Goal: Task Accomplishment & Management: Use online tool/utility

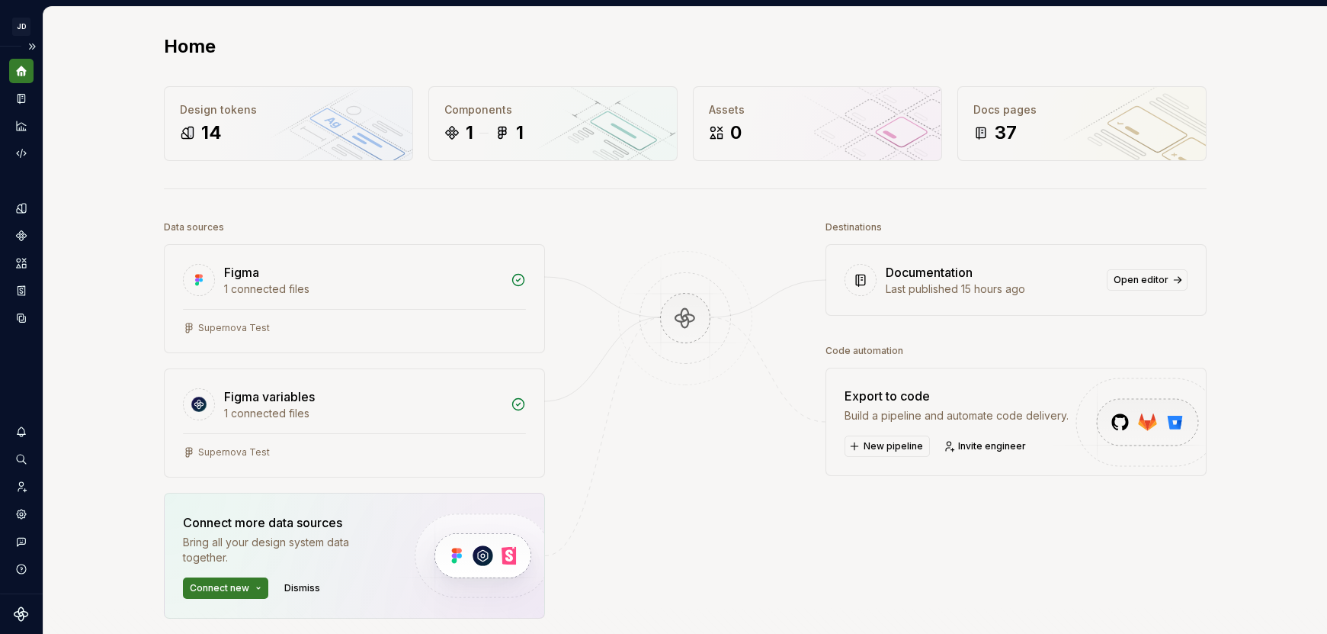
click at [80, 58] on div "Home Design tokens 14 Components 1 1 Assets 0 Docs pages 37 Data sources Figma …" at bounding box center [685, 395] width 1284 height 777
click at [32, 42] on button "Expand sidebar" at bounding box center [31, 46] width 21 height 21
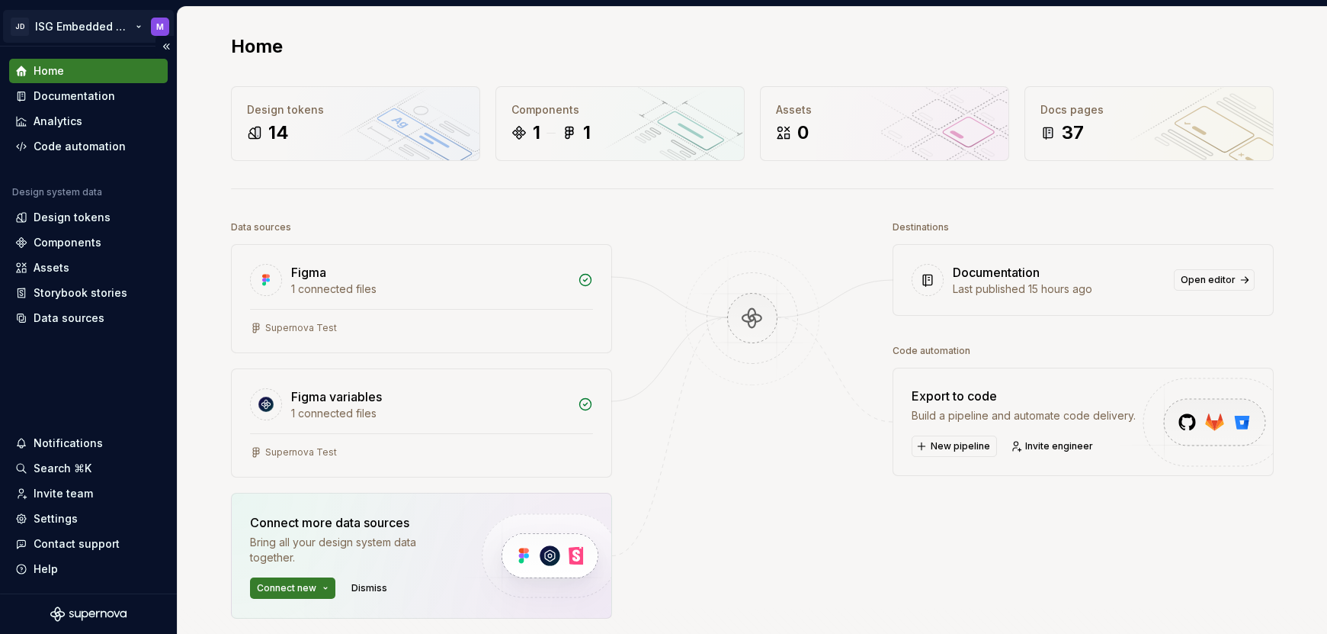
click at [136, 22] on html "JD ISG Embedded Design System M Home Documentation Analytics Code automation De…" at bounding box center [663, 317] width 1327 height 634
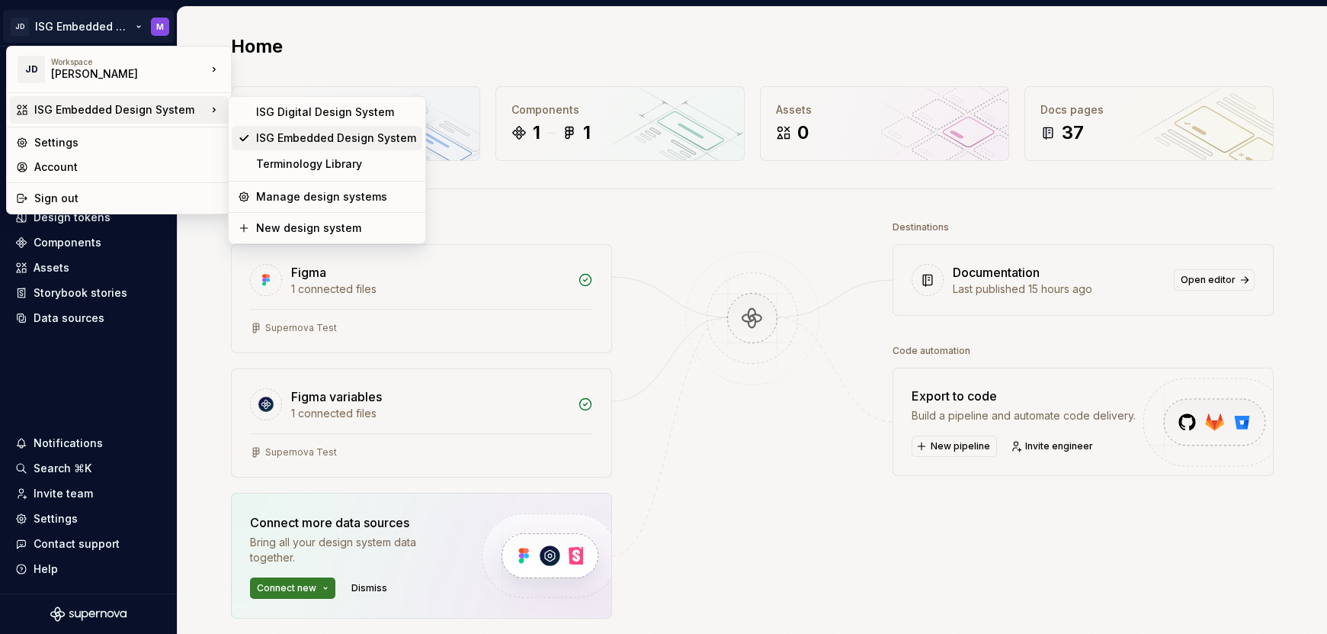
click at [306, 138] on div "ISG Embedded Design System" at bounding box center [336, 137] width 160 height 15
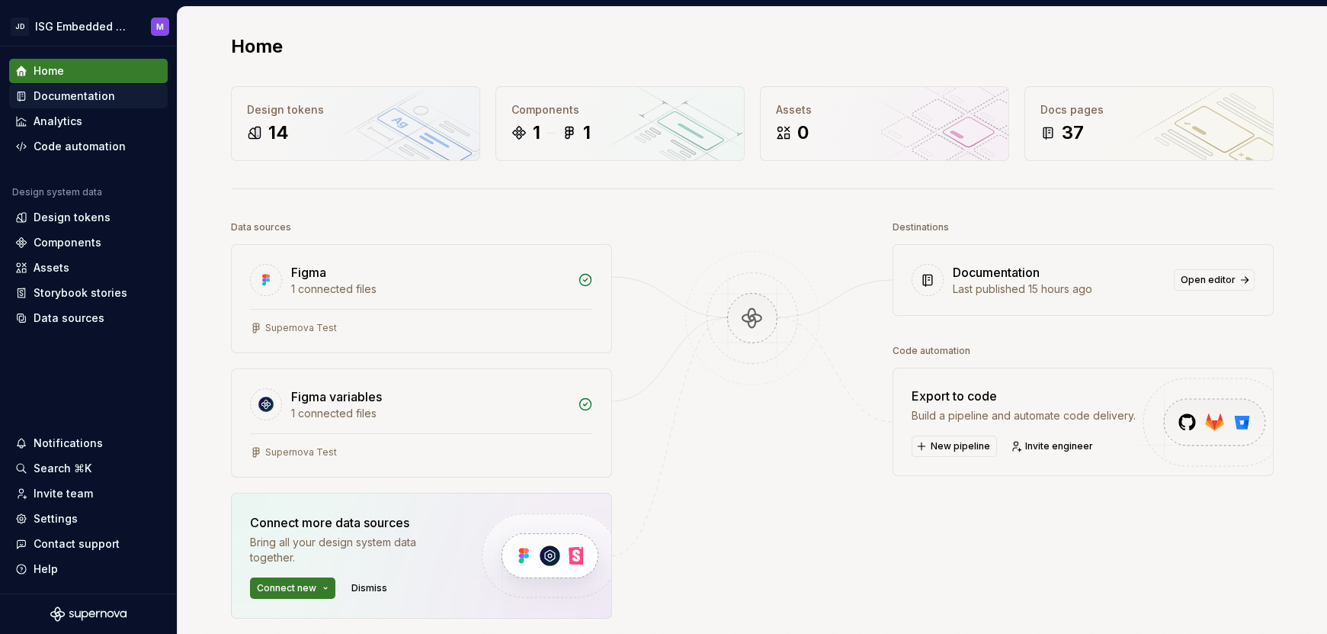
click at [75, 93] on div "Documentation" at bounding box center [75, 95] width 82 height 15
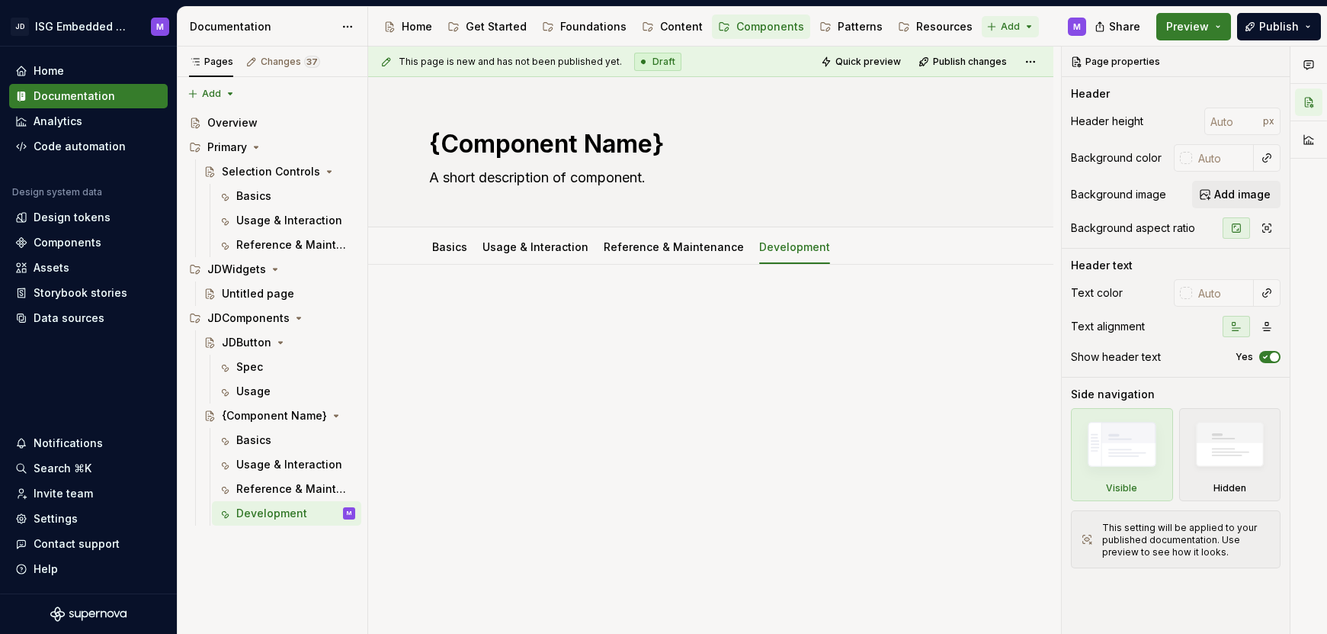
click at [983, 24] on html "JD ISG Embedded Design System M Home Documentation Analytics Code automation De…" at bounding box center [663, 317] width 1327 height 634
click at [759, 181] on html "JD ISG Embedded Design System M Home Documentation Analytics Code automation De…" at bounding box center [663, 317] width 1327 height 634
click at [671, 27] on div "Content" at bounding box center [681, 26] width 43 height 15
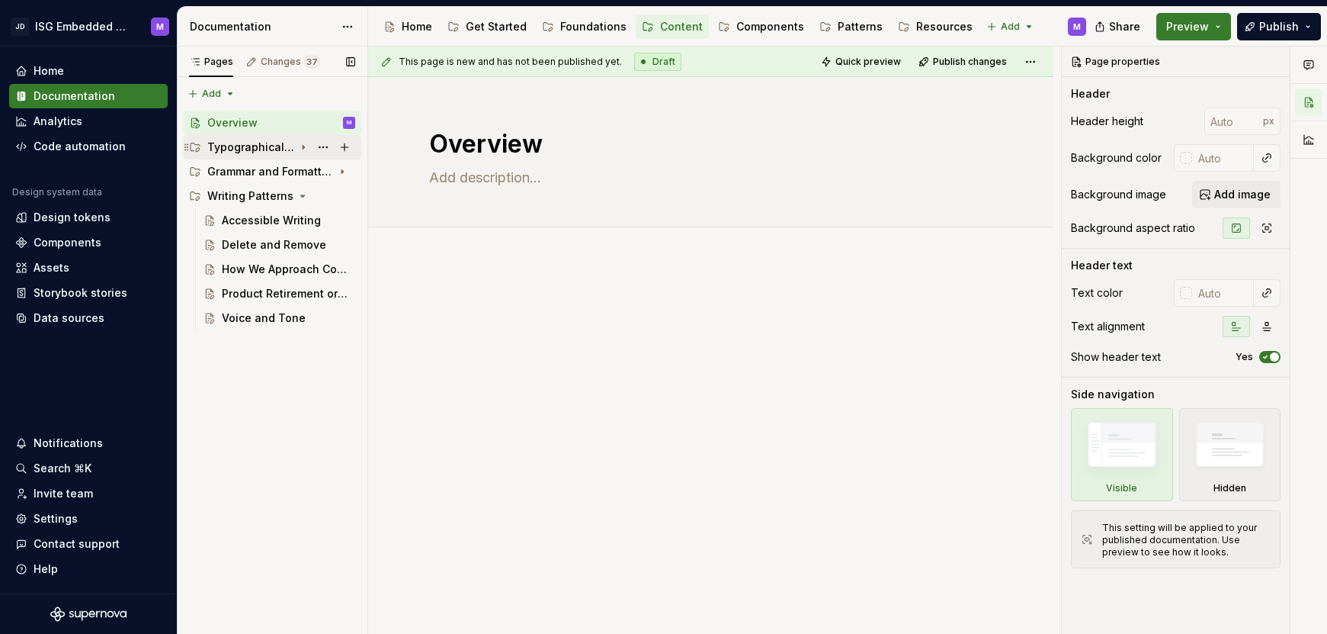
click at [243, 145] on div "Typographical Symbols and Punctuation" at bounding box center [250, 147] width 87 height 15
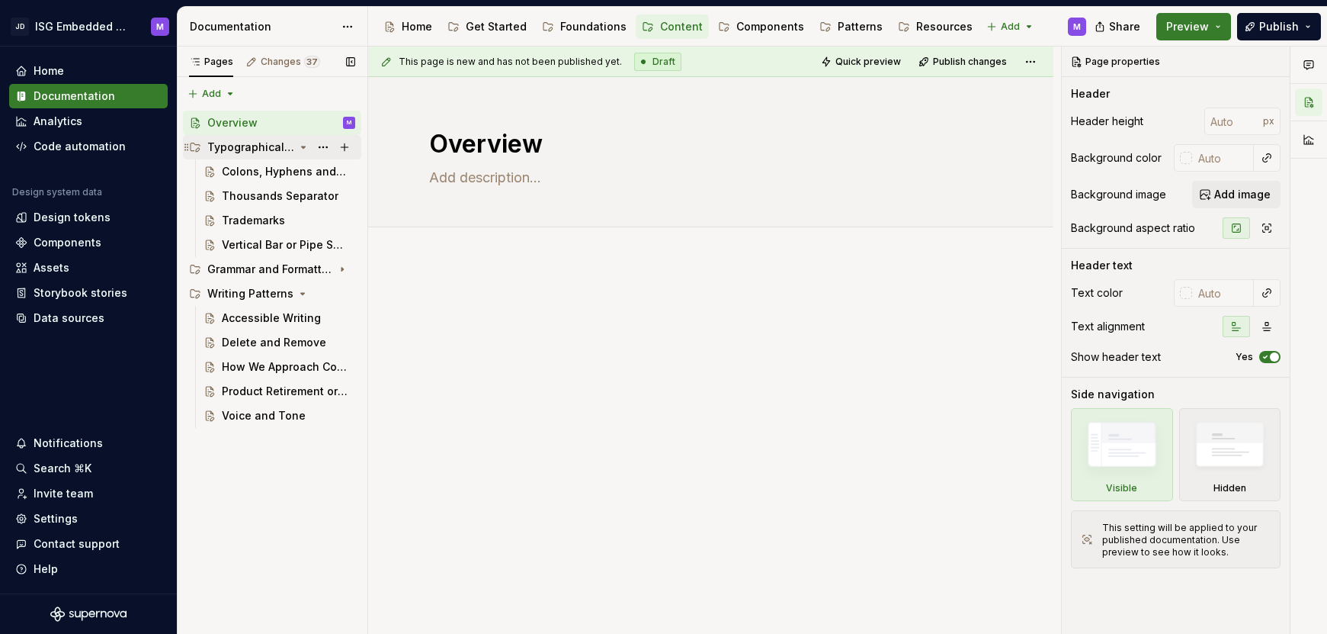
click at [242, 148] on div "Typographical Symbols and Punctuation" at bounding box center [250, 147] width 87 height 15
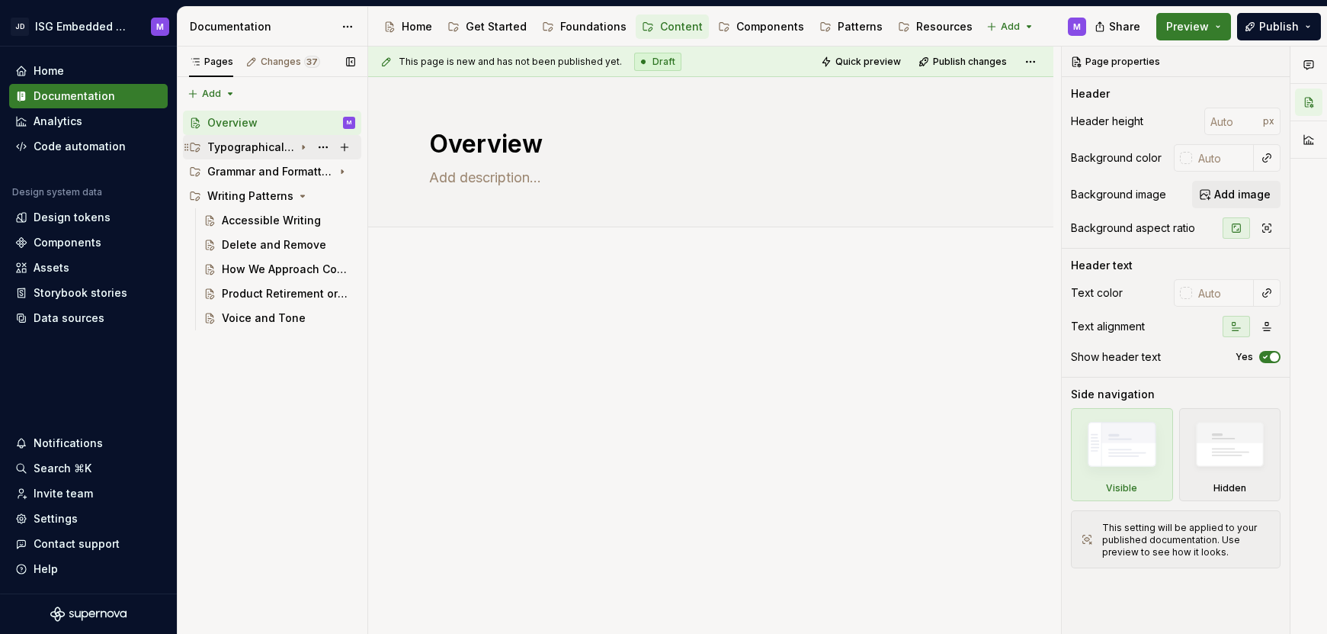
click at [242, 148] on div "Typographical Symbols and Punctuation" at bounding box center [250, 147] width 87 height 15
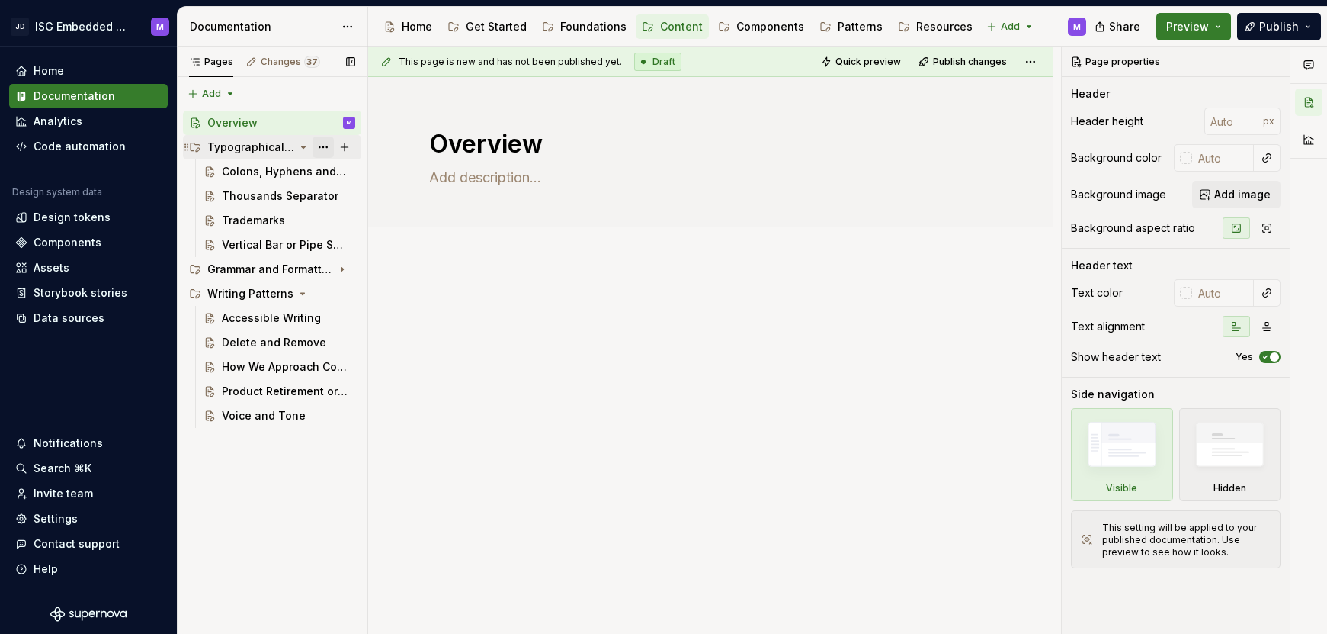
click at [326, 146] on button "Page tree" at bounding box center [323, 146] width 21 height 21
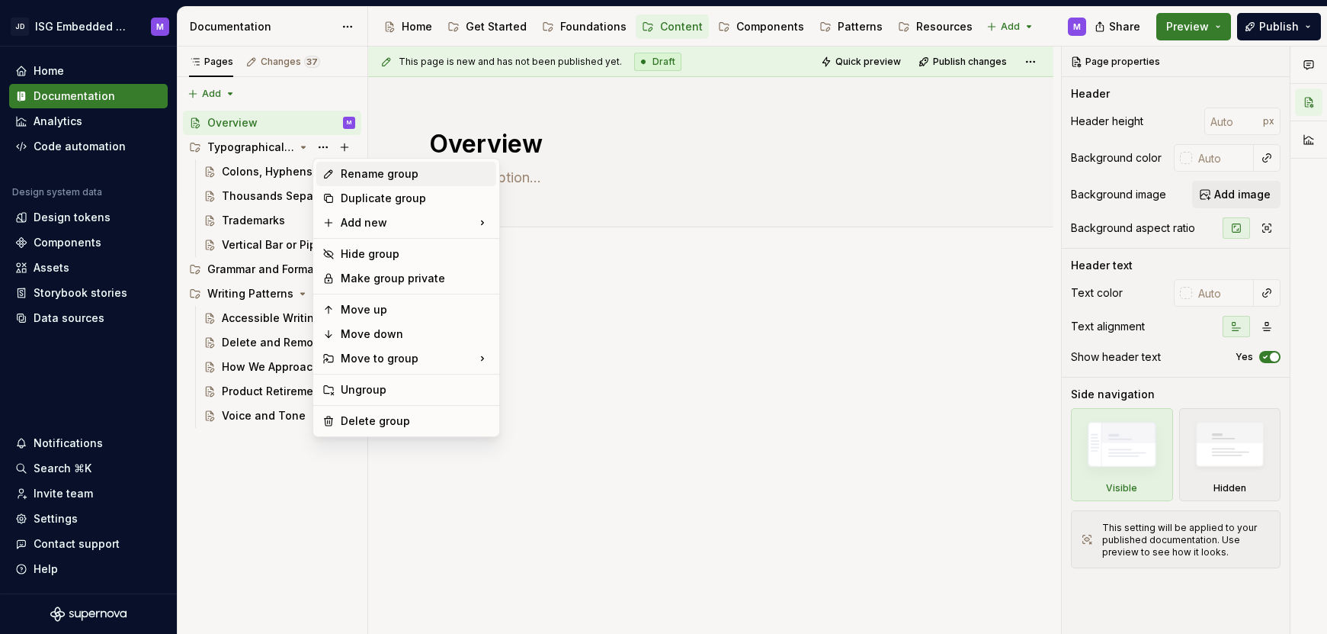
click at [333, 168] on icon at bounding box center [328, 174] width 12 height 12
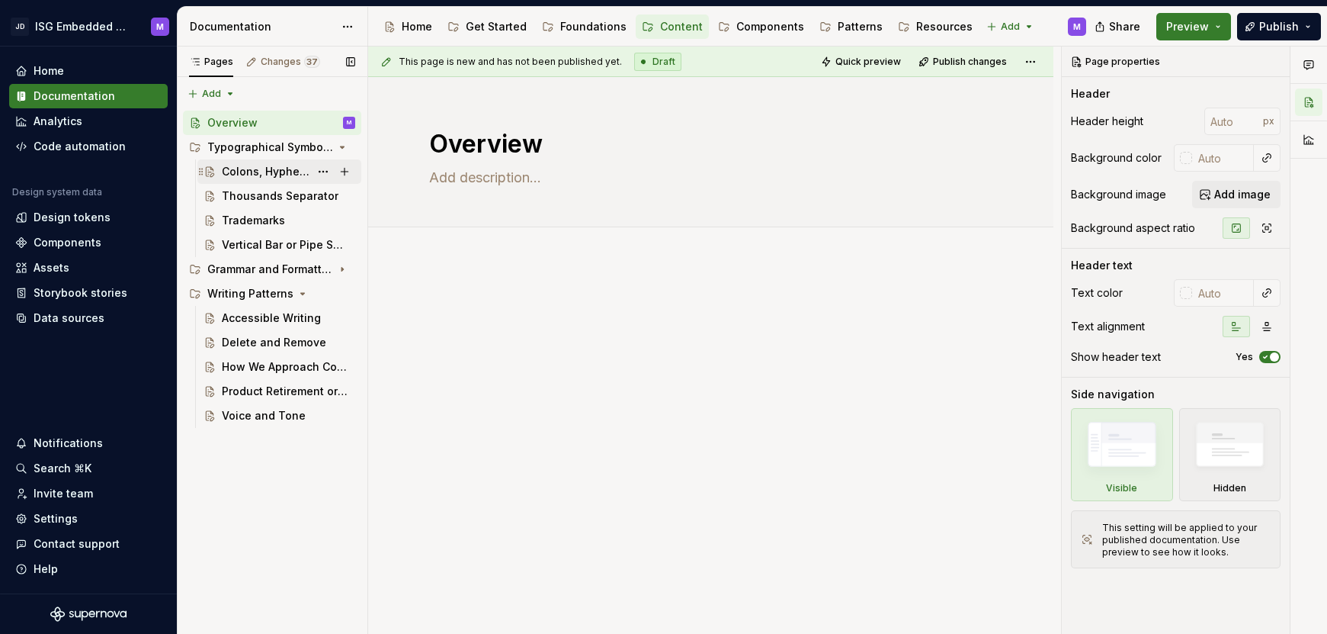
click at [260, 173] on div "Colons, Hyphens and Dashes" at bounding box center [266, 171] width 88 height 15
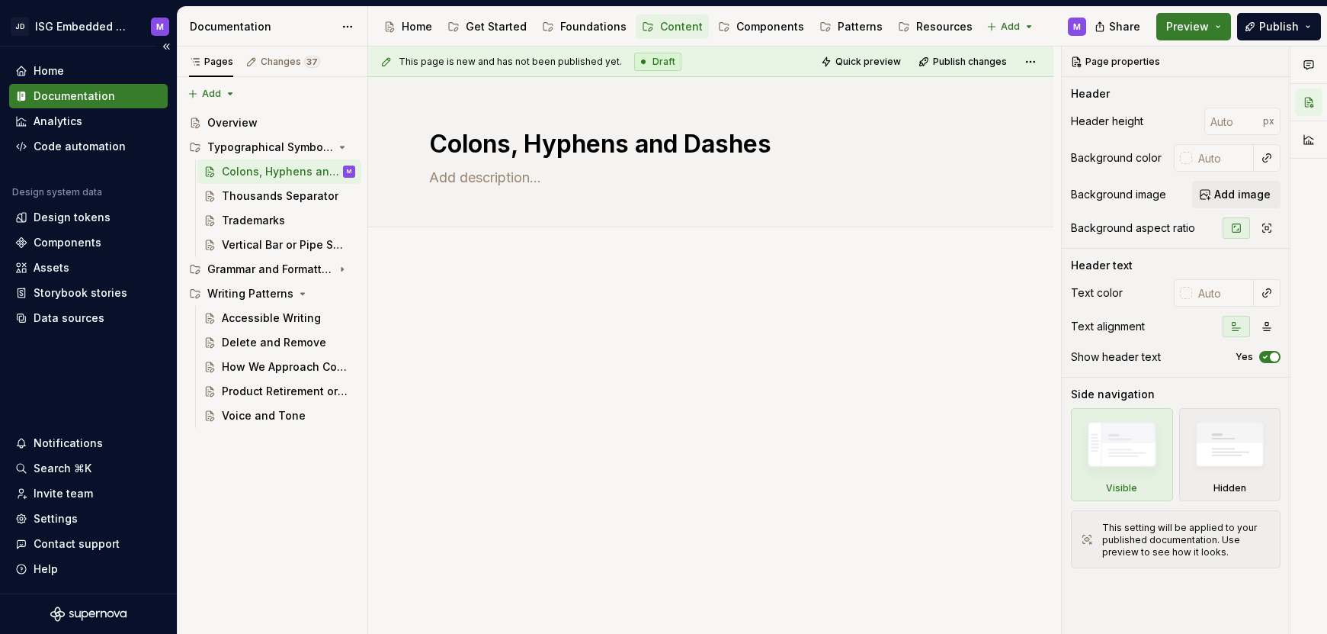
click at [2, 53] on div "Home Documentation Analytics Code automation Design system data Design tokens C…" at bounding box center [88, 320] width 177 height 547
click at [763, 30] on div "Components" at bounding box center [770, 26] width 68 height 15
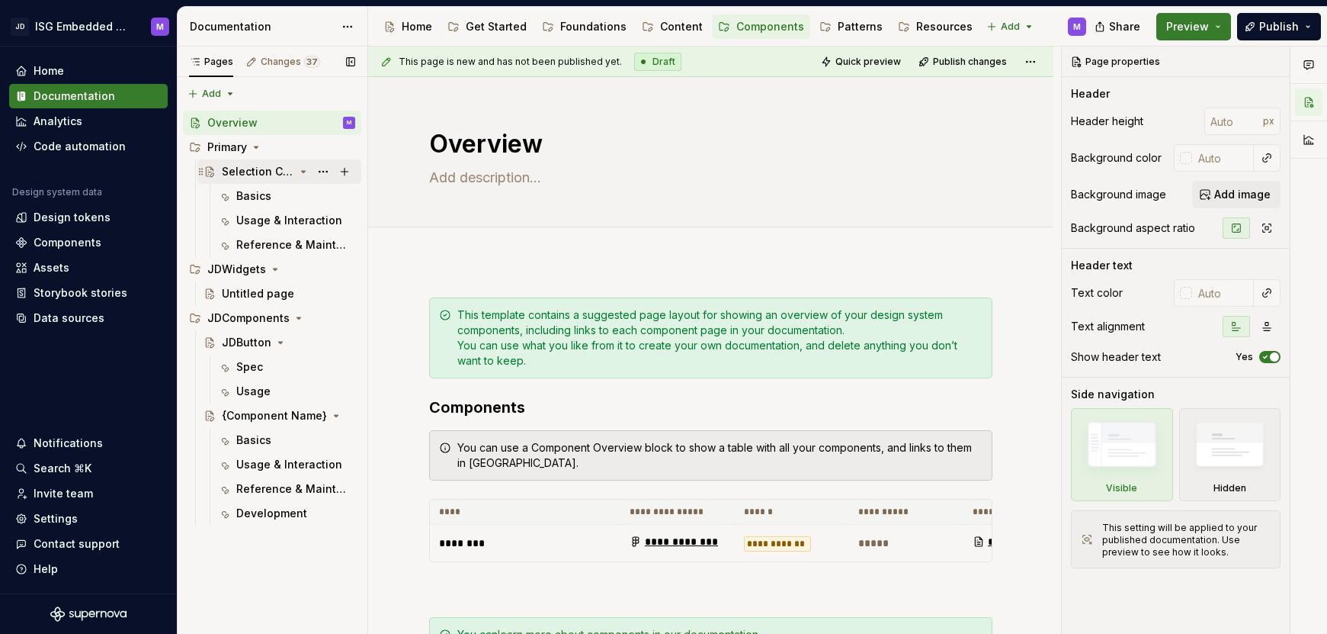
click at [254, 172] on div "Selection Controls" at bounding box center [258, 171] width 72 height 15
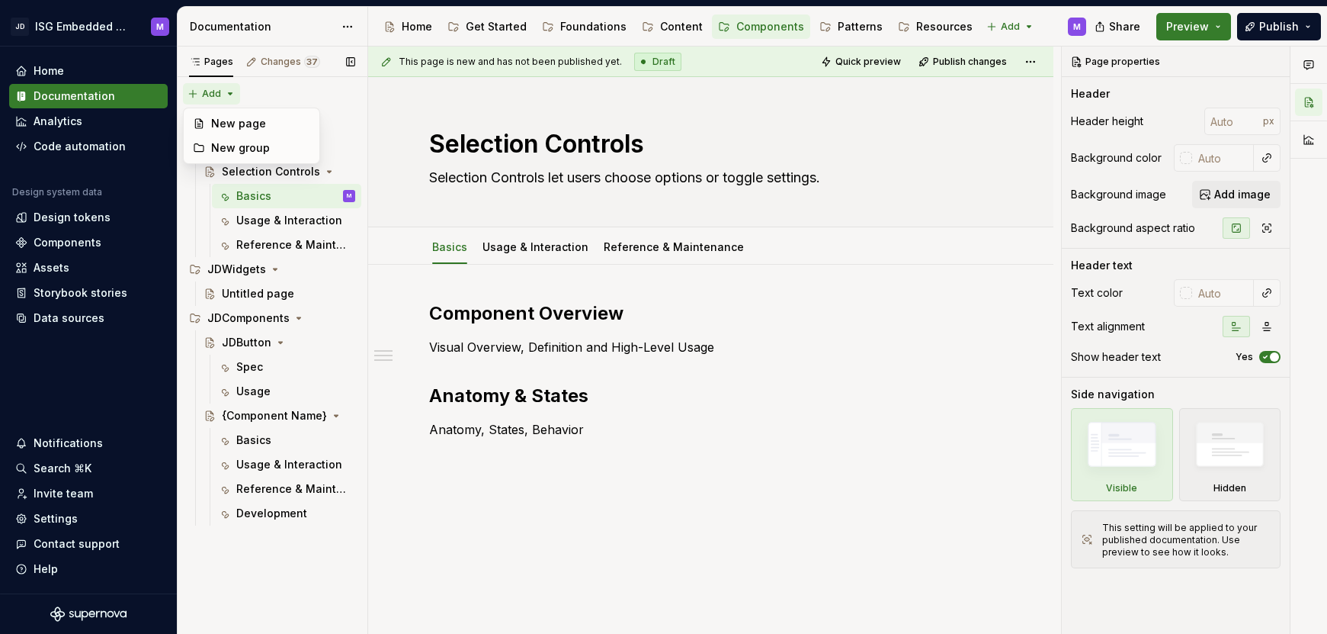
click at [231, 93] on div "Pages Changes 37 Add Accessibility guide for tree Page tree. Navigate the tree …" at bounding box center [272, 341] width 191 height 588
click at [326, 175] on div "Pages Changes 37 Add Accessibility guide for tree Page tree. Navigate the tree …" at bounding box center [272, 341] width 191 height 588
click at [326, 415] on button "Page tree" at bounding box center [323, 415] width 21 height 21
click at [106, 28] on html "JD ISG Embedded Design System M Home Documentation Analytics Code automation De…" at bounding box center [663, 317] width 1327 height 634
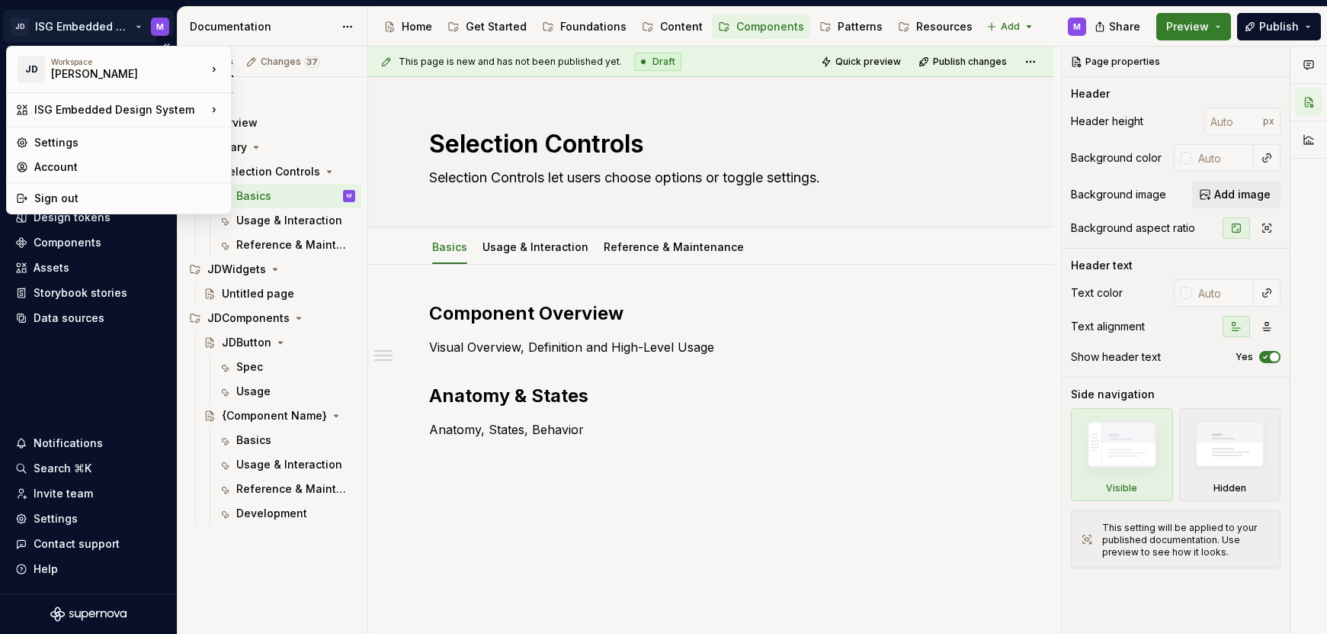
click at [141, 24] on html "JD ISG Embedded Design System M Home Documentation Analytics Code automation De…" at bounding box center [663, 317] width 1327 height 634
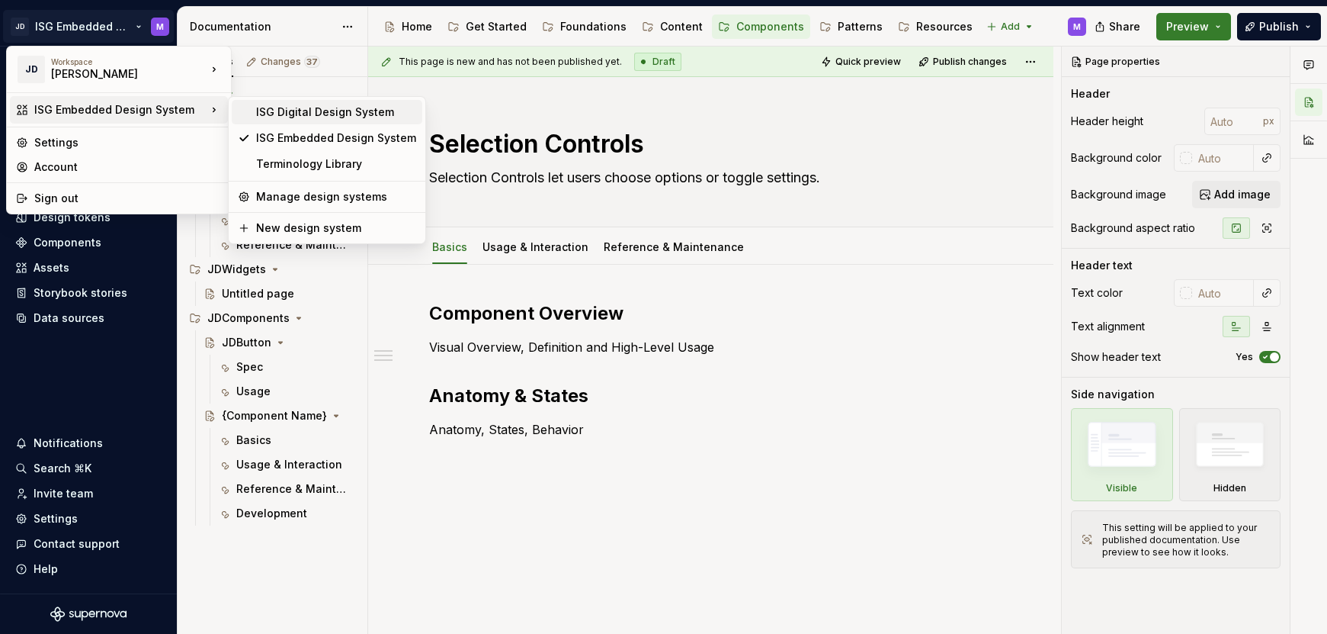
click at [313, 116] on div "ISG Digital Design System" at bounding box center [336, 111] width 160 height 15
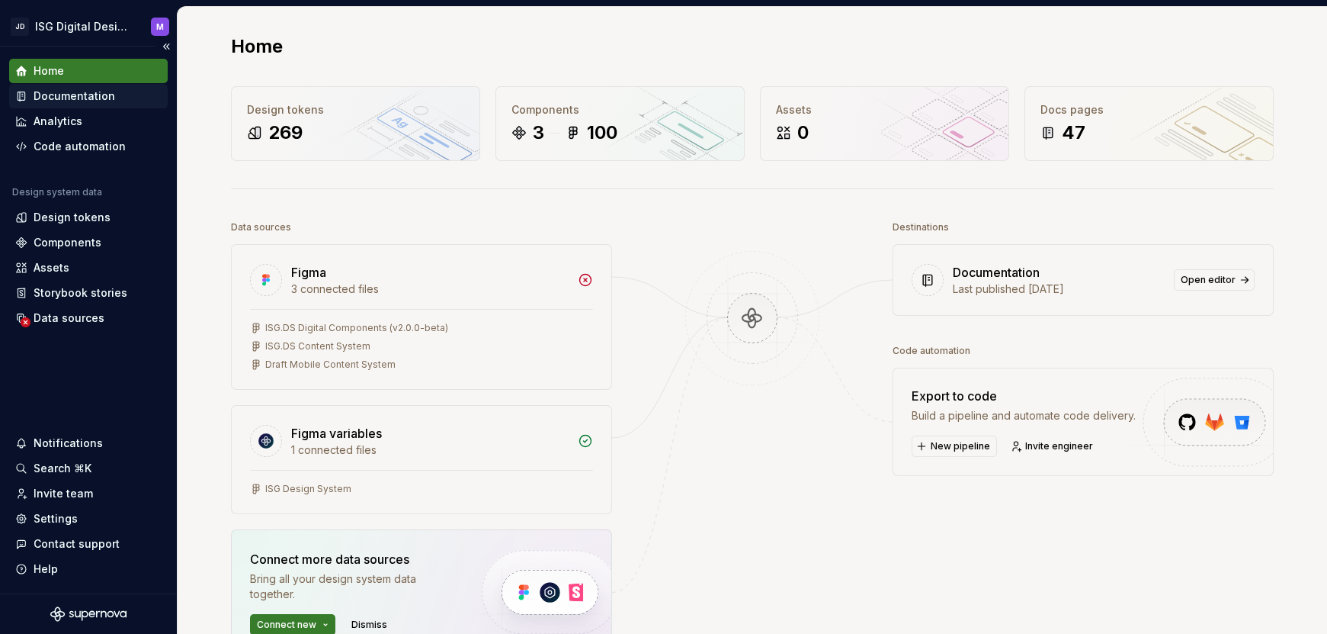
click at [84, 96] on div "Documentation" at bounding box center [75, 95] width 82 height 15
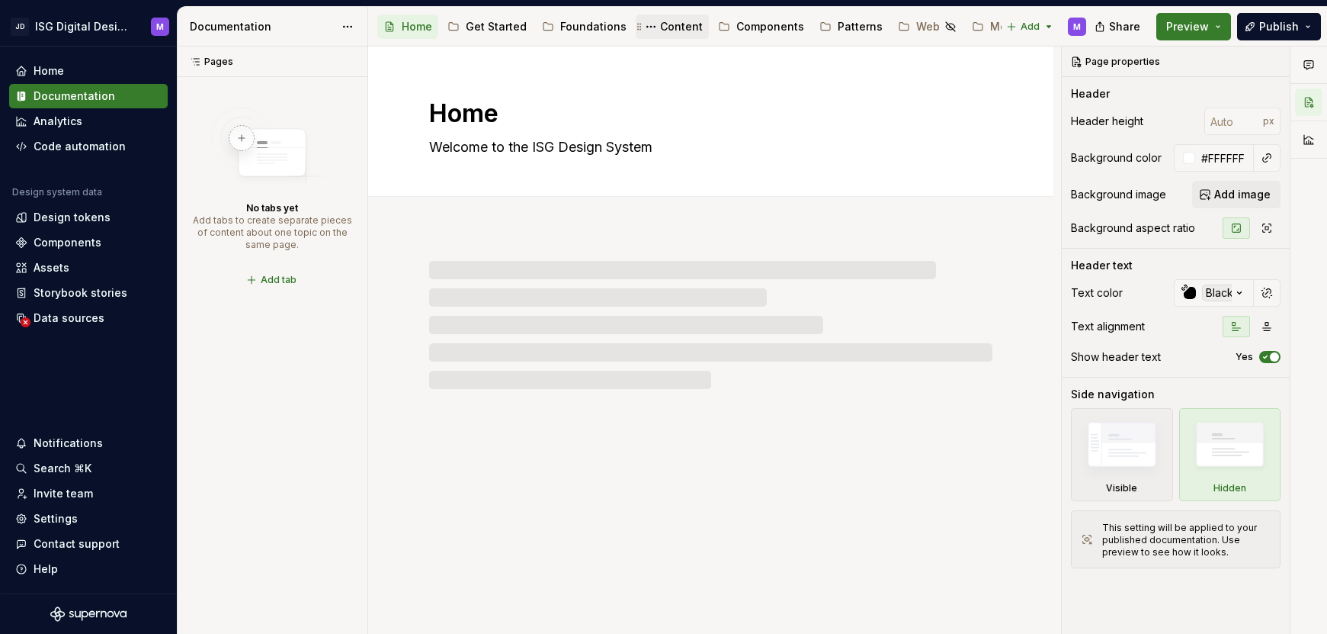
click at [669, 27] on div "Content" at bounding box center [681, 26] width 43 height 15
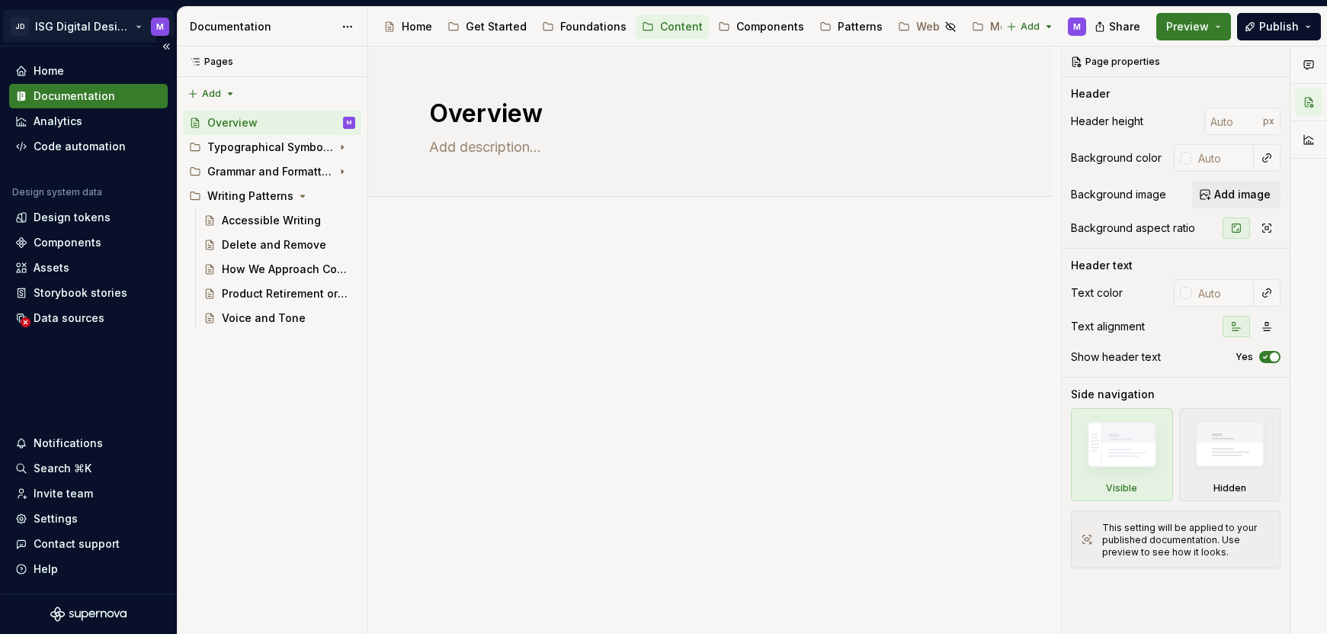
click at [133, 27] on html "JD ISG Digital Design System M Home Documentation Analytics Code automation Des…" at bounding box center [663, 317] width 1327 height 634
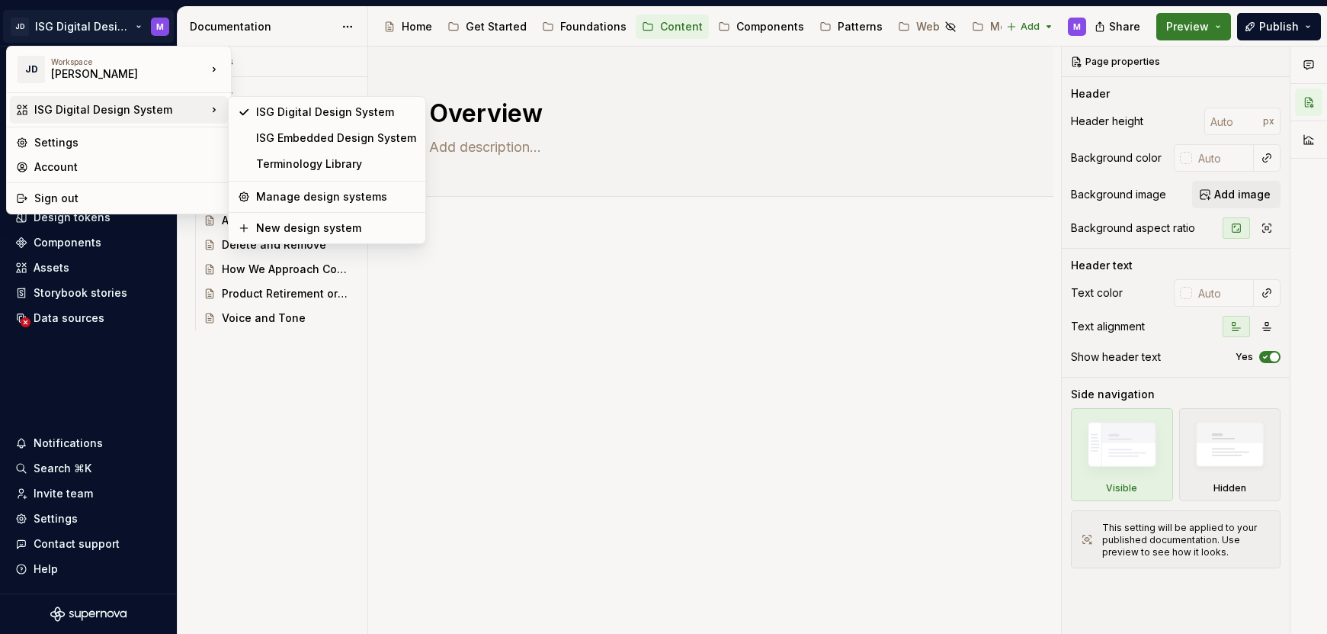
click at [135, 114] on div "ISG Digital Design System" at bounding box center [120, 109] width 172 height 15
click at [289, 141] on div "ISG Embedded Design System" at bounding box center [336, 137] width 160 height 15
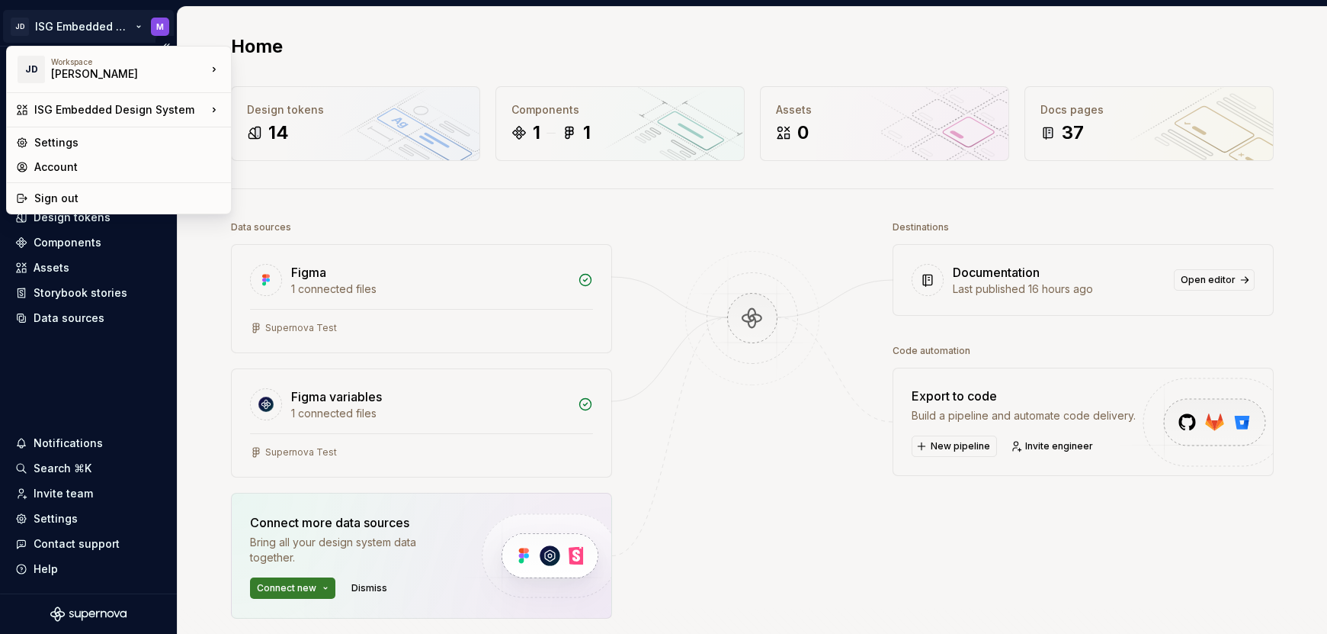
click at [137, 27] on html "JD ISG Embedded Design System M Home Documentation Analytics Code automation De…" at bounding box center [663, 317] width 1327 height 634
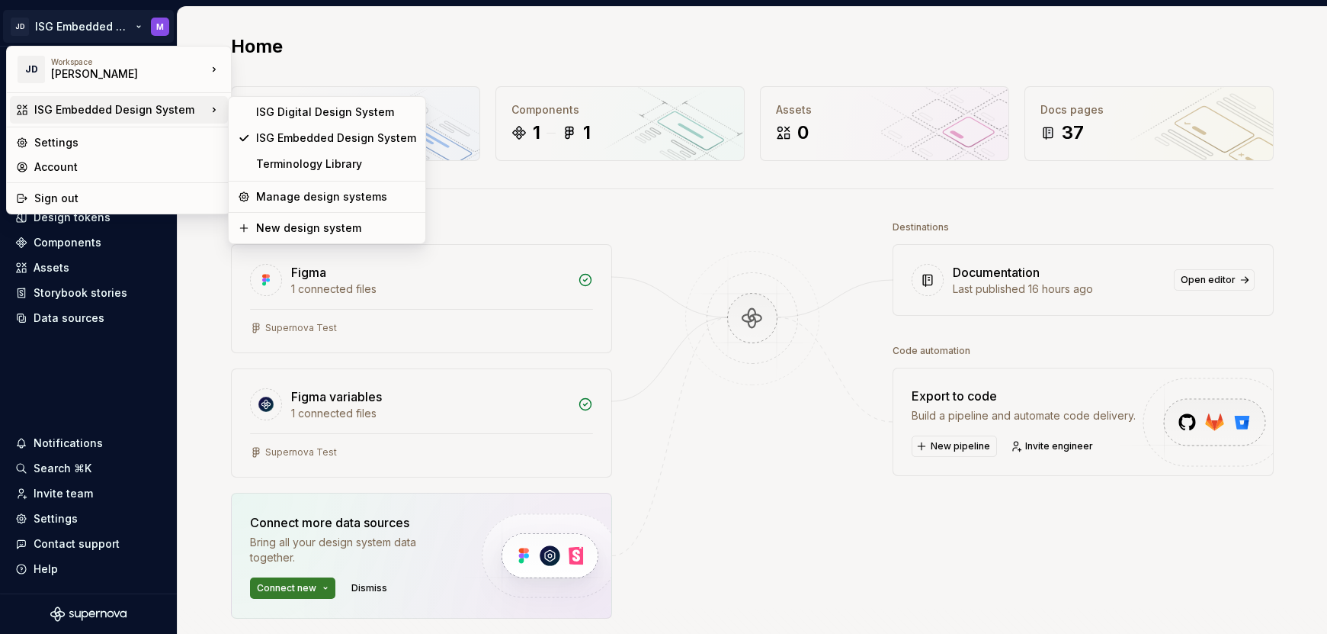
click at [144, 107] on div "ISG Embedded Design System" at bounding box center [120, 109] width 172 height 15
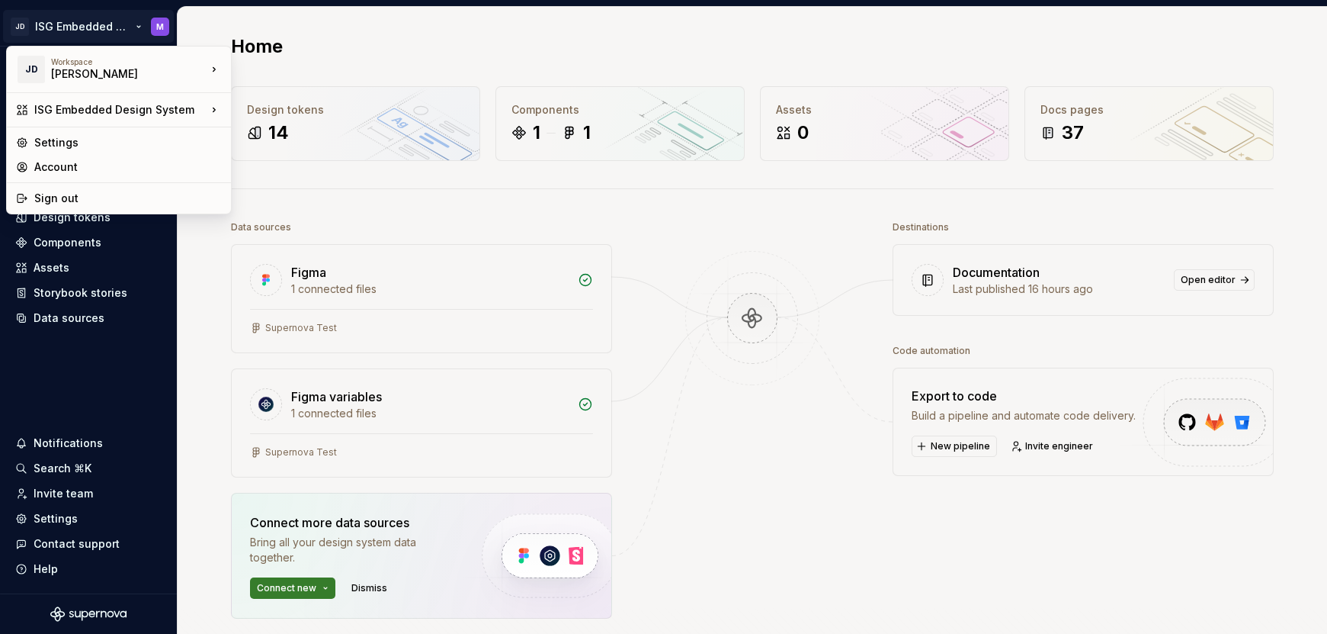
click at [780, 503] on html "JD ISG Embedded Design System M Home Documentation Analytics Code automation De…" at bounding box center [663, 317] width 1327 height 634
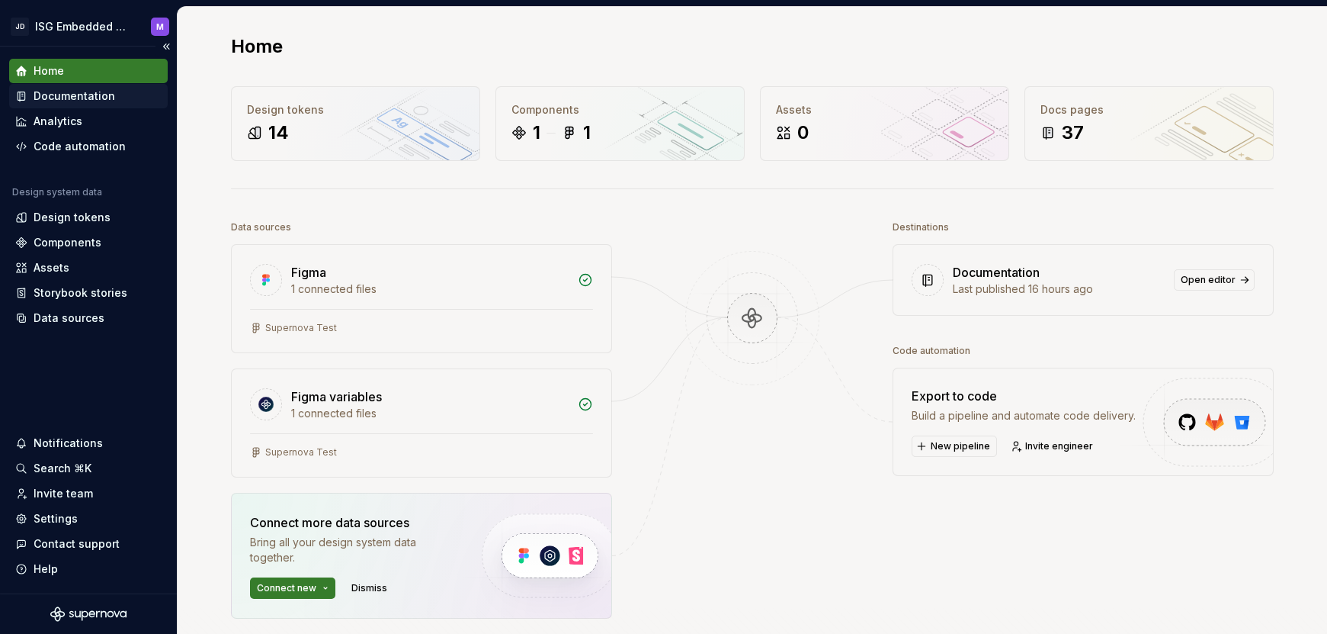
click at [78, 95] on div "Documentation" at bounding box center [75, 95] width 82 height 15
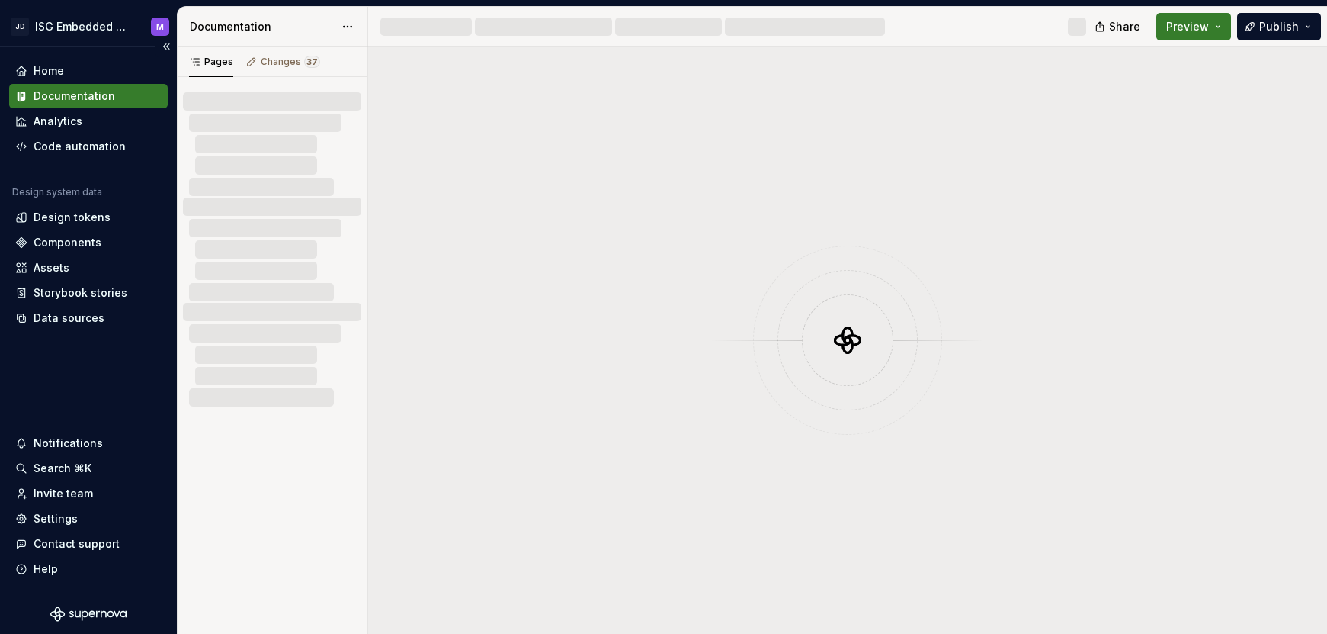
click at [90, 95] on div "Documentation" at bounding box center [75, 95] width 82 height 15
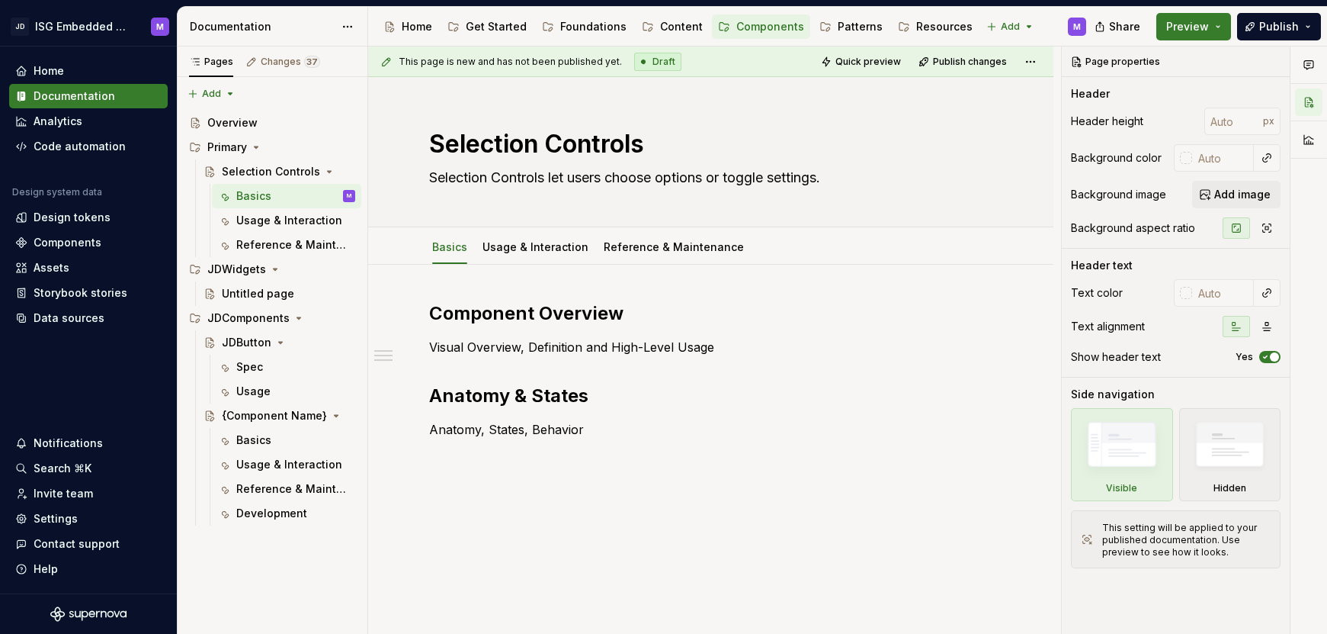
type textarea "*"
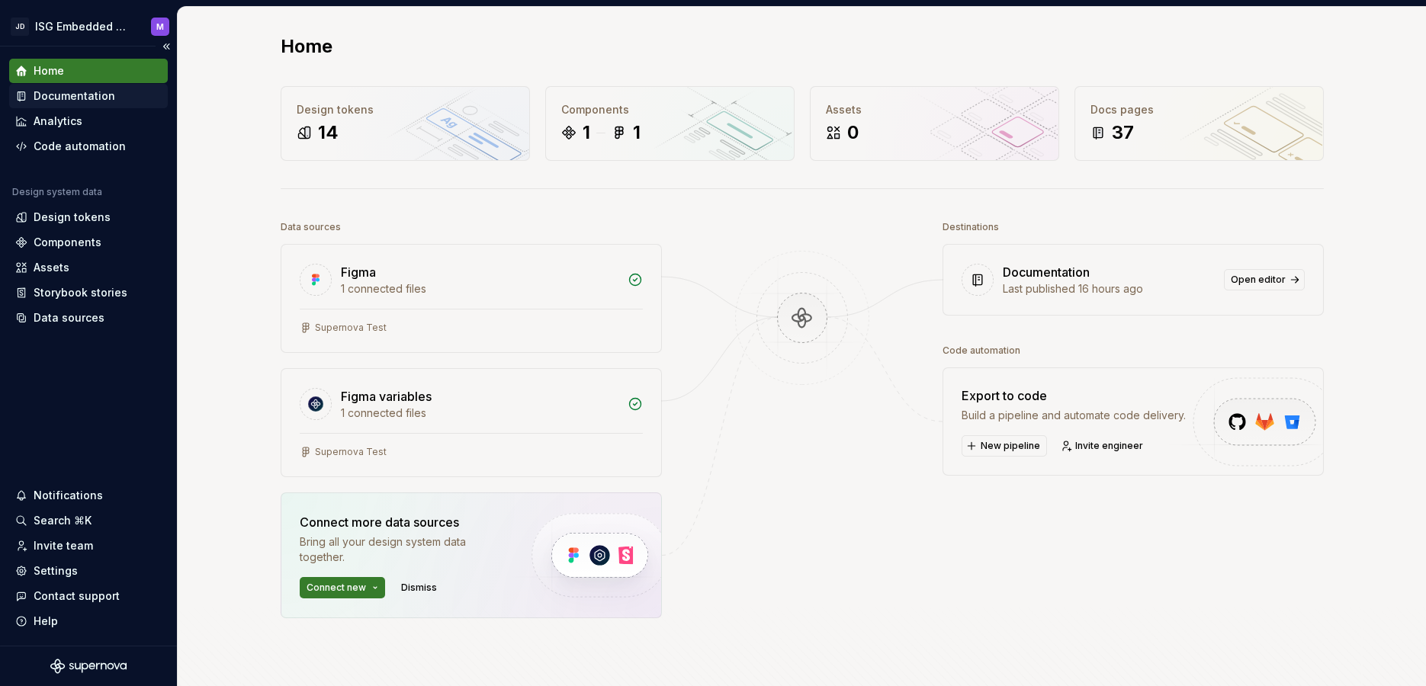
click at [73, 95] on div "Documentation" at bounding box center [75, 95] width 82 height 15
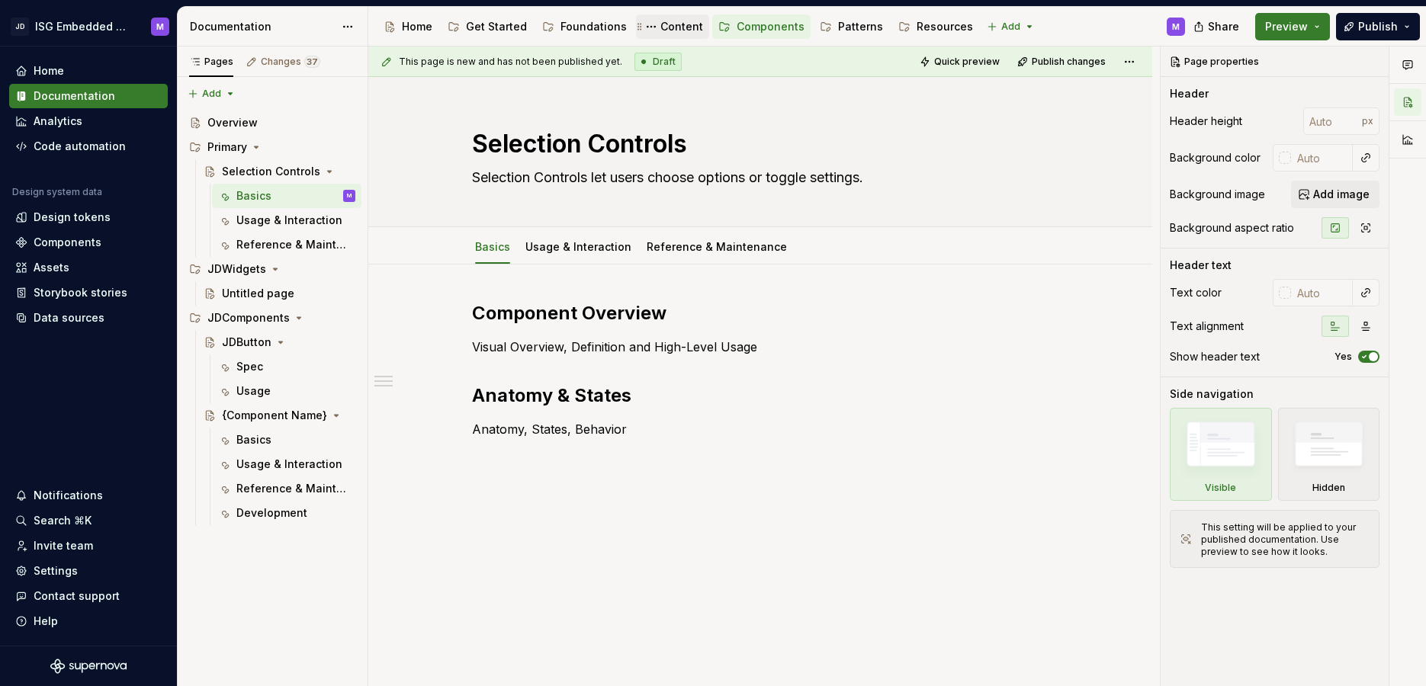
click at [667, 24] on div "Content" at bounding box center [681, 26] width 43 height 15
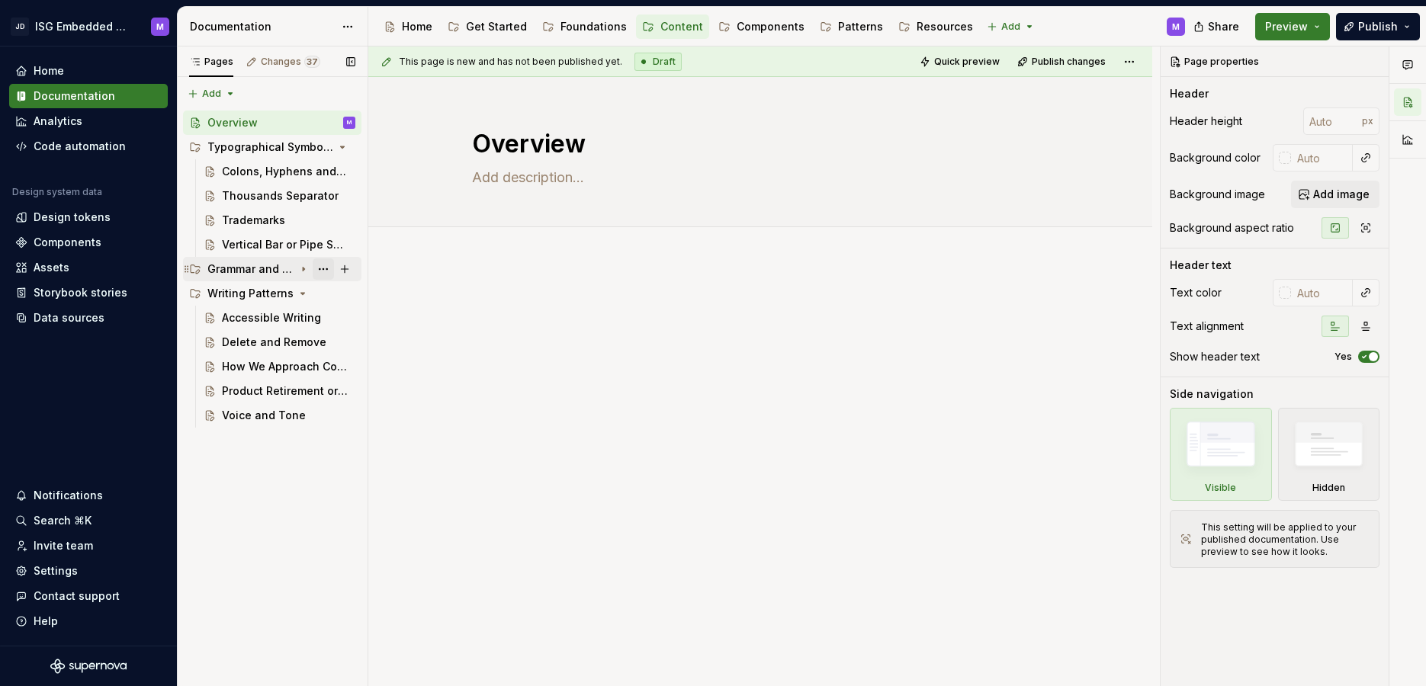
click at [326, 269] on button "Page tree" at bounding box center [323, 268] width 21 height 21
type textarea "*"
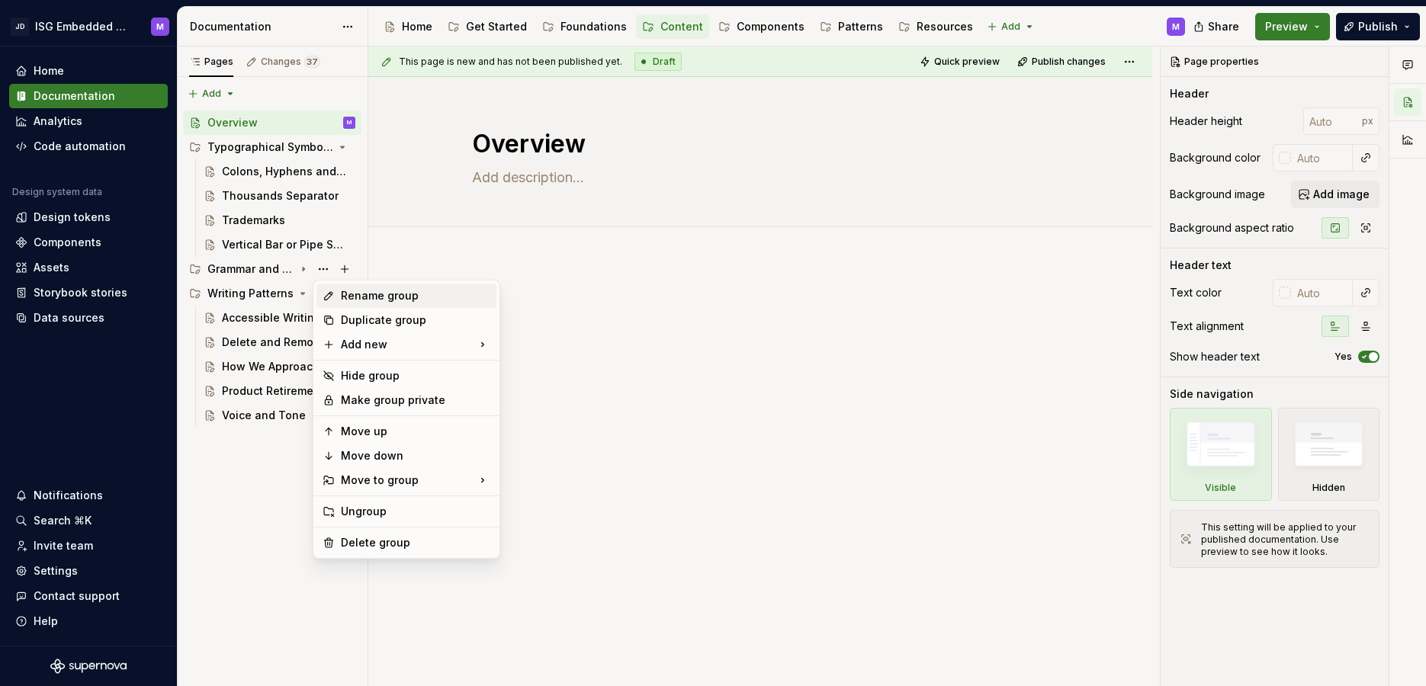
click at [353, 293] on div "Rename group" at bounding box center [415, 295] width 149 height 15
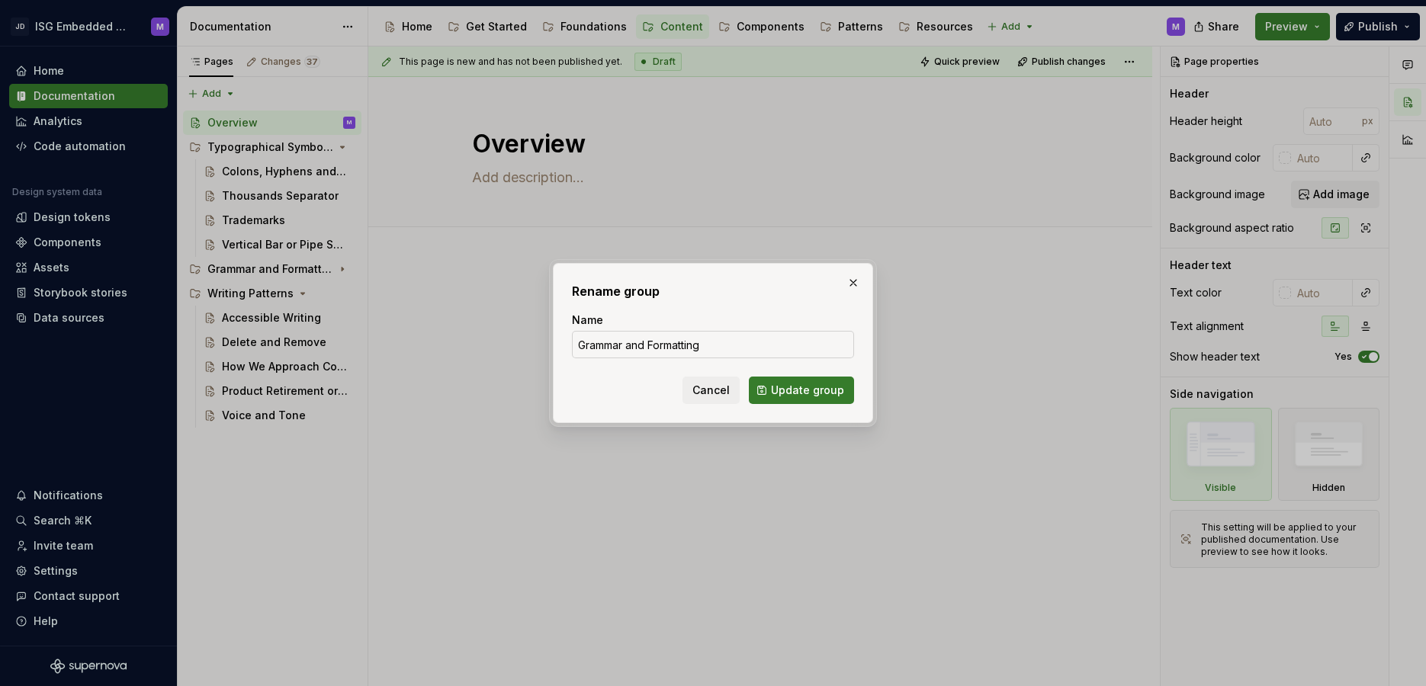
click at [648, 345] on input "Grammar and Formatting" at bounding box center [713, 344] width 282 height 27
drag, startPoint x: 652, startPoint y: 344, endPoint x: 573, endPoint y: 345, distance: 79.3
click at [573, 345] on input "Grammar and Formatting" at bounding box center [713, 344] width 282 height 27
click at [669, 348] on input "Formatting" at bounding box center [713, 344] width 282 height 27
type input "Formatting and Grammar"
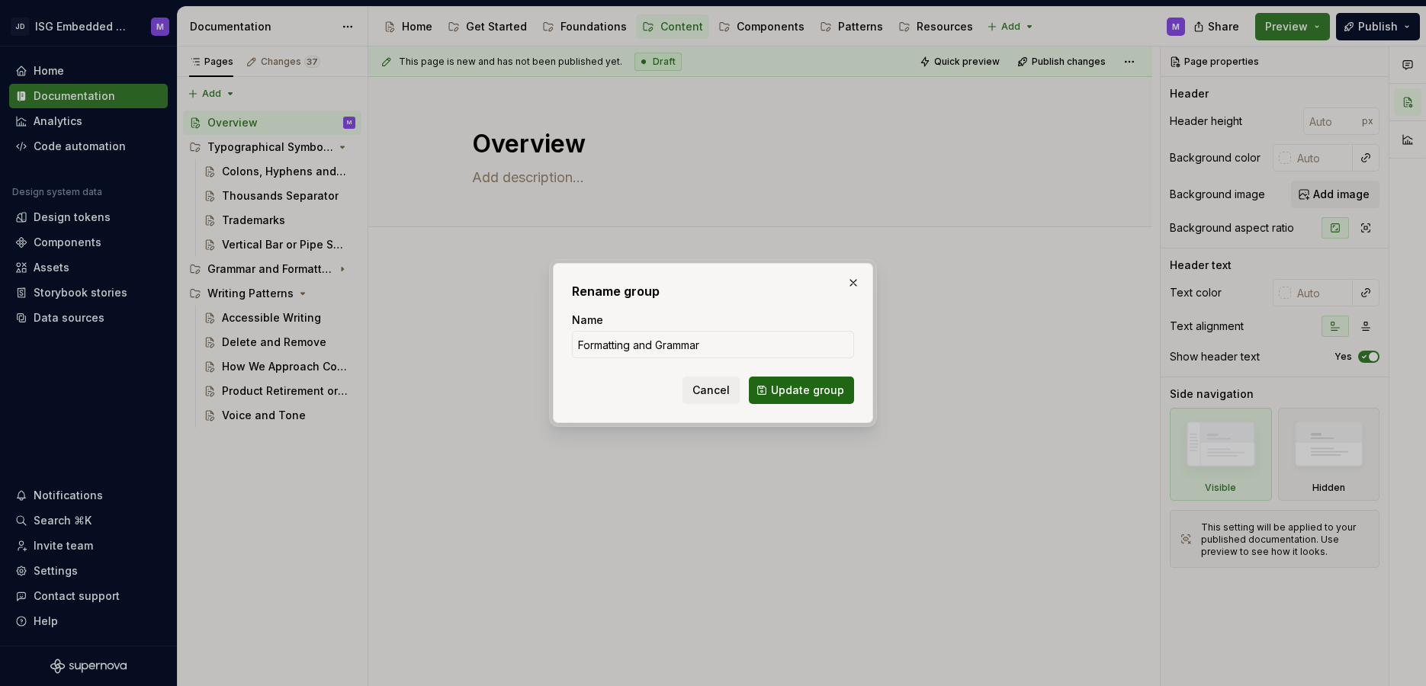
click at [789, 384] on span "Update group" at bounding box center [807, 390] width 73 height 15
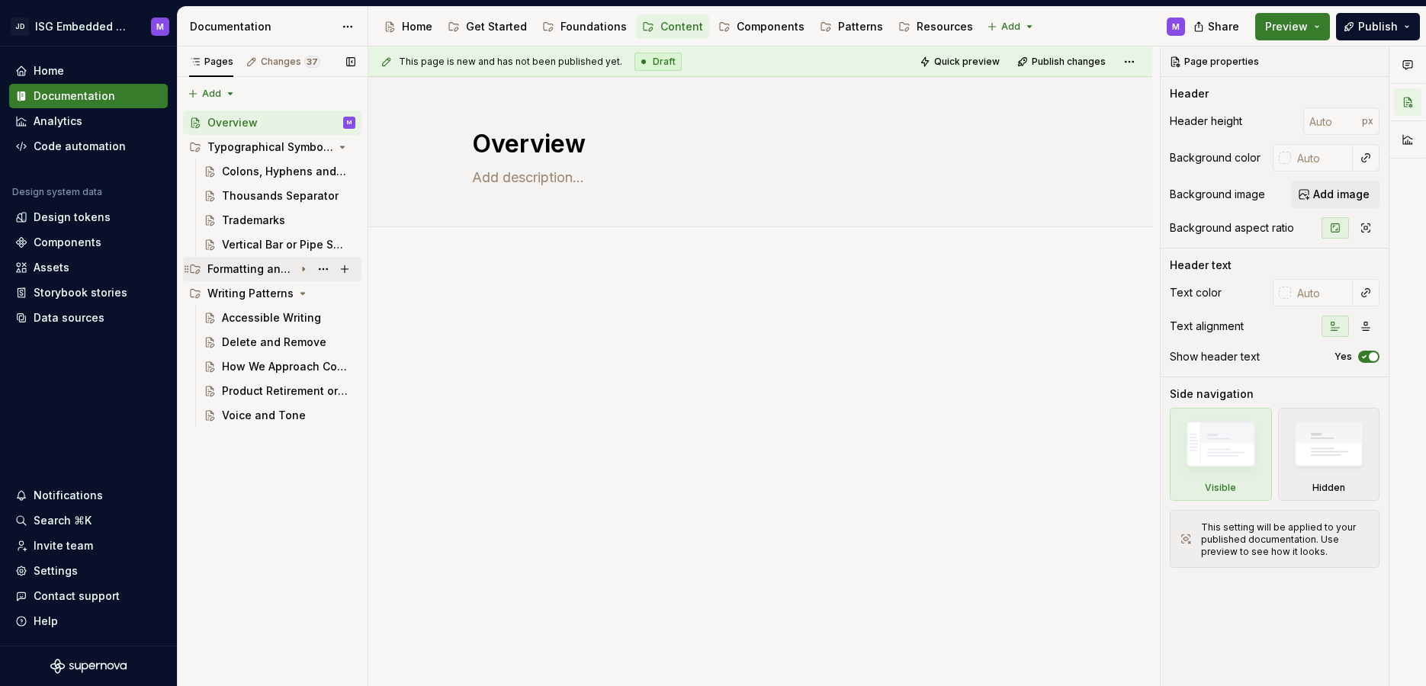
click at [305, 269] on icon "Page tree" at bounding box center [303, 269] width 12 height 12
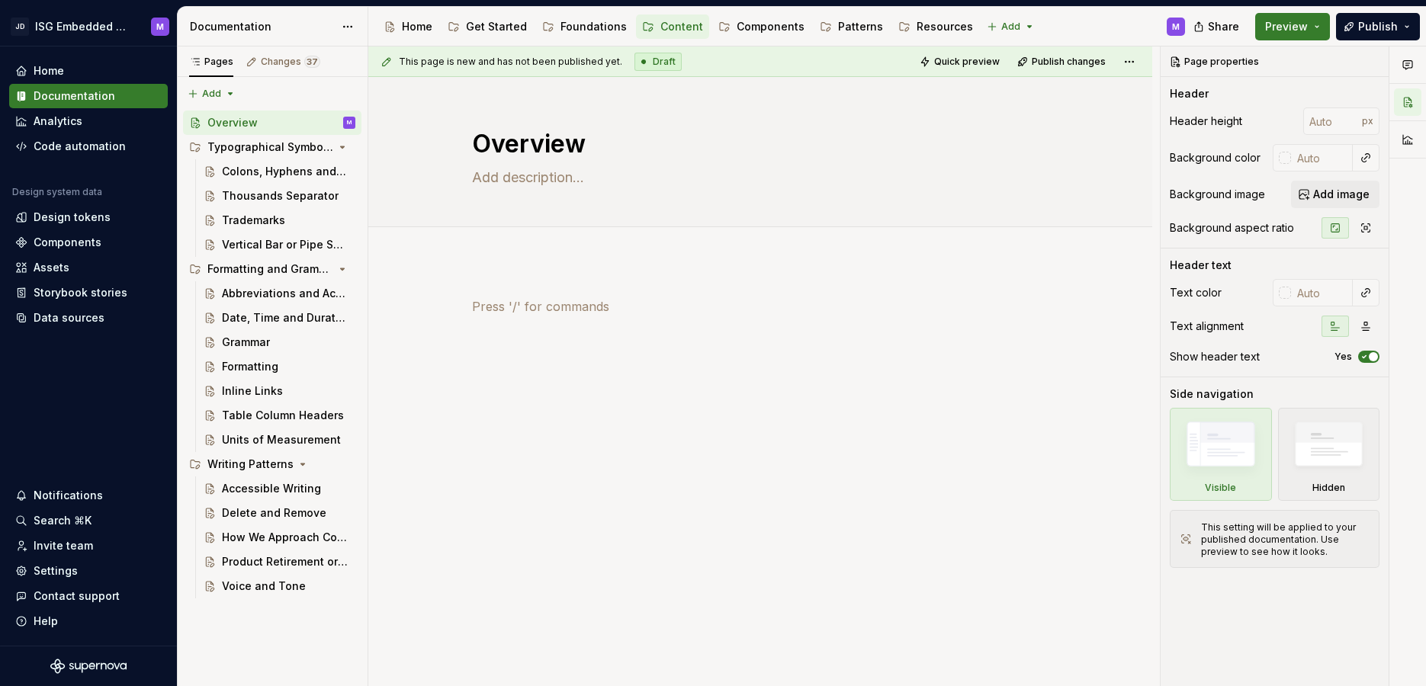
click at [534, 361] on div at bounding box center [760, 335] width 576 height 76
click at [323, 338] on button "Page tree" at bounding box center [323, 342] width 21 height 21
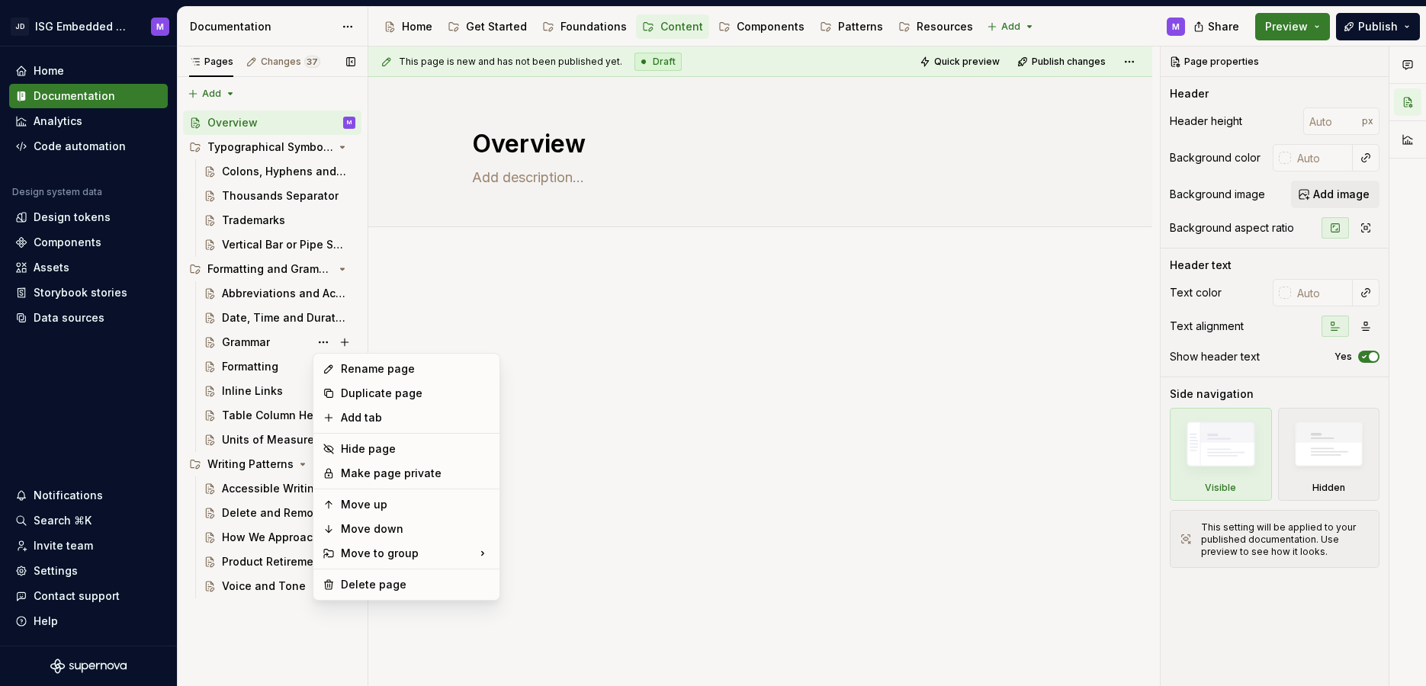
click at [291, 361] on div "Pages Changes 37 Add Accessibility guide for tree Page tree. Navigate the tree …" at bounding box center [272, 367] width 191 height 640
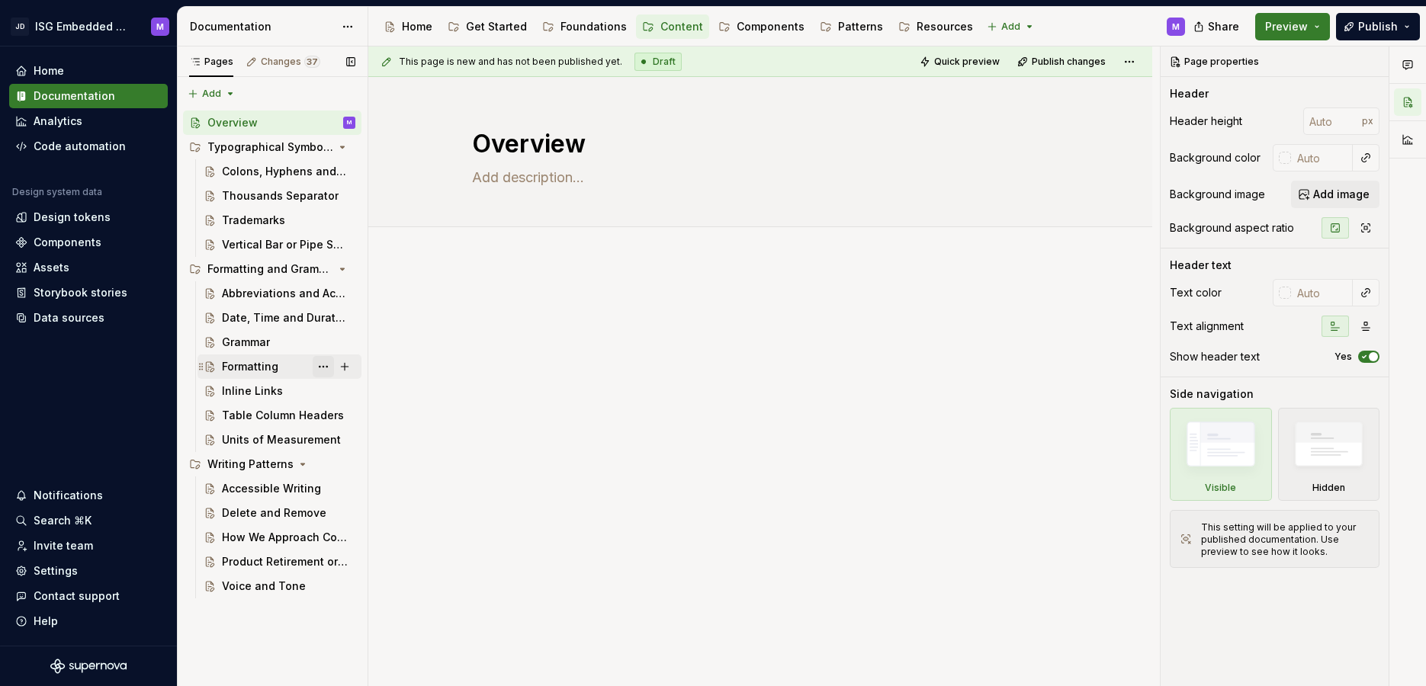
click at [325, 363] on button "Page tree" at bounding box center [323, 366] width 21 height 21
type textarea "*"
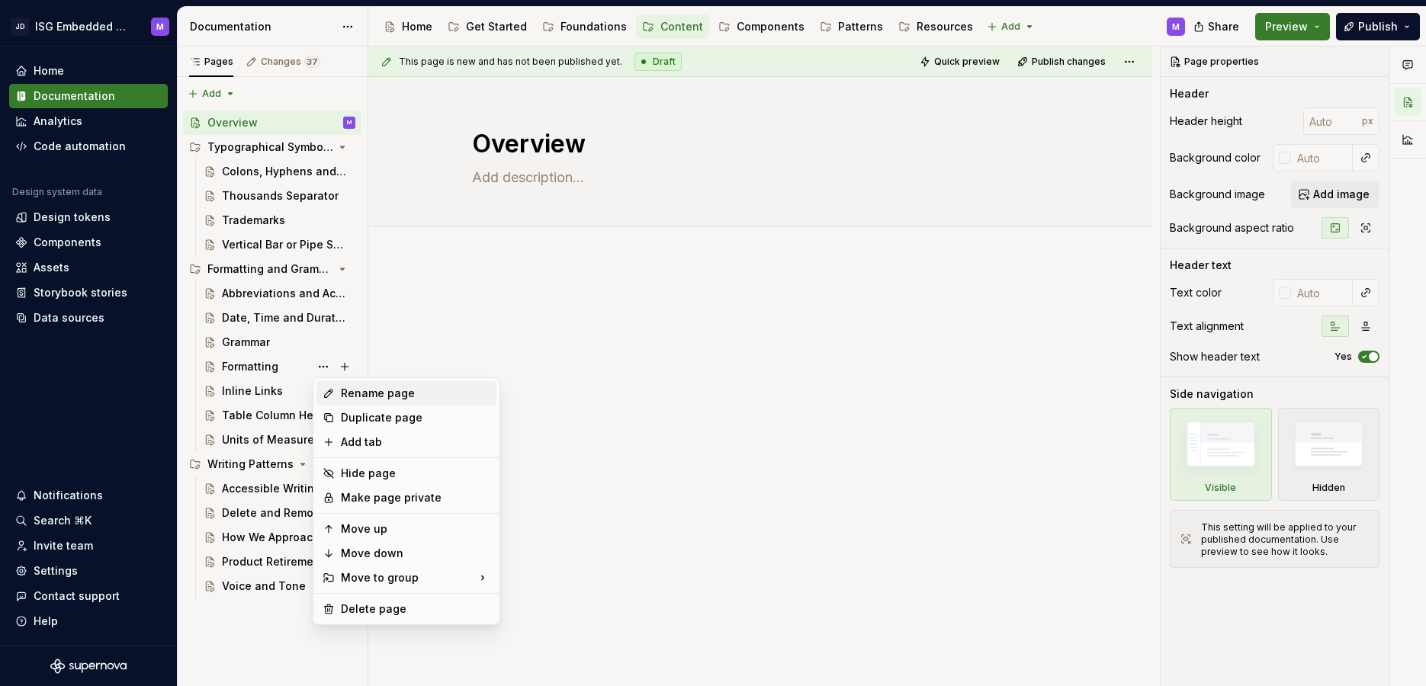
click at [355, 393] on div "Rename page" at bounding box center [415, 393] width 149 height 15
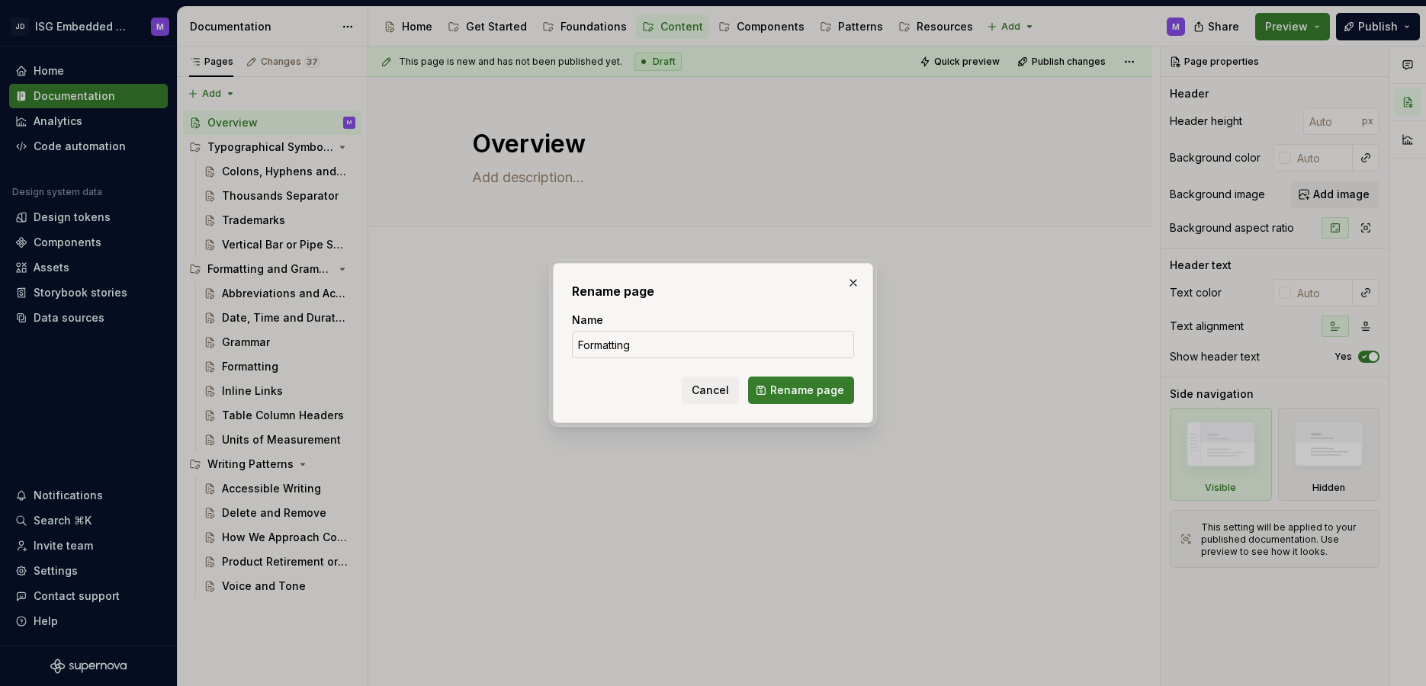
click at [647, 344] on input "Formatting" at bounding box center [713, 344] width 282 height 27
click at [671, 346] on input "Formatting and Formatting" at bounding box center [713, 344] width 282 height 27
type input "Formatting and Grammar"
click at [794, 386] on span "Rename page" at bounding box center [807, 390] width 74 height 15
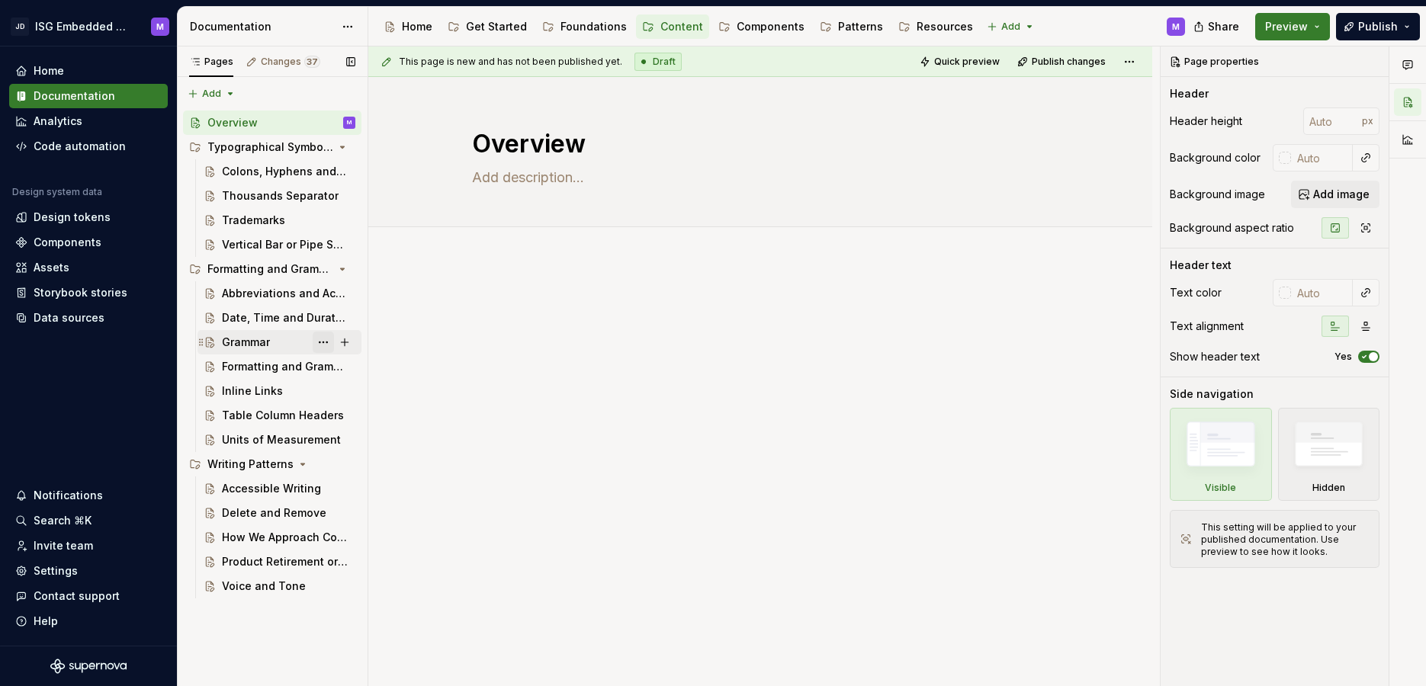
click at [322, 342] on button "Page tree" at bounding box center [323, 342] width 21 height 21
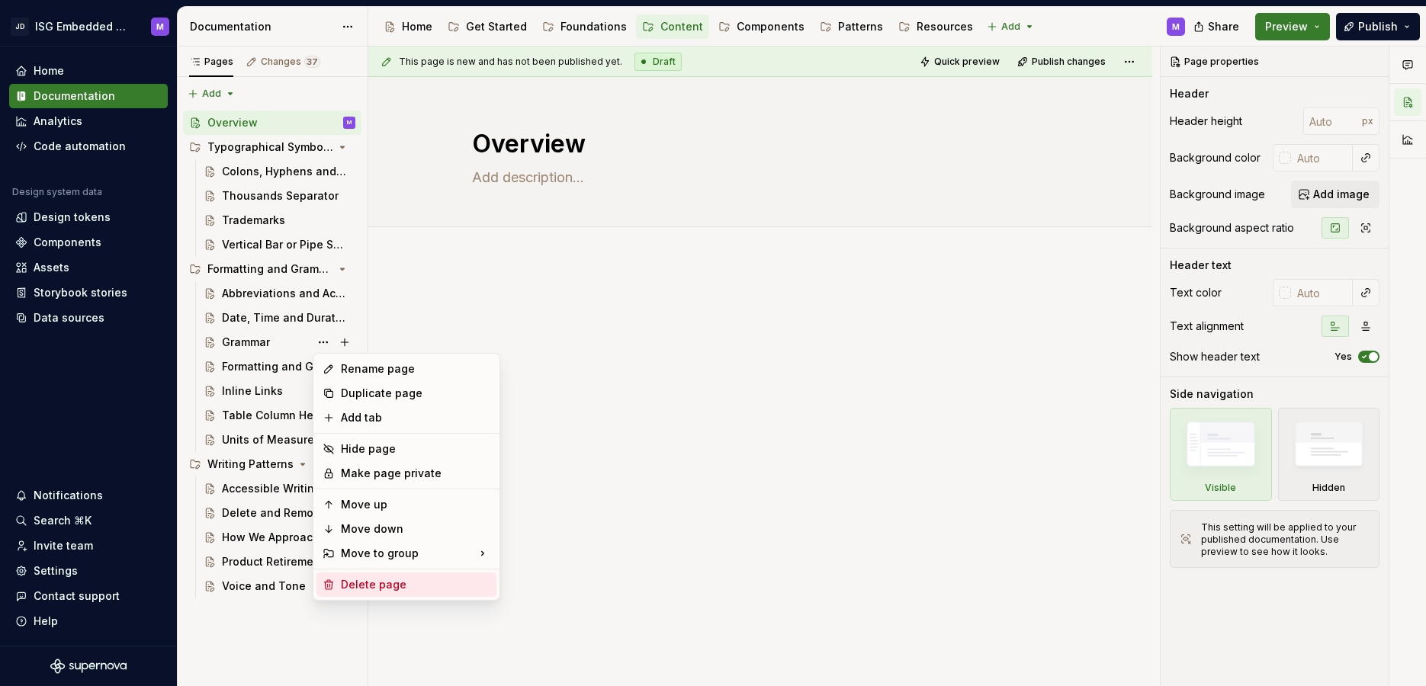
click at [360, 586] on div "Delete page" at bounding box center [415, 584] width 149 height 15
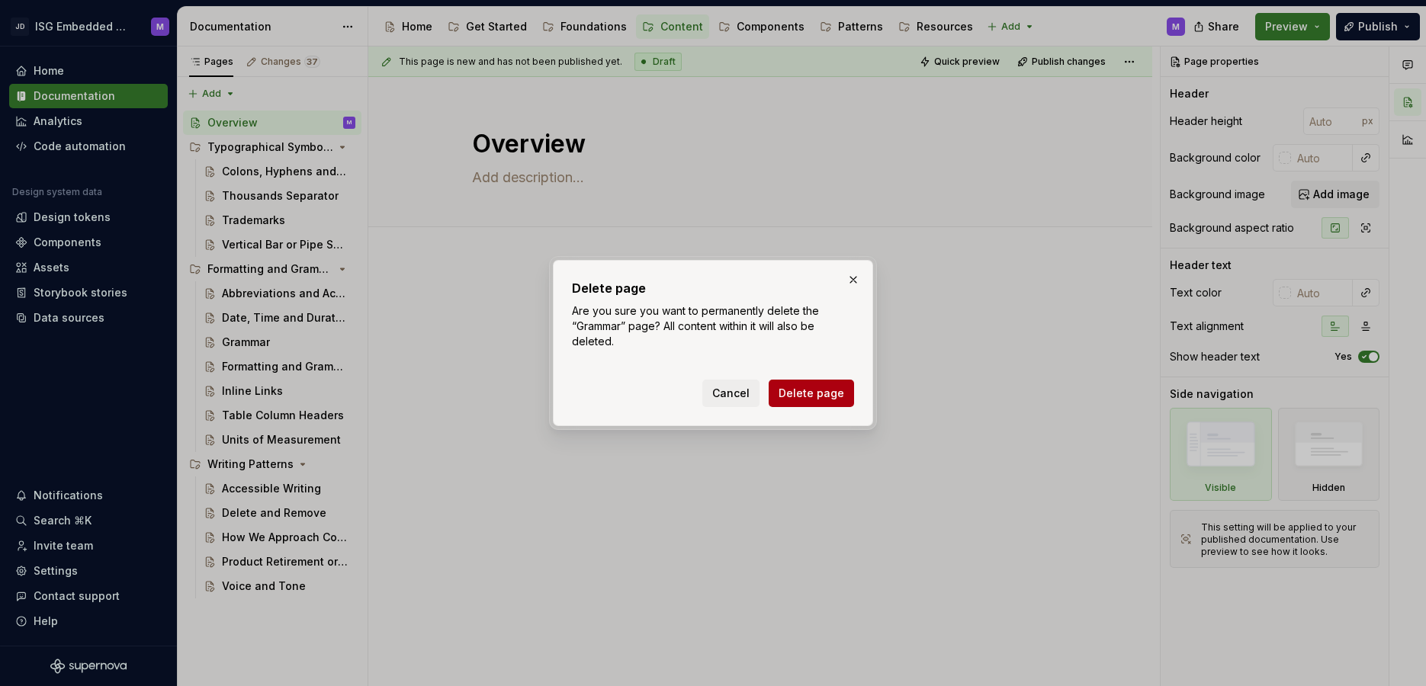
click at [806, 396] on span "Delete page" at bounding box center [811, 393] width 66 height 15
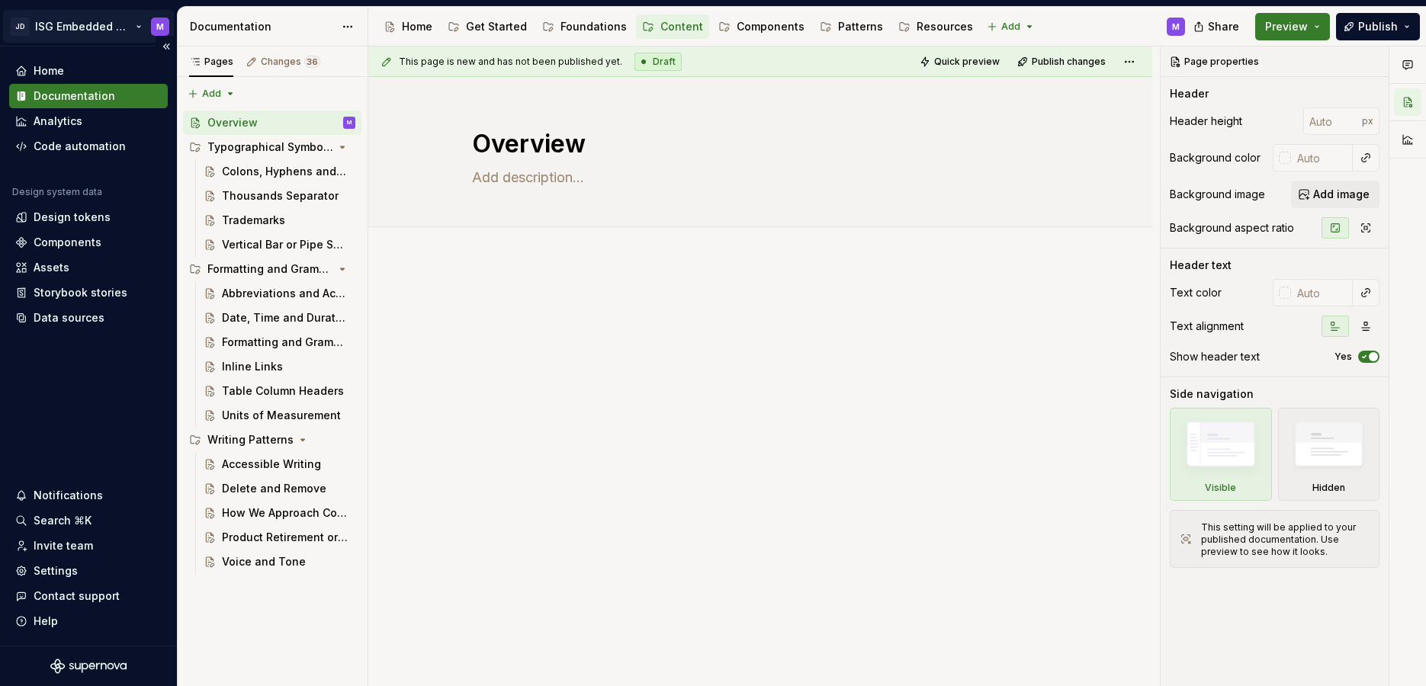
click at [136, 24] on html "JD ISG Embedded Design System M Home Documentation Analytics Code automation De…" at bounding box center [713, 343] width 1426 height 686
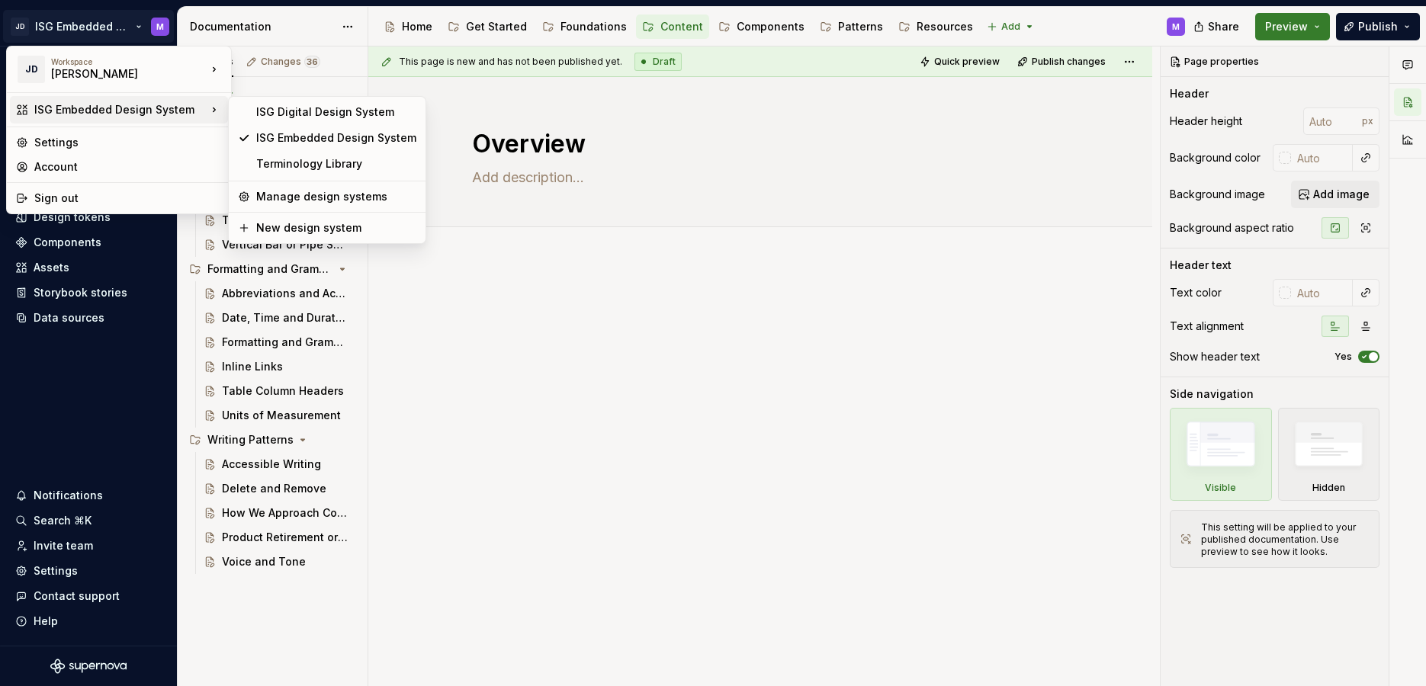
click at [92, 109] on div "ISG Embedded Design System" at bounding box center [120, 109] width 172 height 15
click at [290, 117] on div "ISG Digital Design System" at bounding box center [336, 111] width 160 height 15
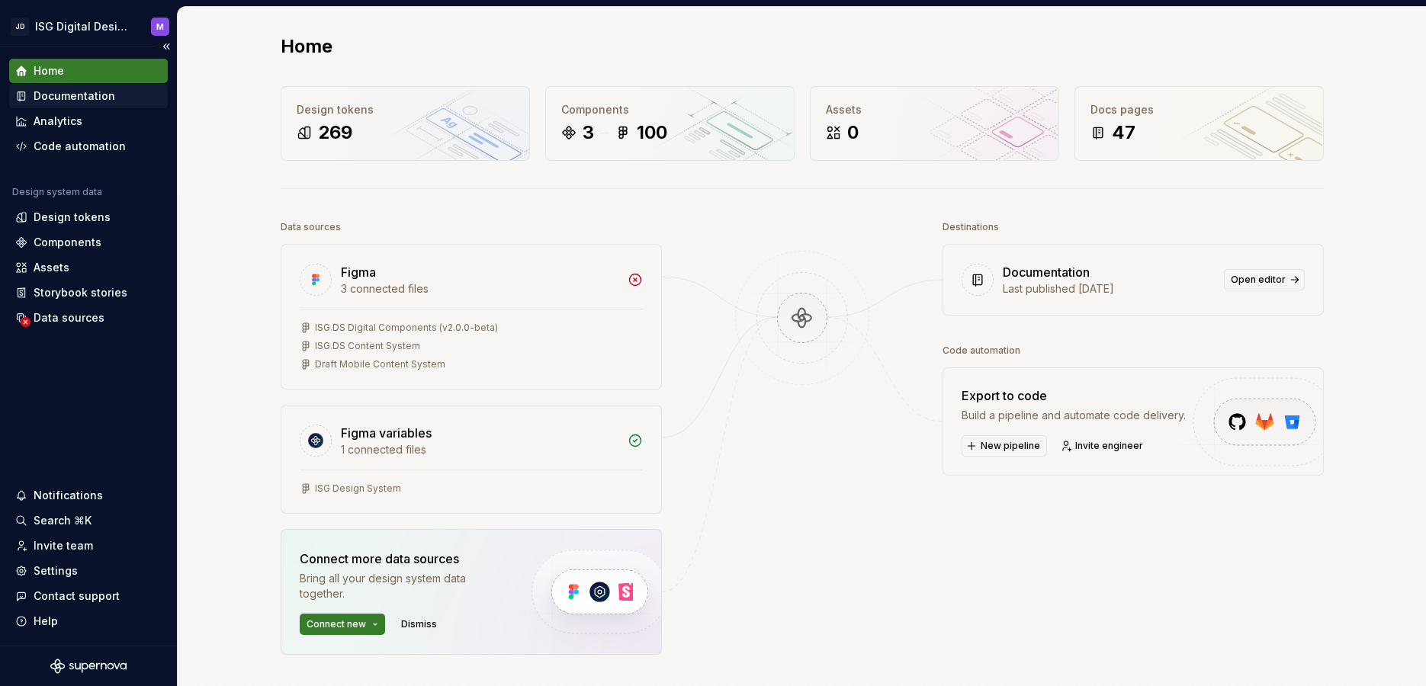
click at [76, 94] on div "Documentation" at bounding box center [75, 95] width 82 height 15
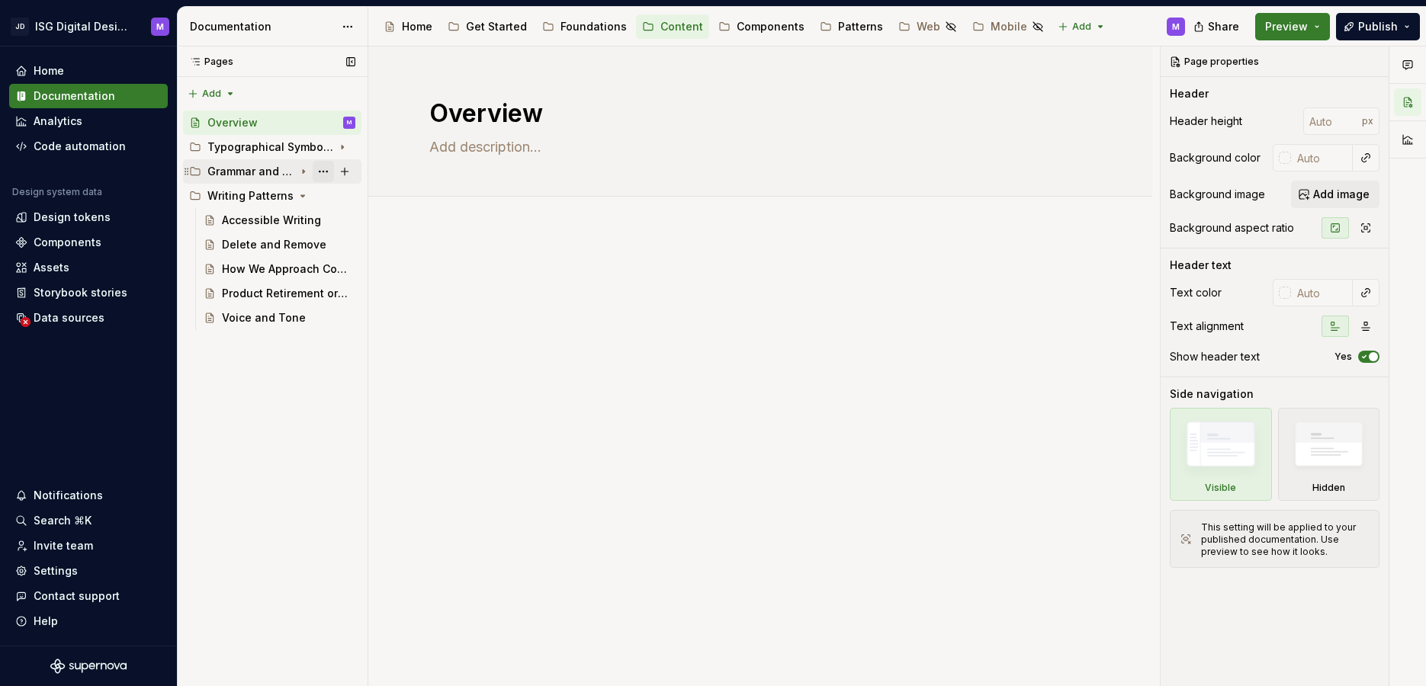
click at [321, 172] on button "Page tree" at bounding box center [323, 171] width 21 height 21
type textarea "*"
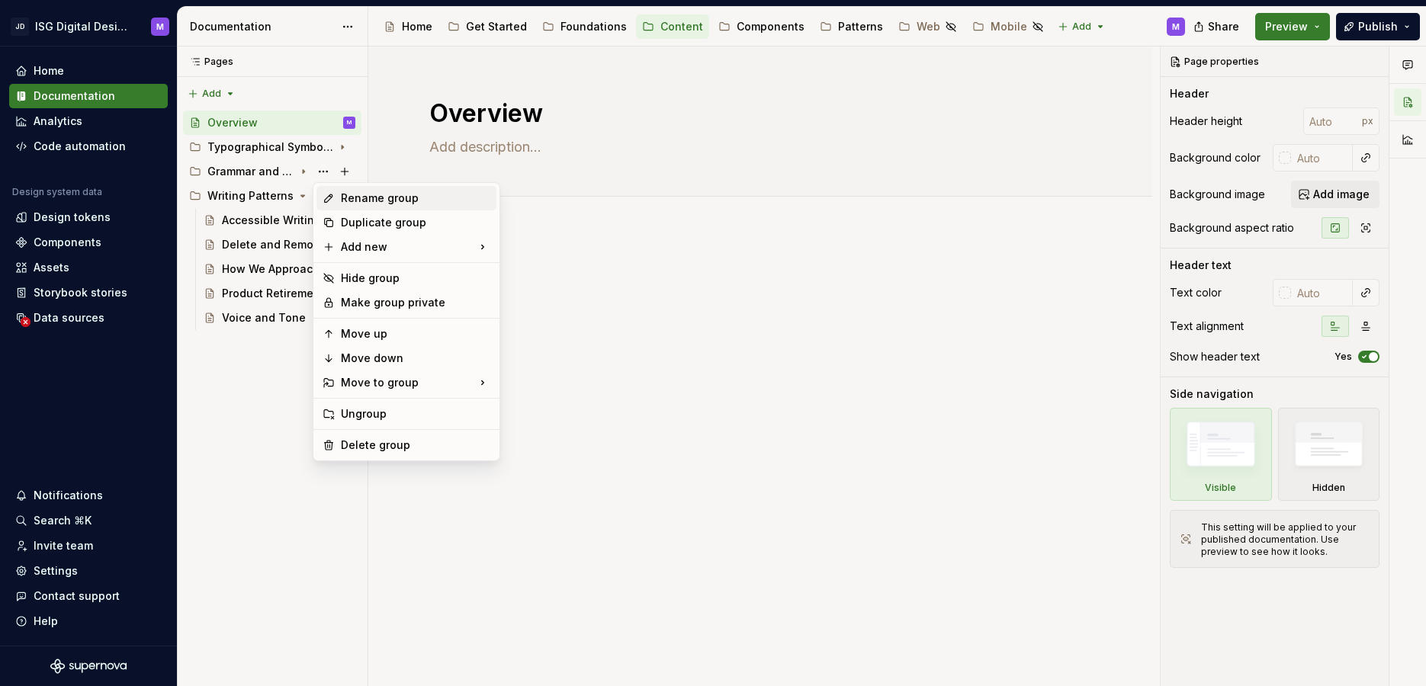
click at [354, 195] on div "Rename group" at bounding box center [415, 198] width 149 height 15
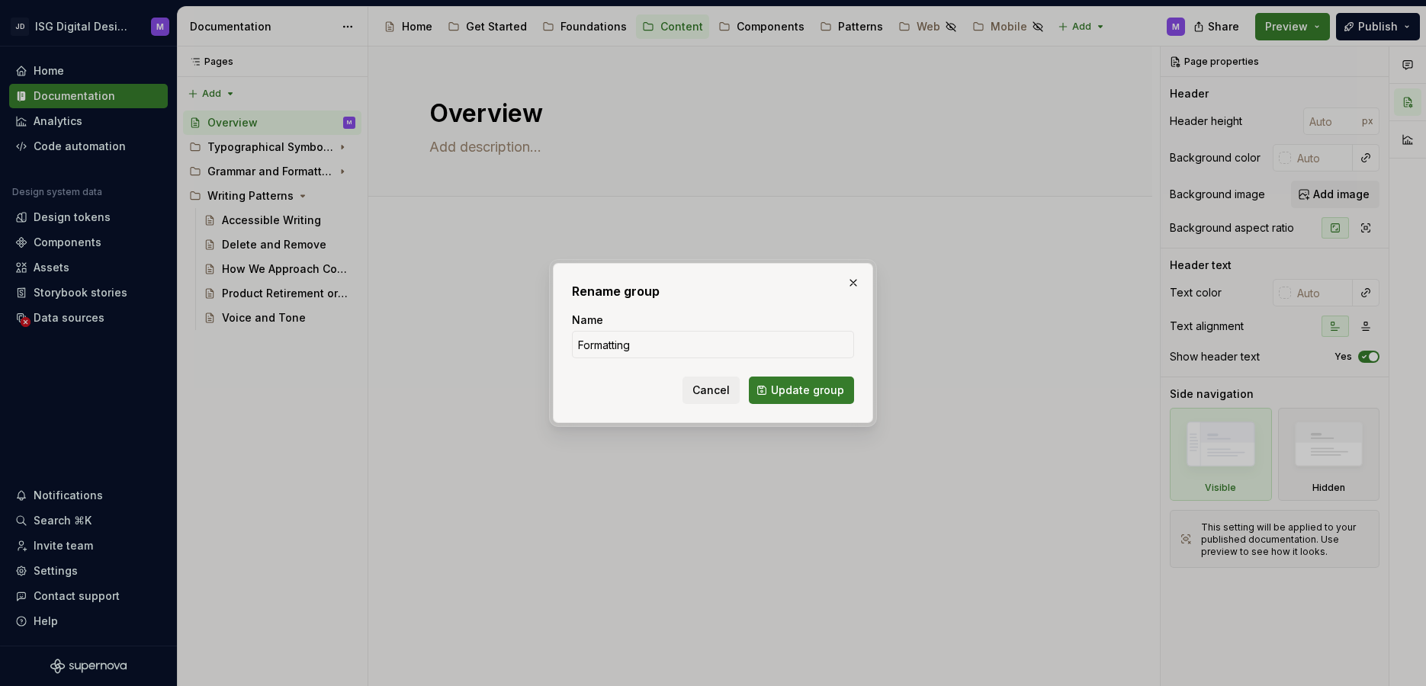
type input "Formatting"
type textarea "*"
type input "Formatting and Grammar"
click at [790, 386] on span "Update group" at bounding box center [807, 390] width 73 height 15
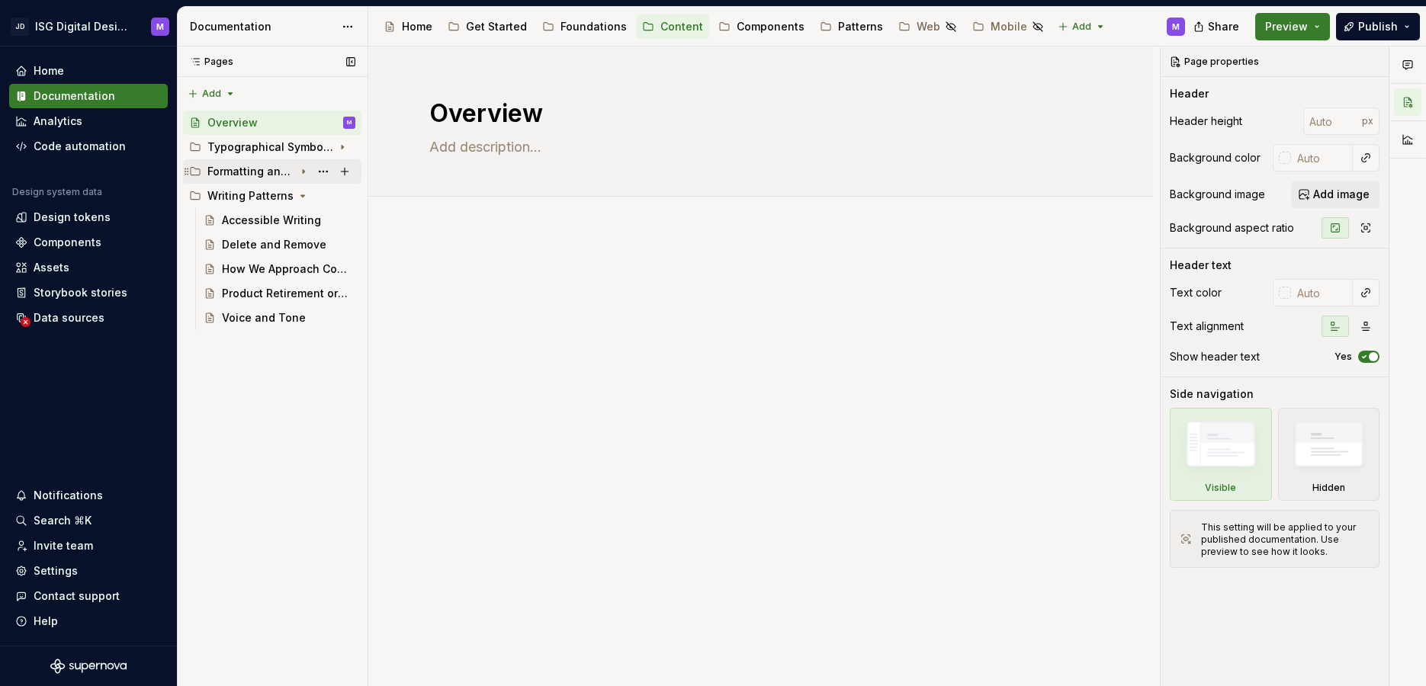
click at [306, 169] on icon "Page tree" at bounding box center [303, 171] width 12 height 12
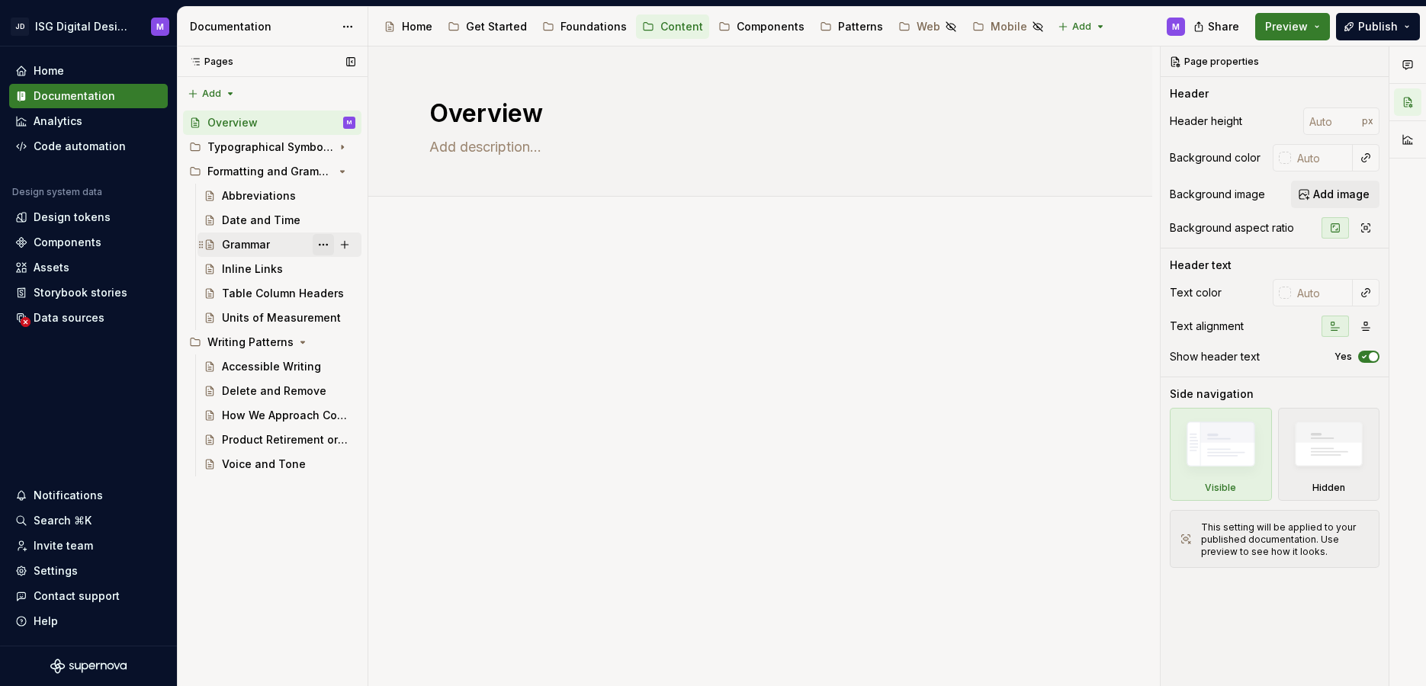
click at [323, 242] on button "Page tree" at bounding box center [323, 244] width 21 height 21
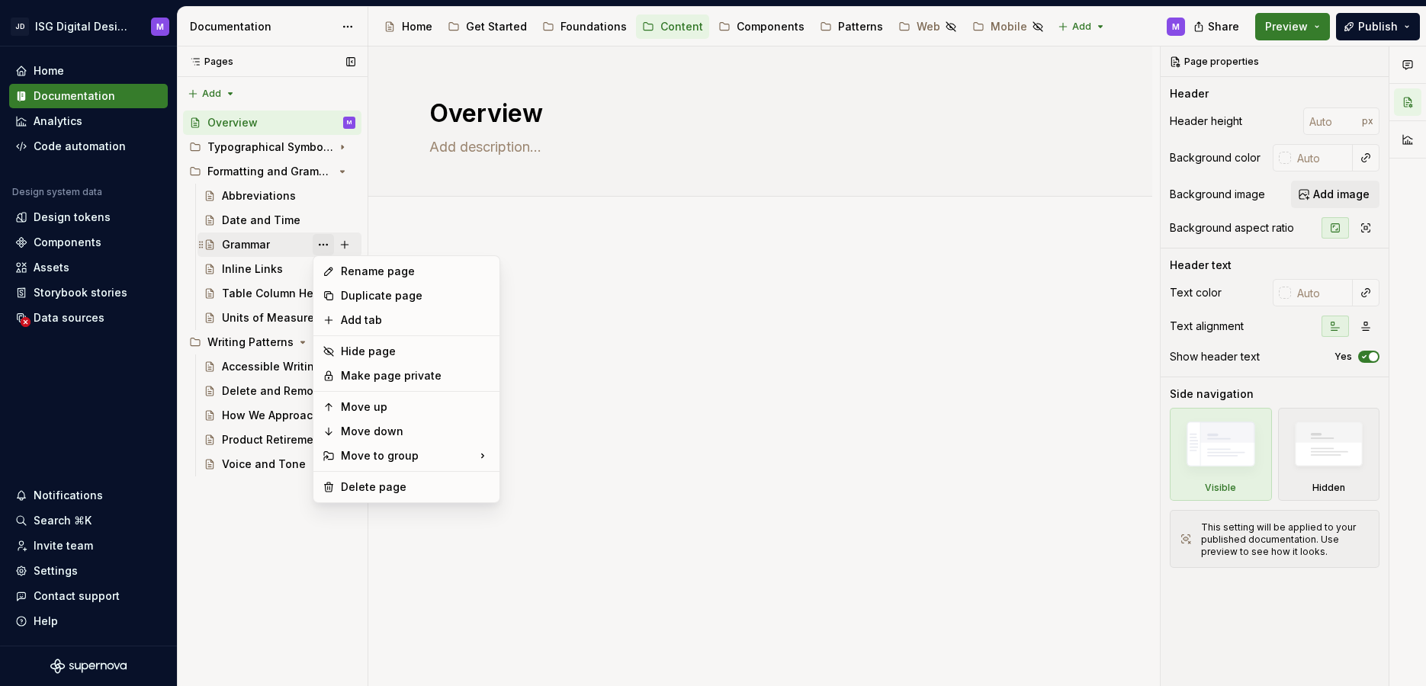
type textarea "*"
click at [332, 261] on div "Rename page" at bounding box center [406, 271] width 180 height 24
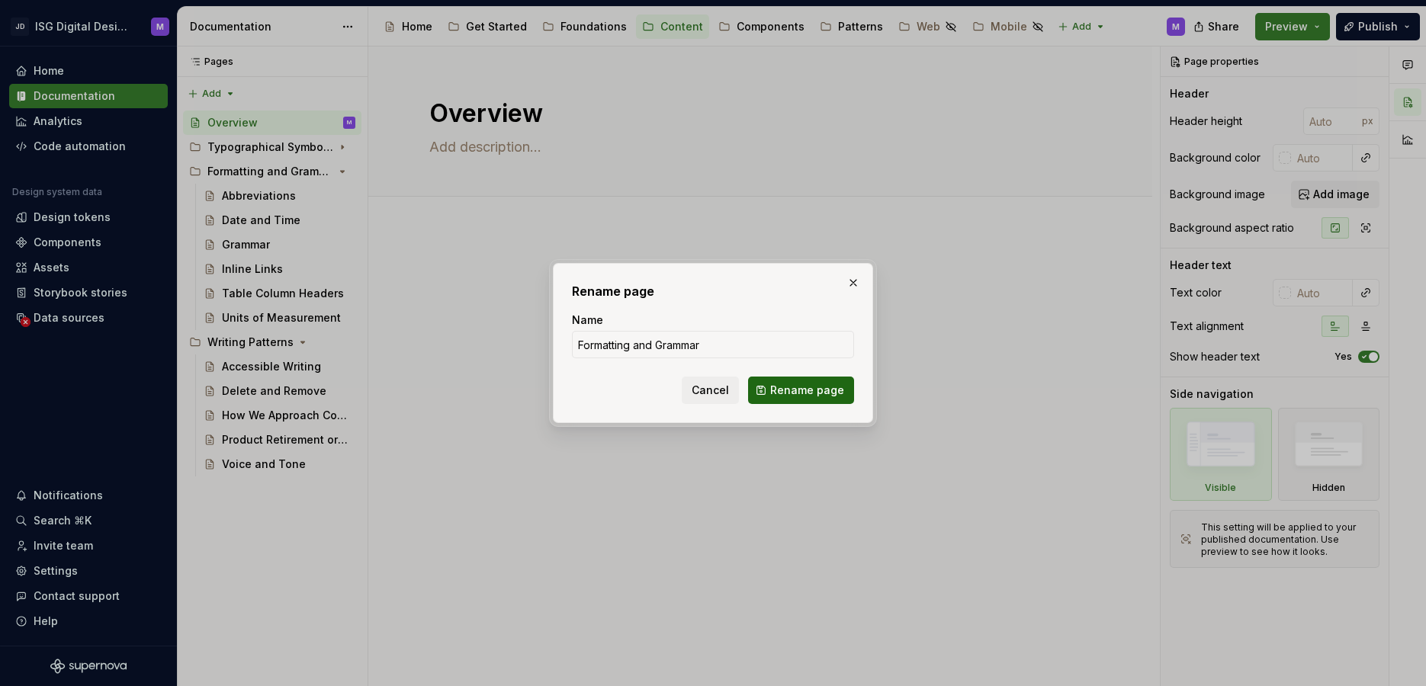
type input "Formatting and Grammar"
click at [784, 387] on span "Rename page" at bounding box center [807, 390] width 74 height 15
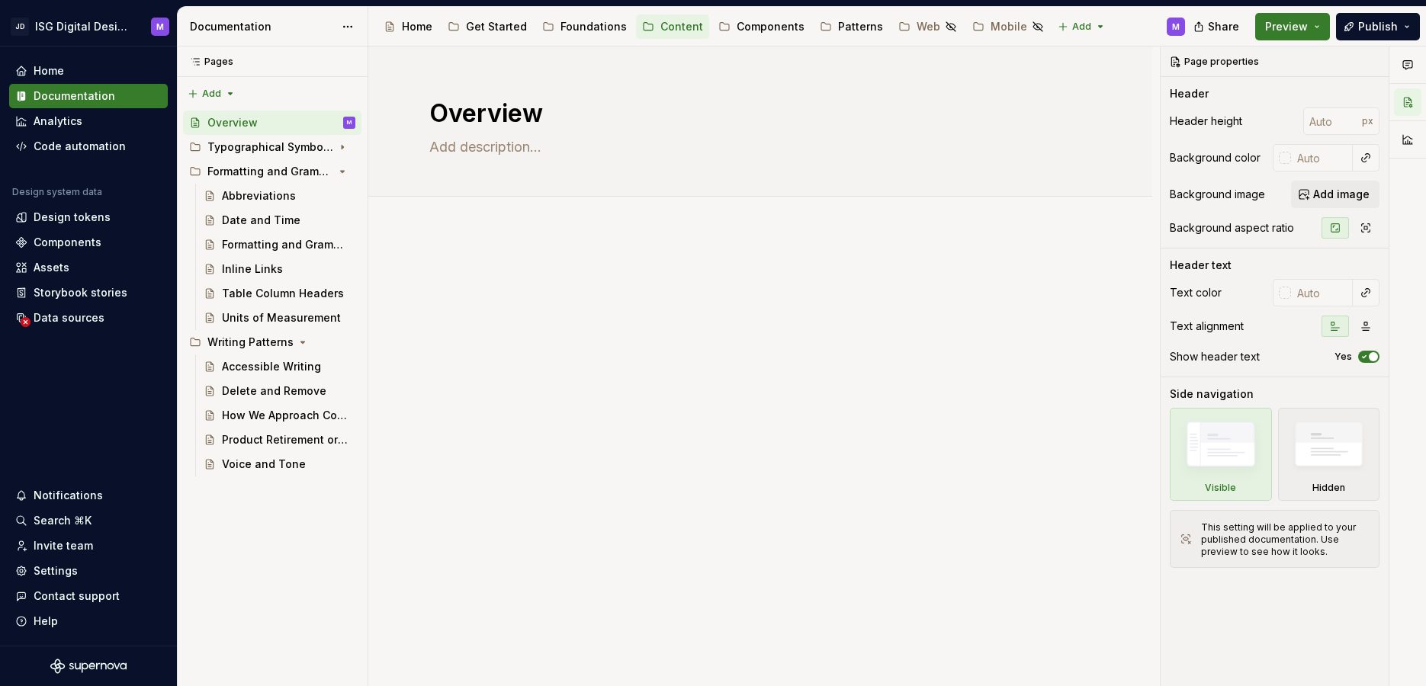
click at [589, 345] on div at bounding box center [760, 389] width 784 height 319
click at [582, 26] on div "Foundations" at bounding box center [593, 26] width 66 height 15
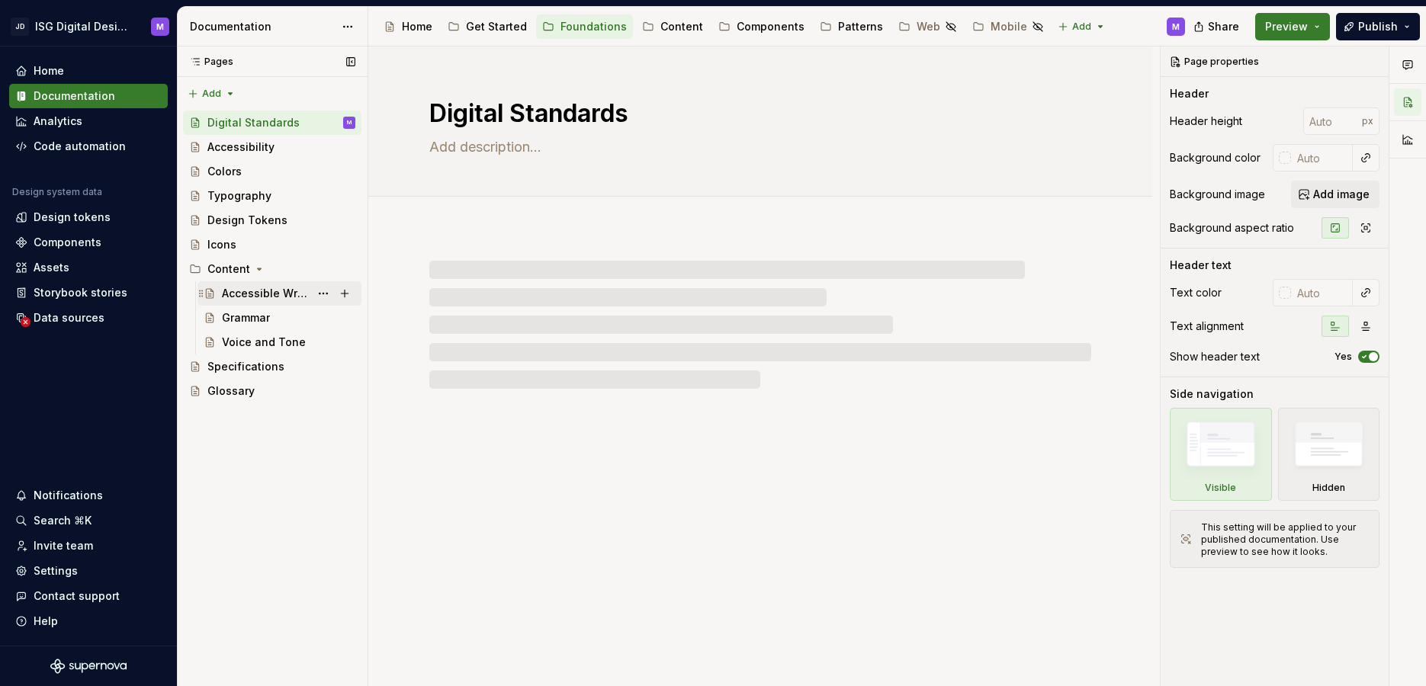
click at [265, 290] on div "Accessible Writing" at bounding box center [266, 293] width 88 height 15
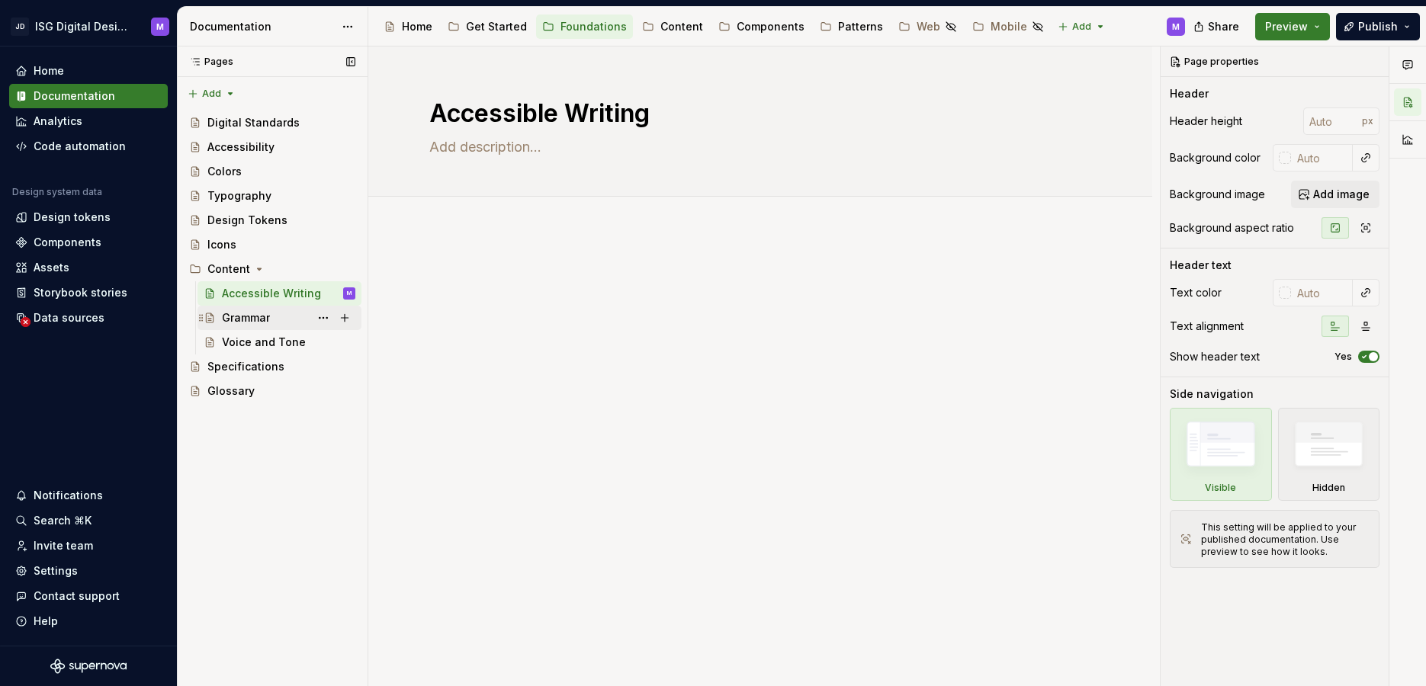
click at [248, 318] on div "Grammar" at bounding box center [246, 317] width 48 height 15
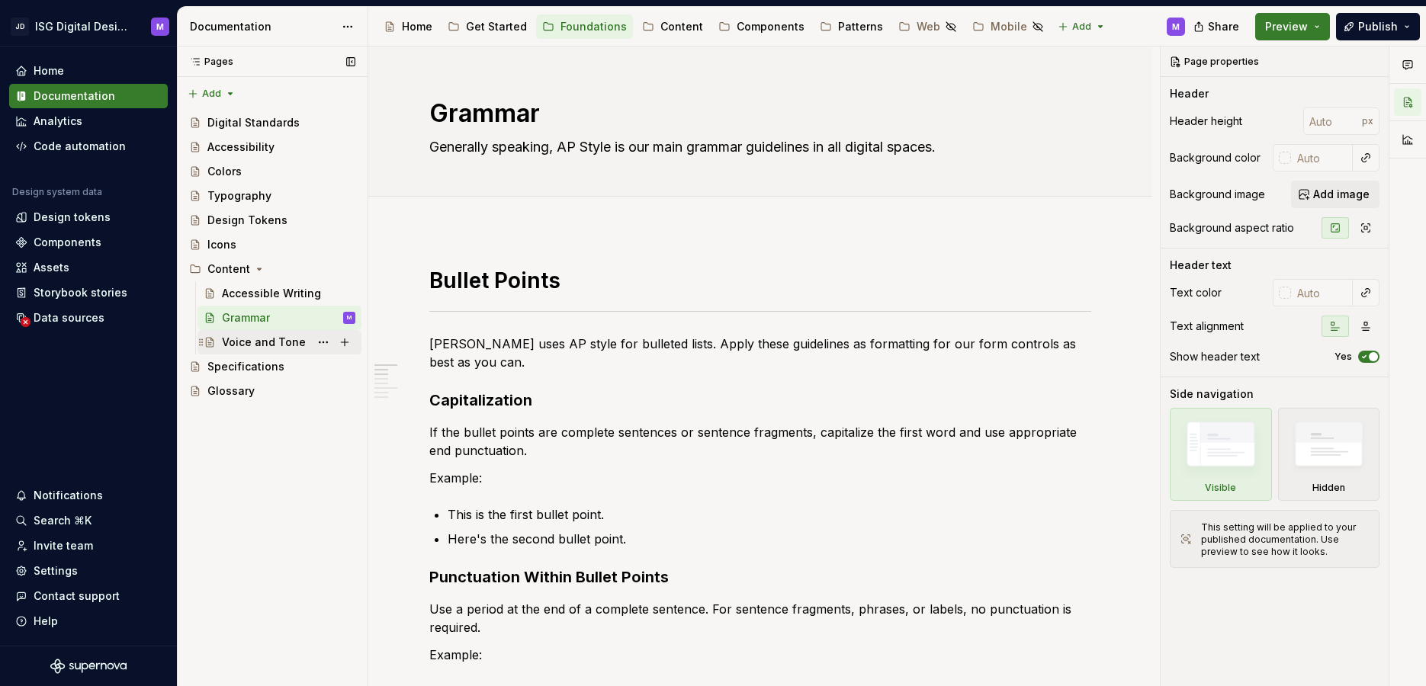
click at [279, 342] on div "Voice and Tone" at bounding box center [264, 342] width 84 height 15
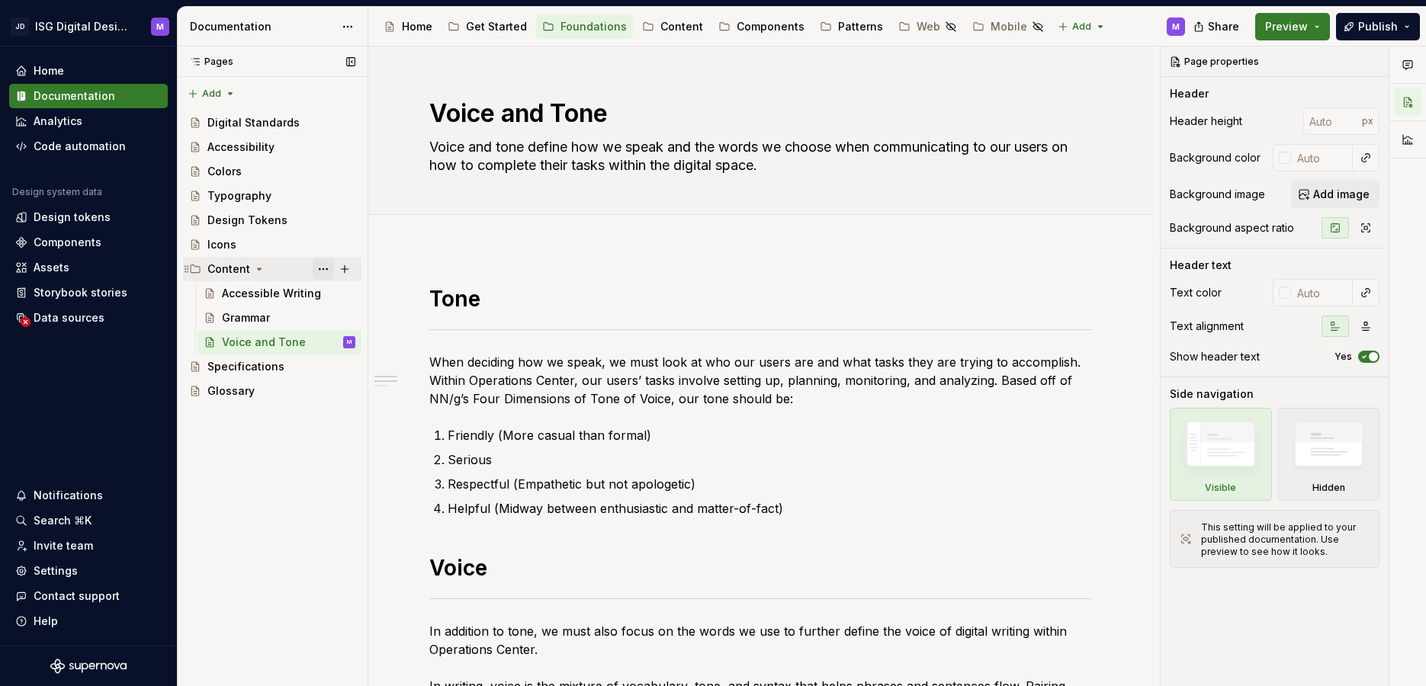
click at [326, 266] on button "Page tree" at bounding box center [323, 268] width 21 height 21
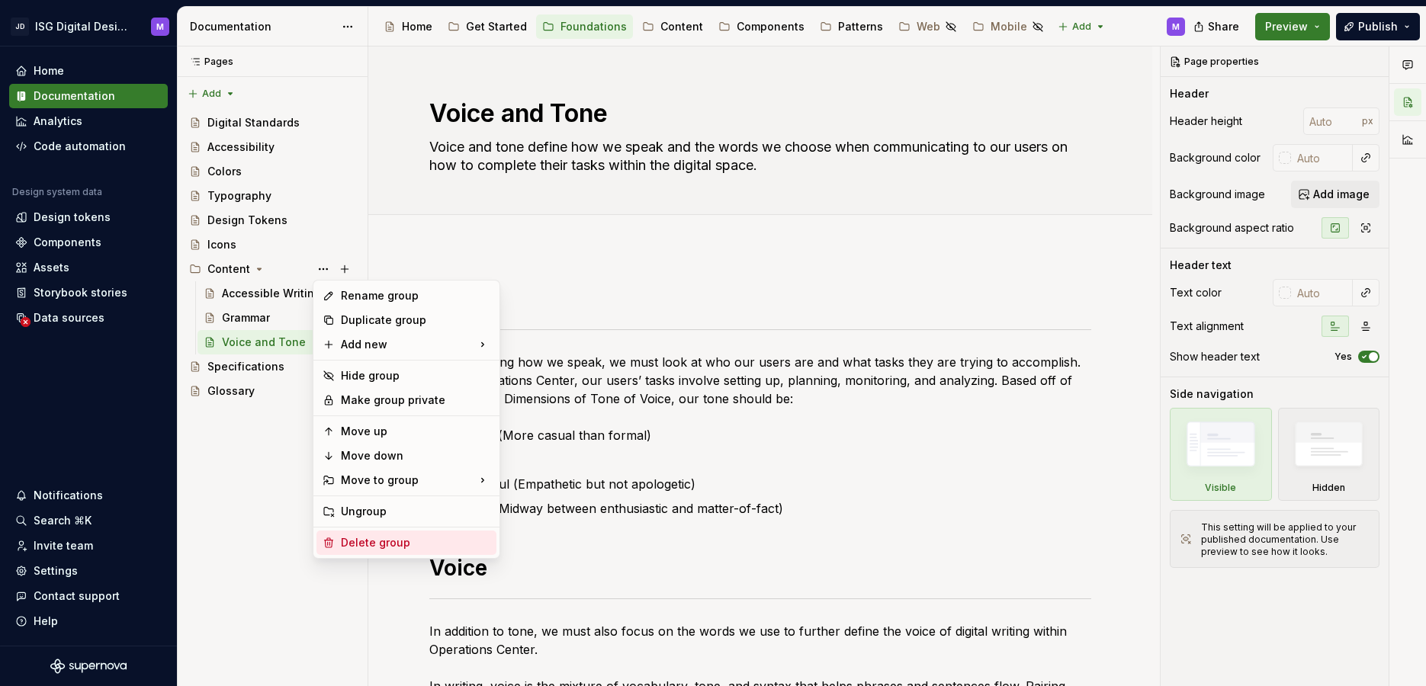
click at [362, 544] on div "Delete group" at bounding box center [415, 542] width 149 height 15
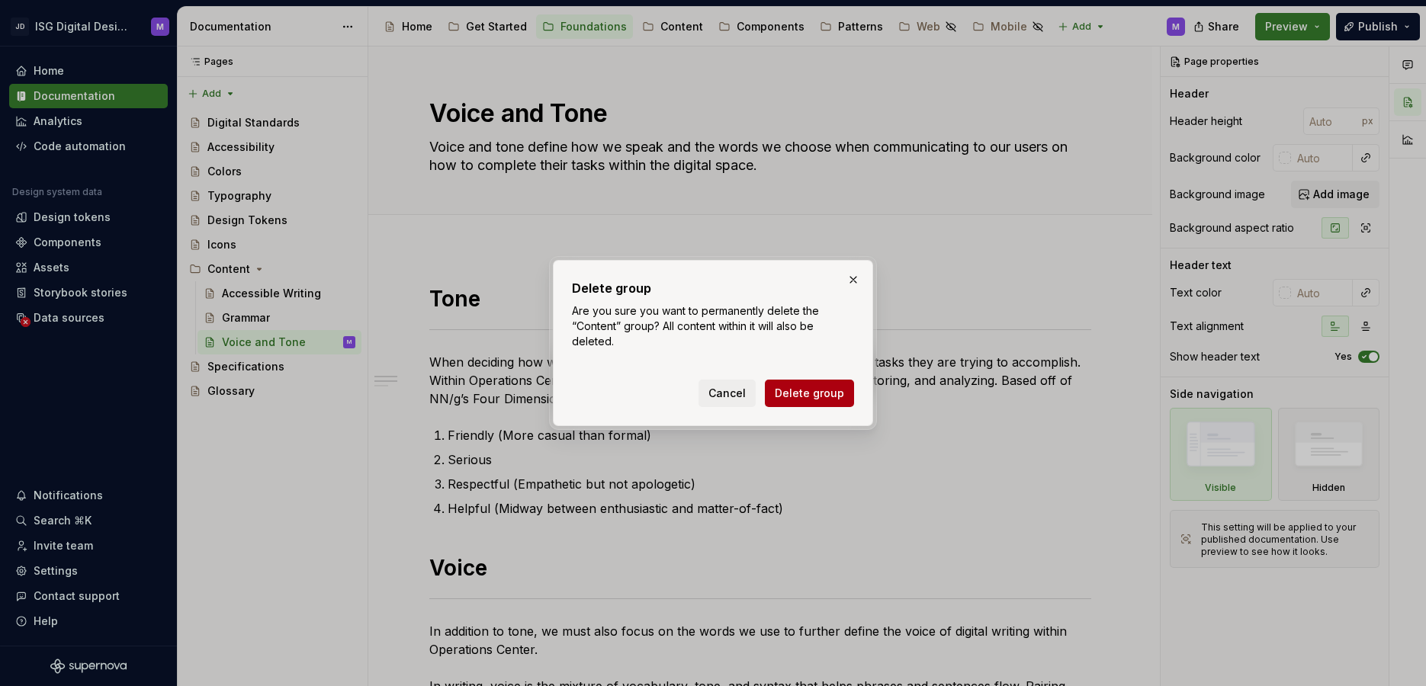
click at [823, 392] on span "Delete group" at bounding box center [809, 393] width 69 height 15
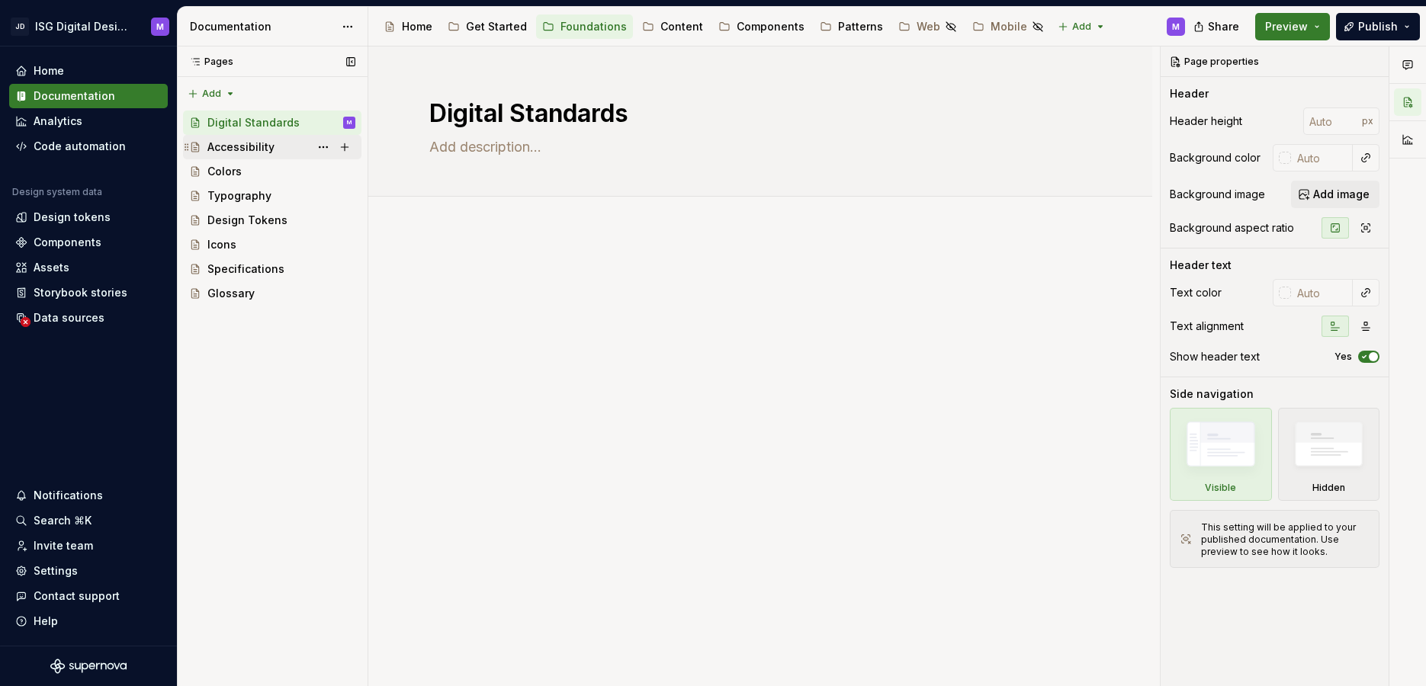
click at [242, 147] on div "Accessibility" at bounding box center [240, 147] width 67 height 15
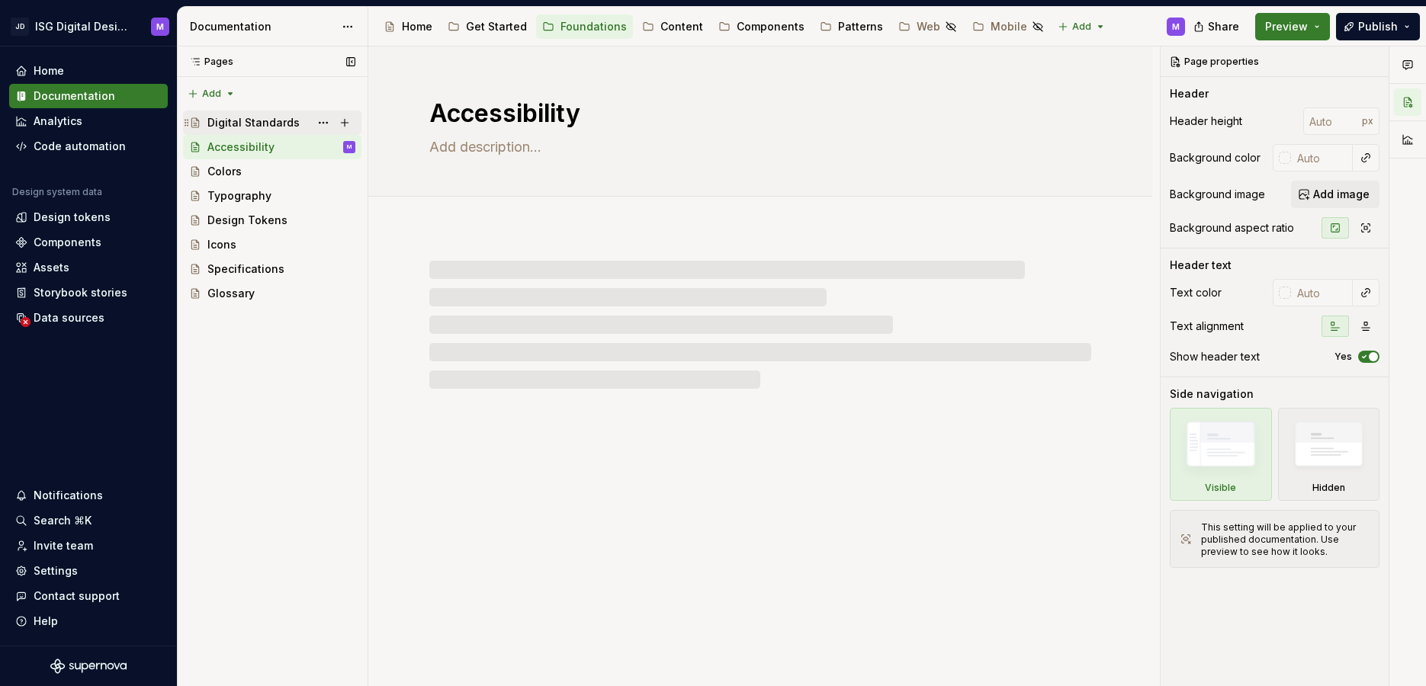
click at [256, 121] on div "Digital Standards" at bounding box center [253, 122] width 92 height 15
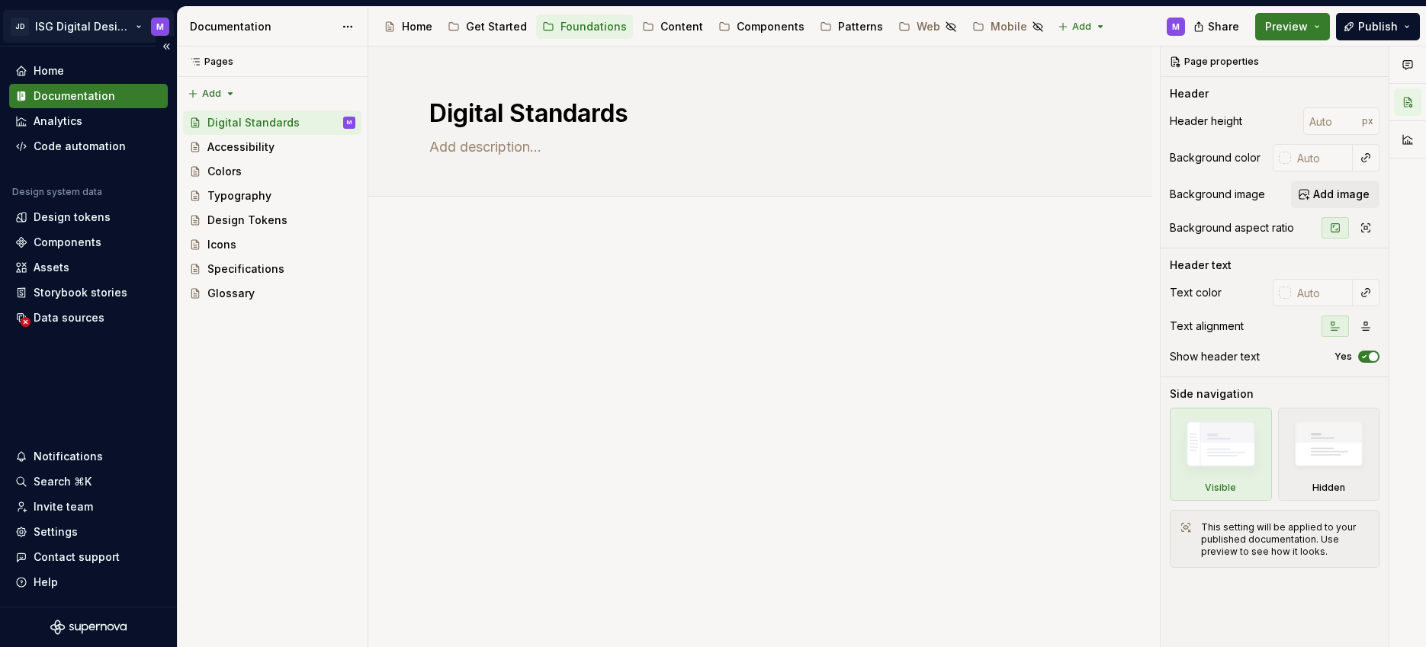
click at [133, 24] on html "JD ISG Digital Design System M Home Documentation Analytics Code automation Des…" at bounding box center [713, 323] width 1426 height 647
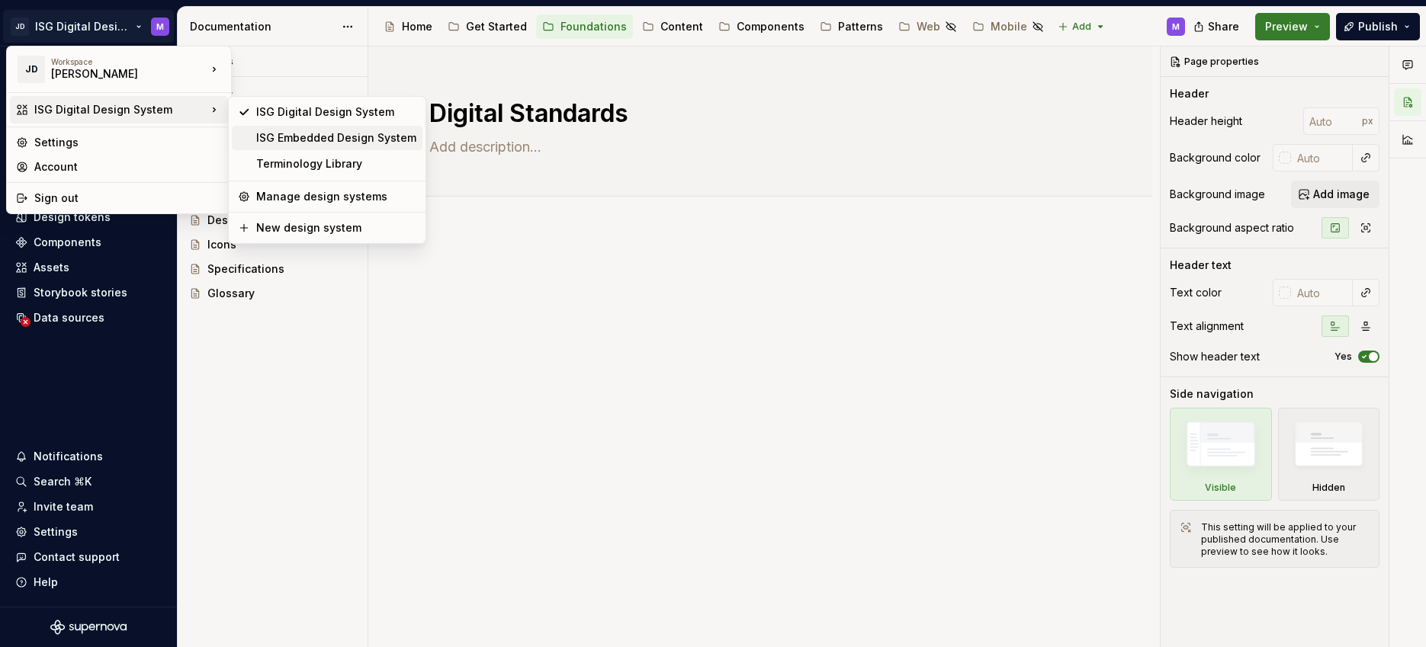
click at [286, 136] on div "ISG Embedded Design System" at bounding box center [336, 137] width 160 height 15
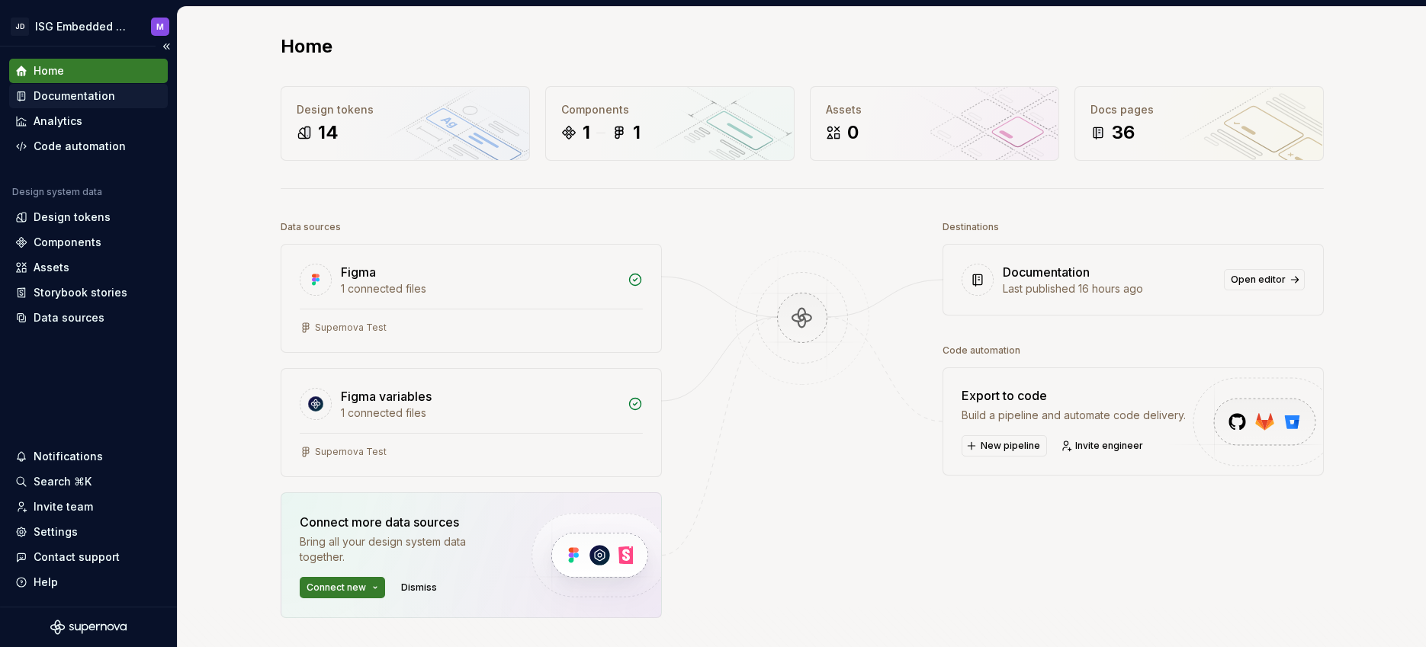
click at [92, 94] on div "Documentation" at bounding box center [75, 95] width 82 height 15
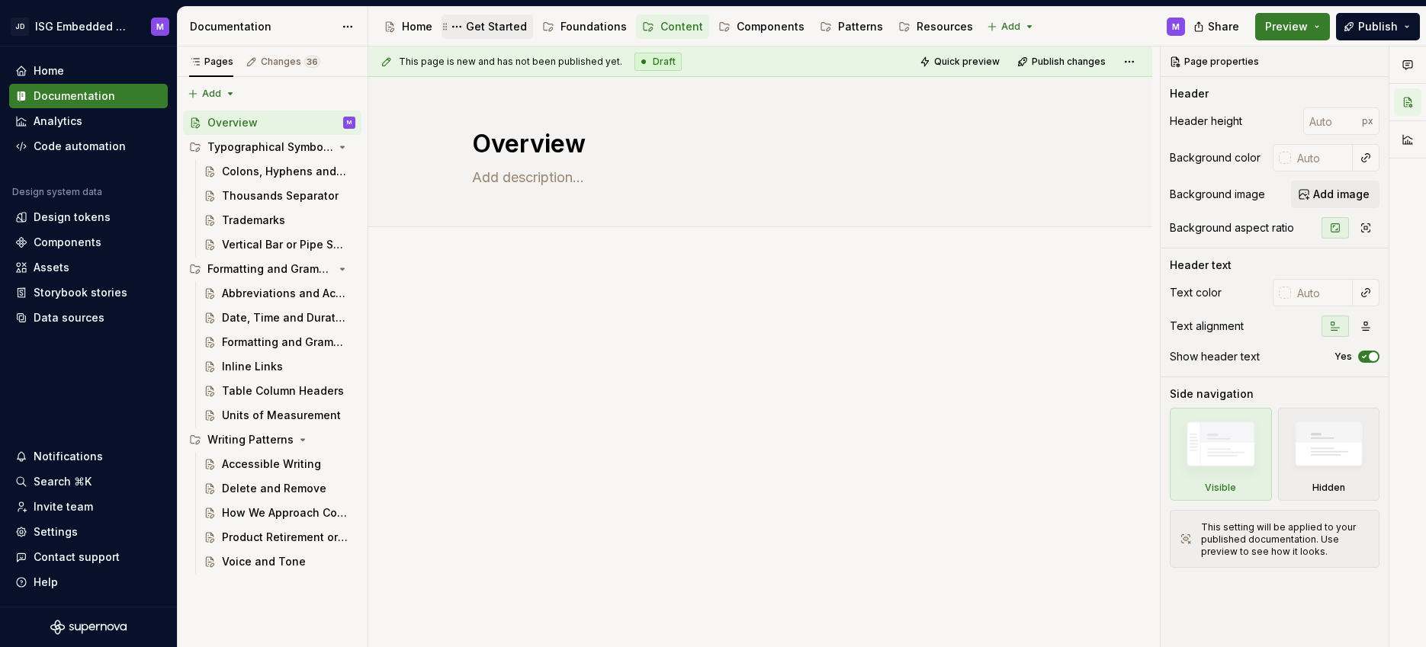
click at [503, 24] on div "Get Started" at bounding box center [496, 26] width 61 height 15
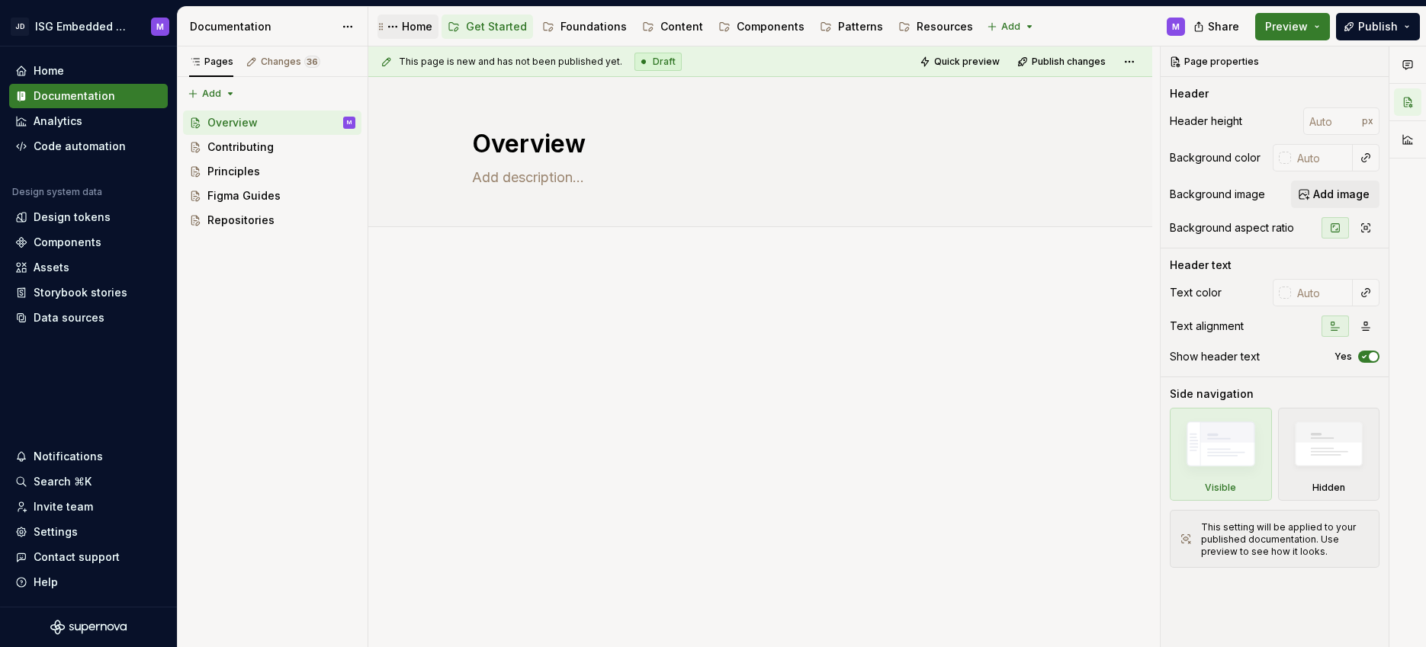
click at [413, 24] on div "Home" at bounding box center [417, 26] width 30 height 15
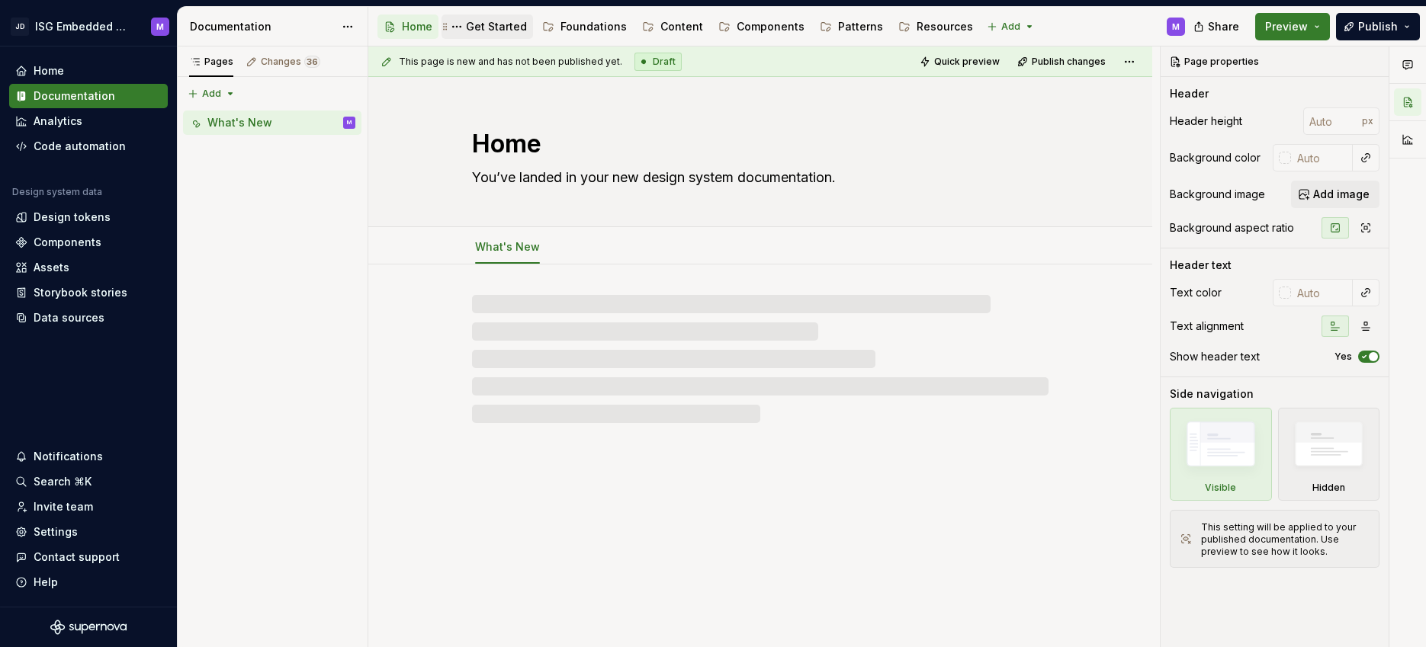
click at [503, 20] on div "Get Started" at bounding box center [496, 26] width 61 height 15
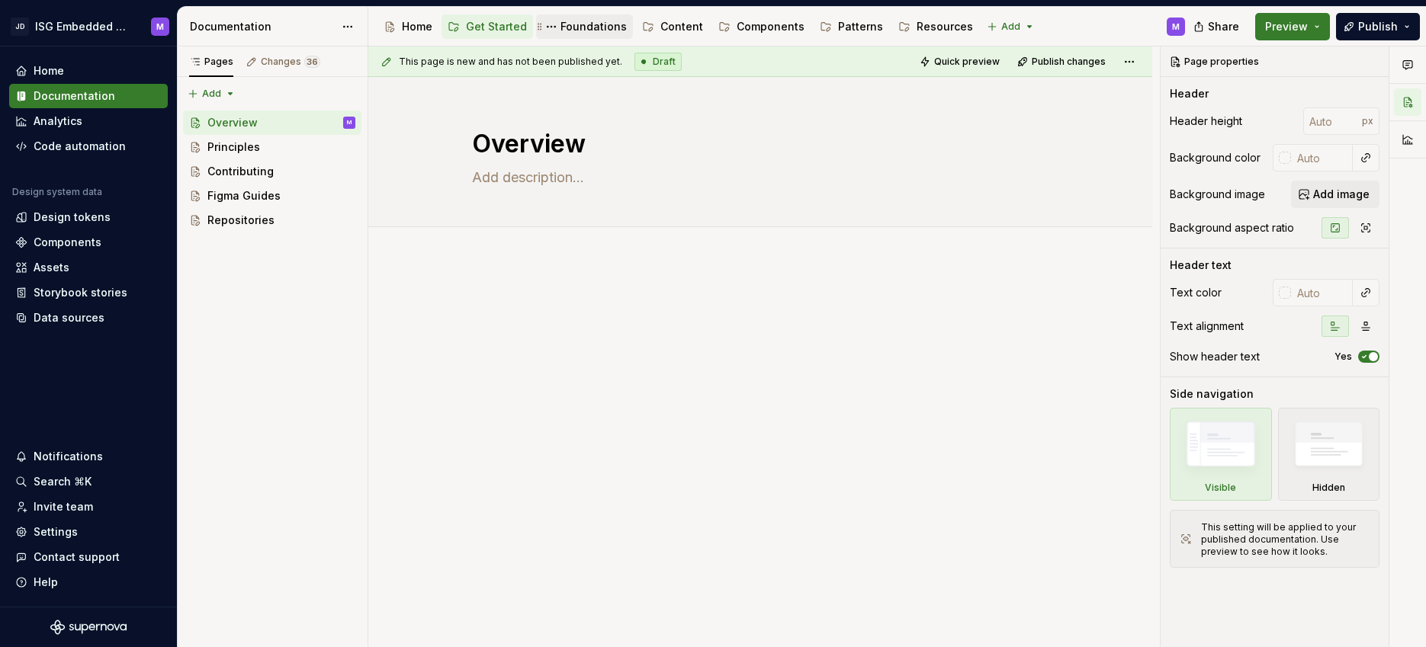
click at [604, 27] on div "Foundations" at bounding box center [593, 26] width 66 height 15
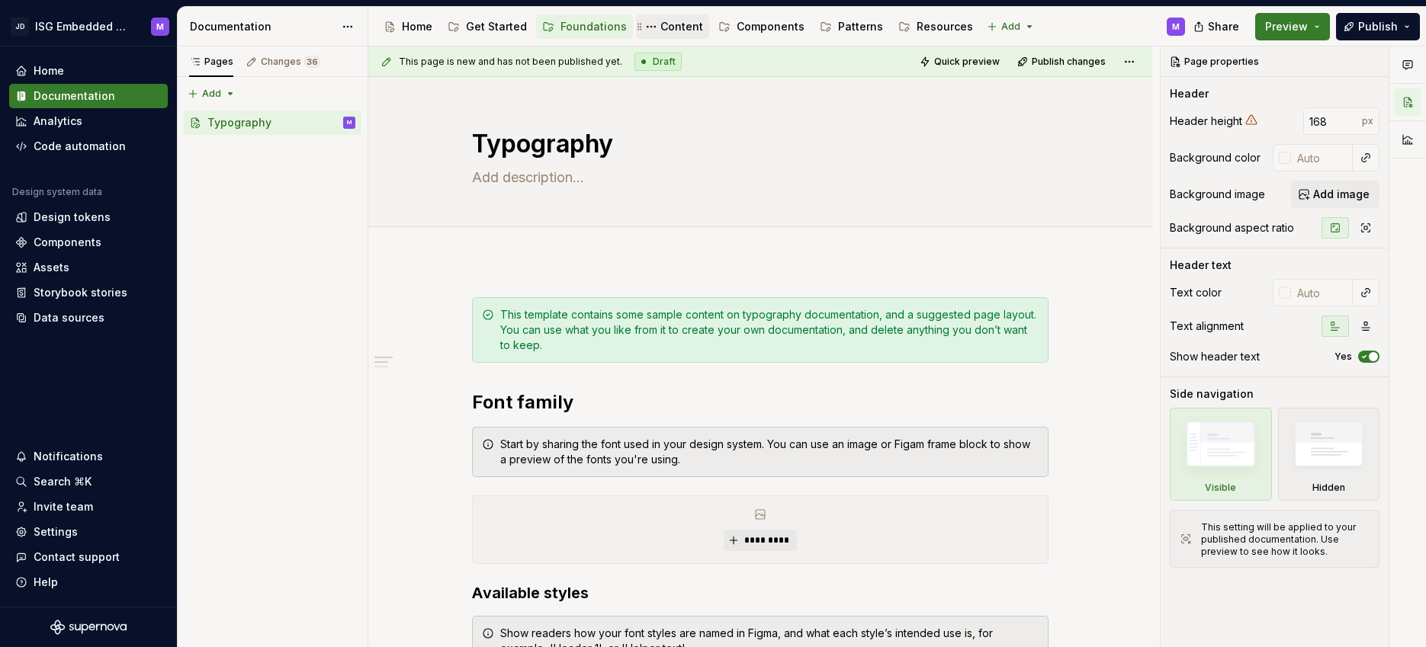
click at [675, 24] on div "Content" at bounding box center [681, 26] width 43 height 15
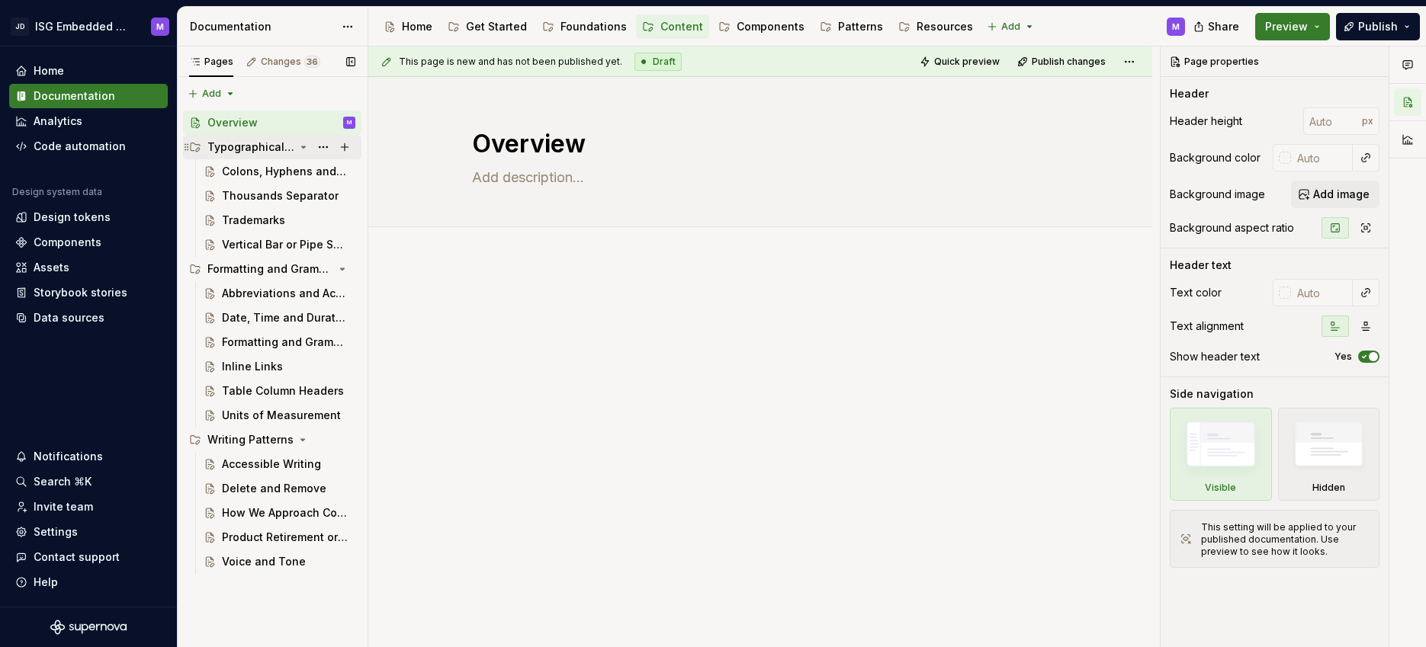
click at [277, 141] on div "Typographical Symbols and Punctuation" at bounding box center [250, 147] width 87 height 15
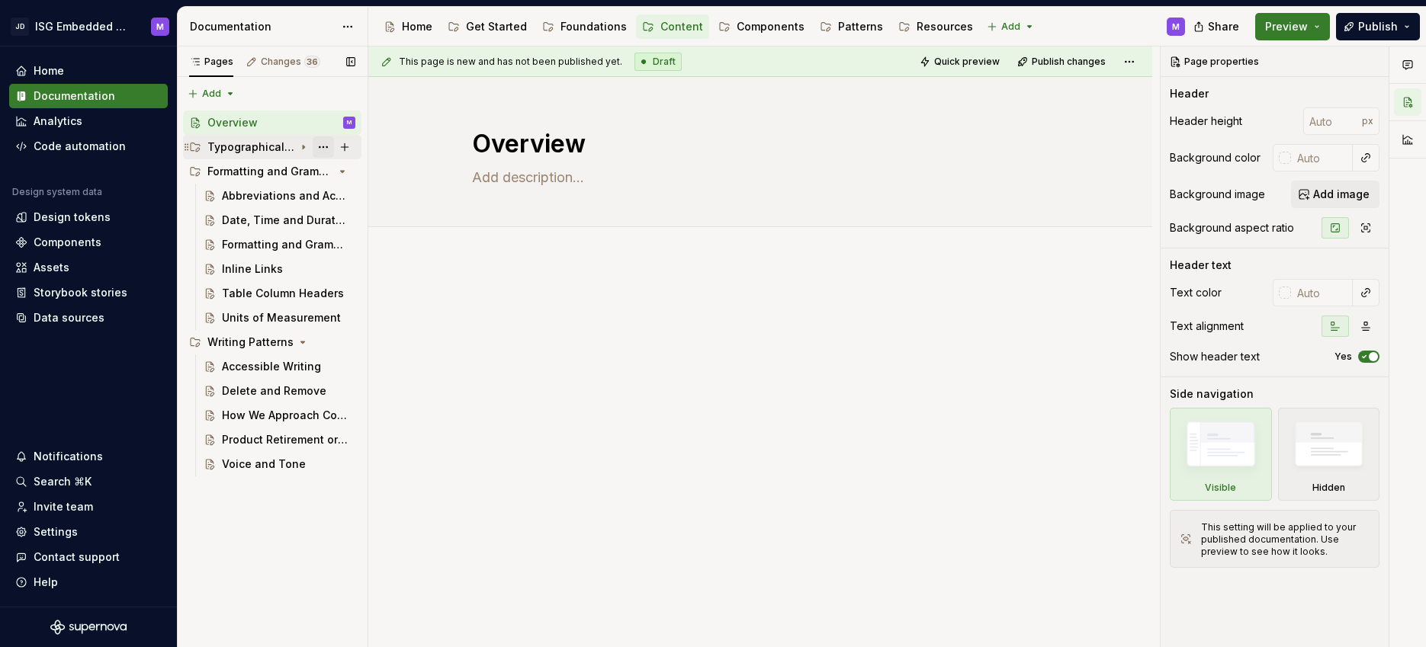
click at [322, 146] on button "Page tree" at bounding box center [323, 146] width 21 height 21
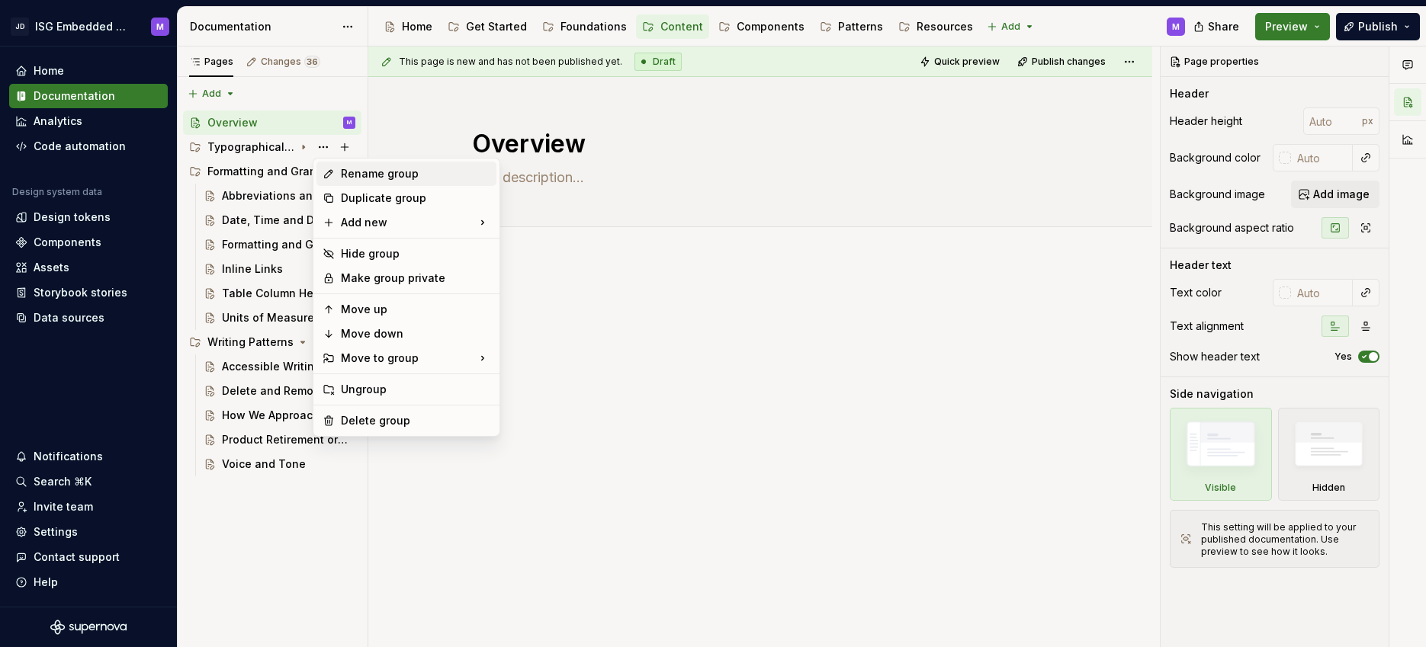
click at [343, 172] on div "Rename group" at bounding box center [415, 173] width 149 height 15
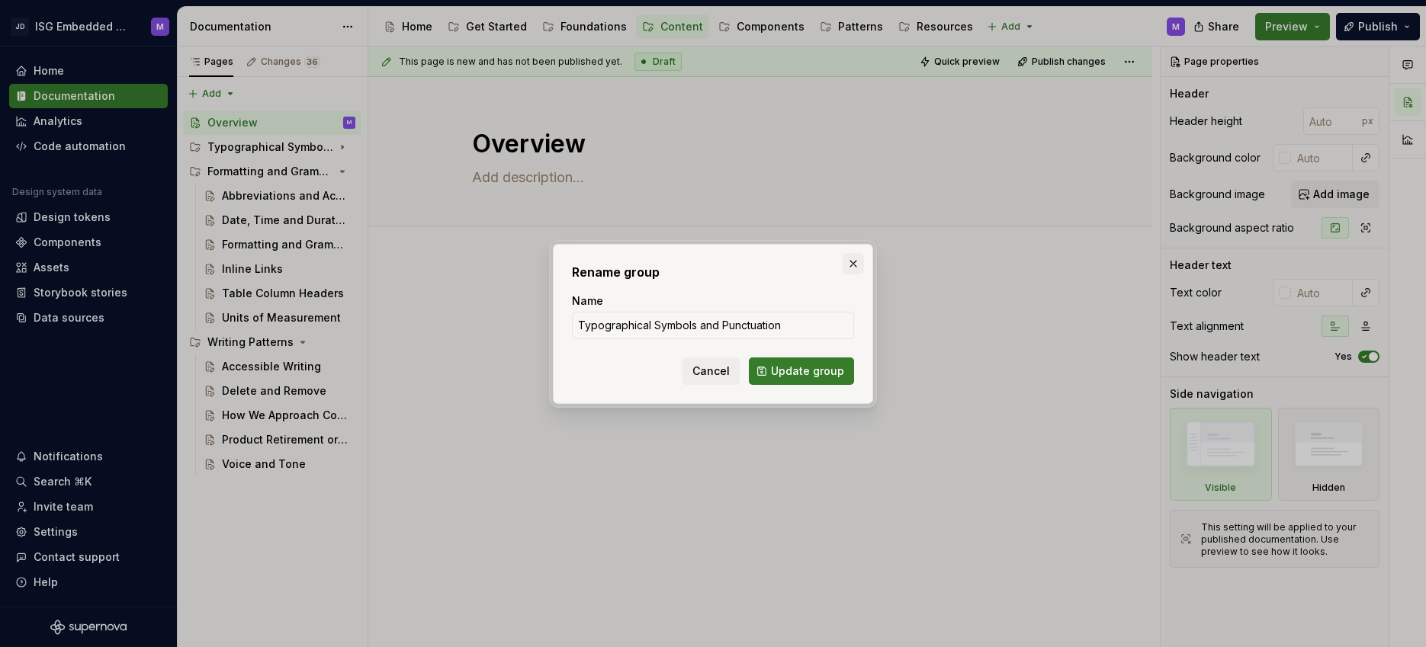
click at [852, 261] on button "button" at bounding box center [852, 263] width 21 height 21
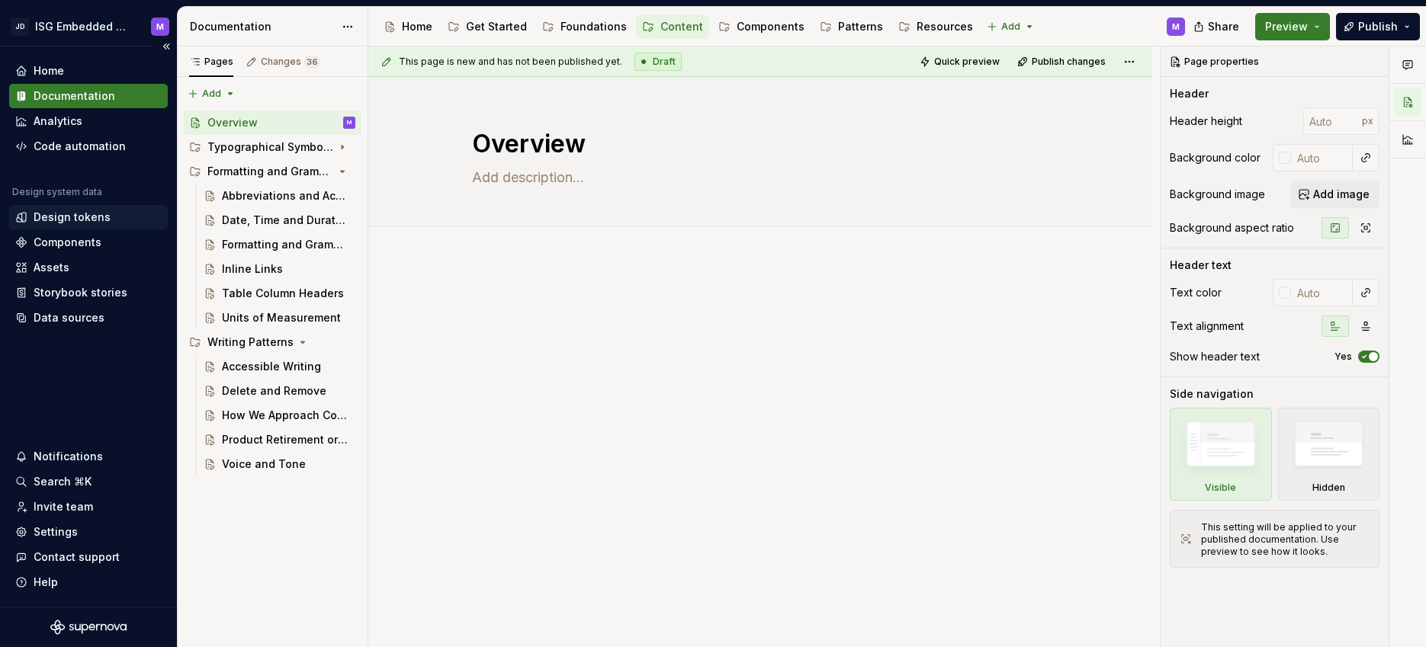
click at [76, 210] on div "Design tokens" at bounding box center [72, 217] width 77 height 15
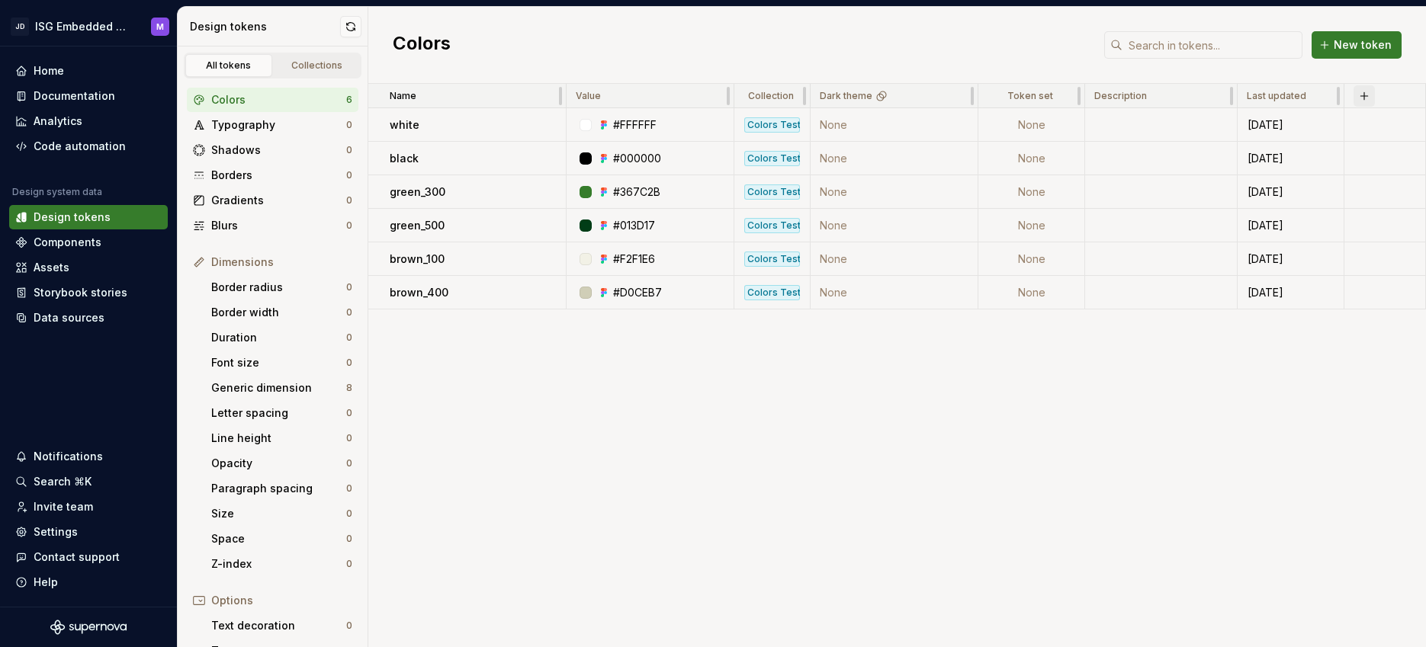
click at [1365, 95] on button "button" at bounding box center [1363, 95] width 21 height 21
click at [873, 429] on div "Name Value Collection Dark theme Token set Description Last updated white #FFFF…" at bounding box center [896, 365] width 1057 height 563
click at [548, 125] on button "button" at bounding box center [545, 124] width 21 height 21
click at [512, 410] on html "JD ISG Embedded Design System M Home Documentation Analytics Code automation De…" at bounding box center [713, 323] width 1426 height 647
click at [1355, 46] on span "New token" at bounding box center [1362, 44] width 58 height 15
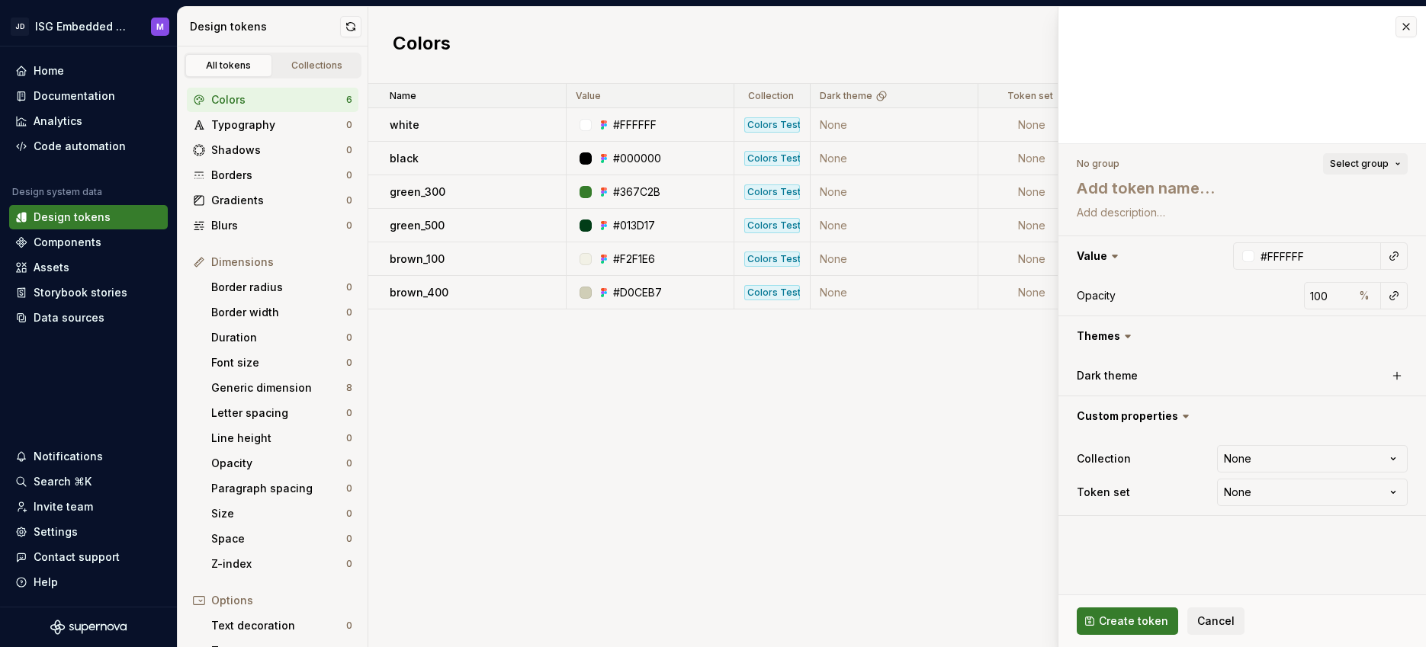
click at [1384, 165] on span "Select group" at bounding box center [1359, 164] width 59 height 12
click at [1216, 622] on span "Cancel" at bounding box center [1215, 621] width 37 height 15
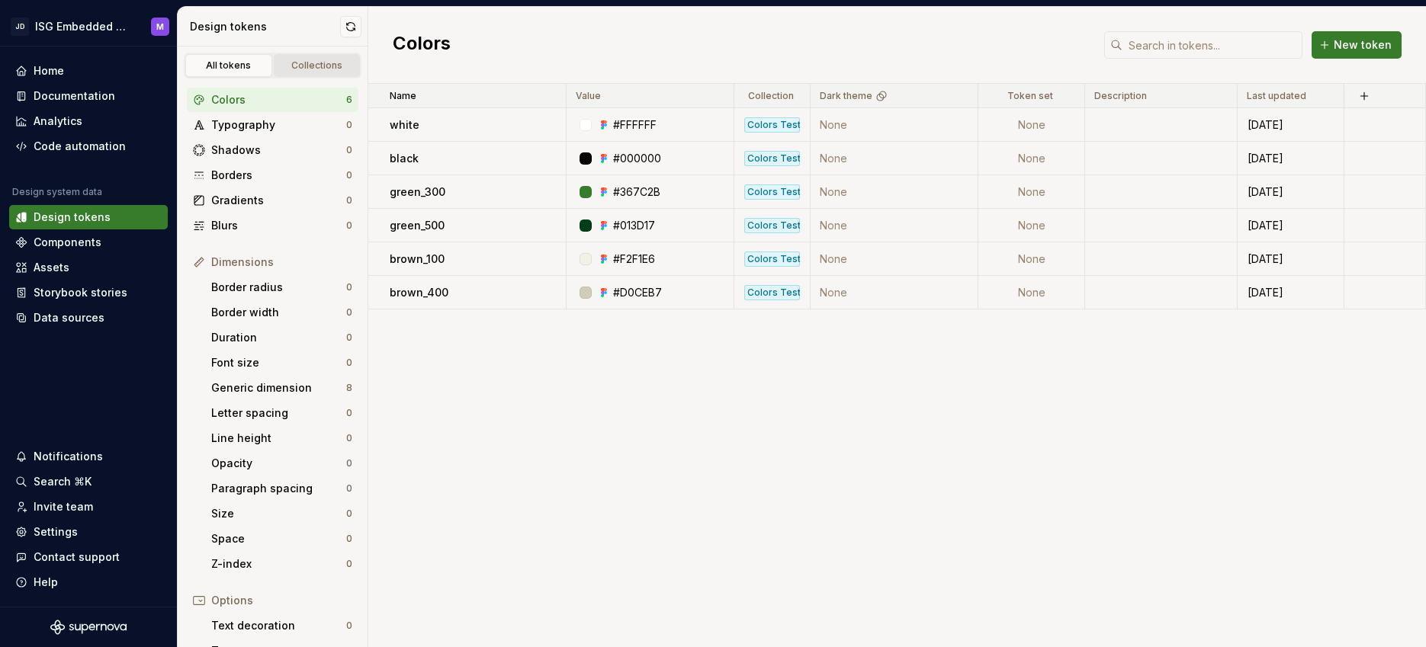
click at [306, 63] on div "Collections" at bounding box center [317, 65] width 76 height 12
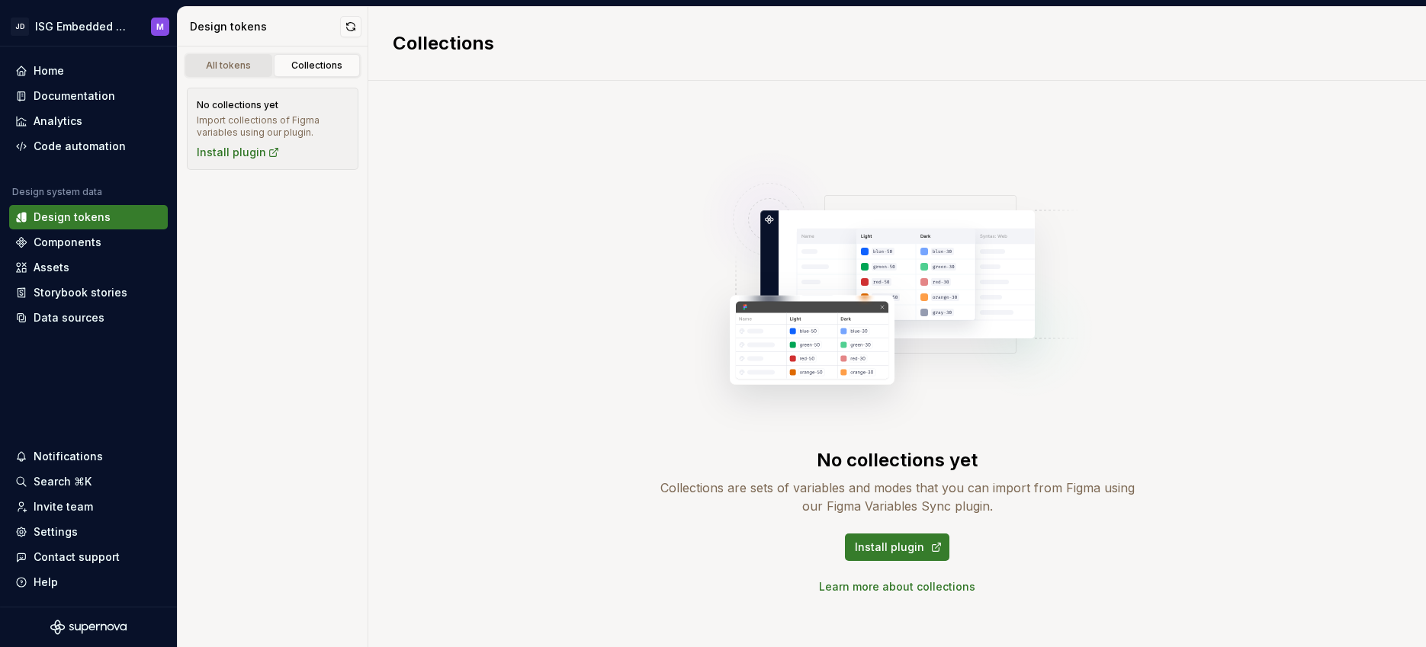
click at [226, 65] on div "All tokens" at bounding box center [229, 65] width 76 height 12
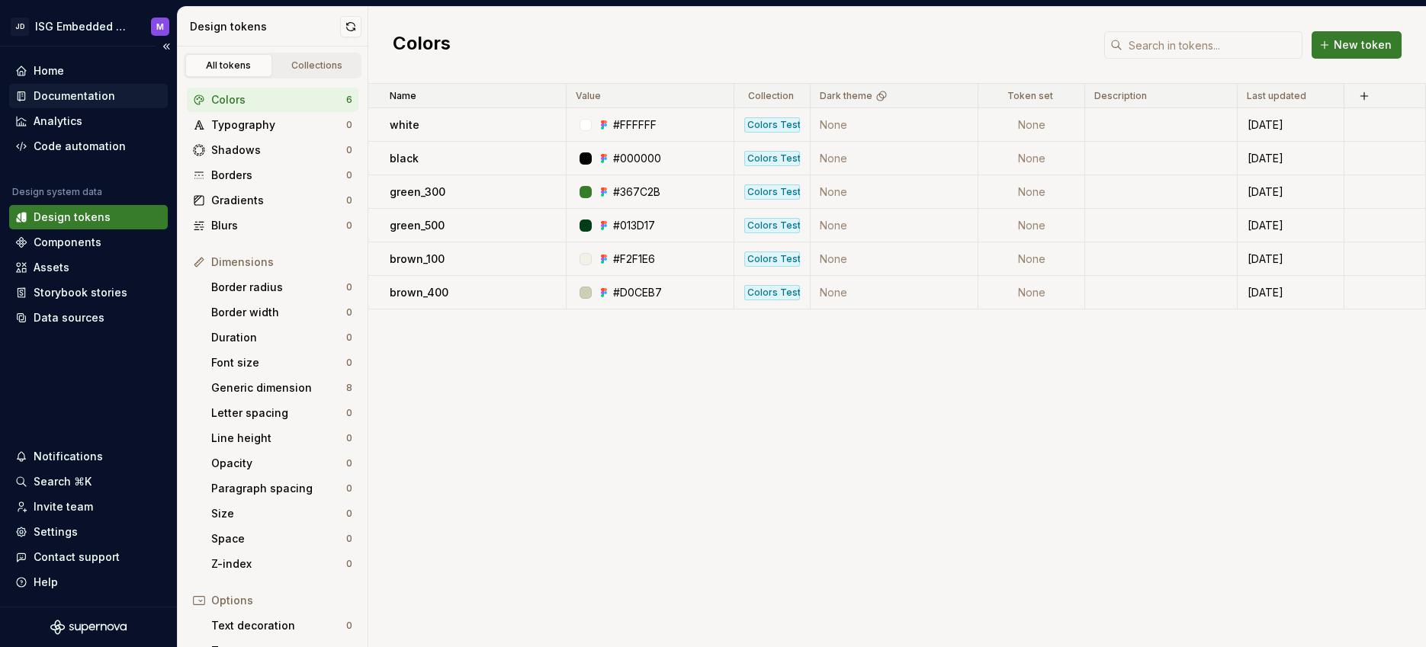
click at [74, 97] on div "Documentation" at bounding box center [75, 95] width 82 height 15
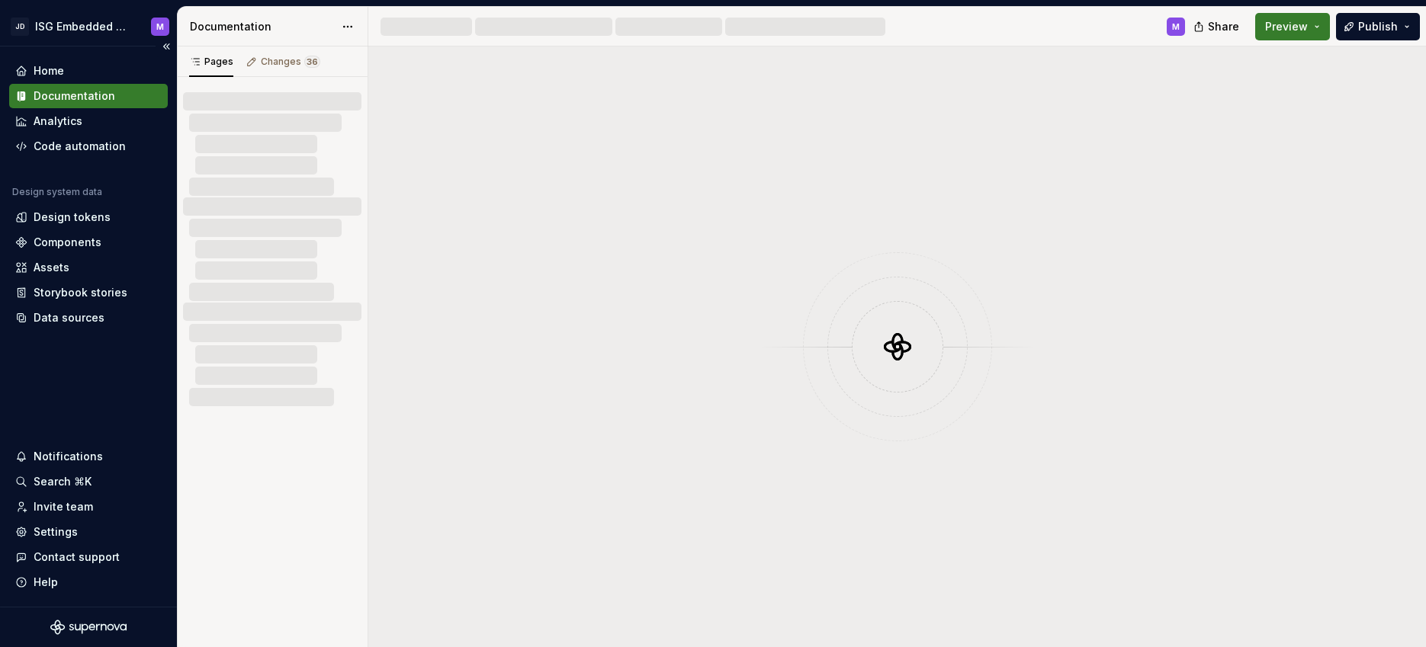
click at [83, 95] on div "Documentation" at bounding box center [75, 95] width 82 height 15
click at [75, 242] on div "Components" at bounding box center [68, 242] width 68 height 15
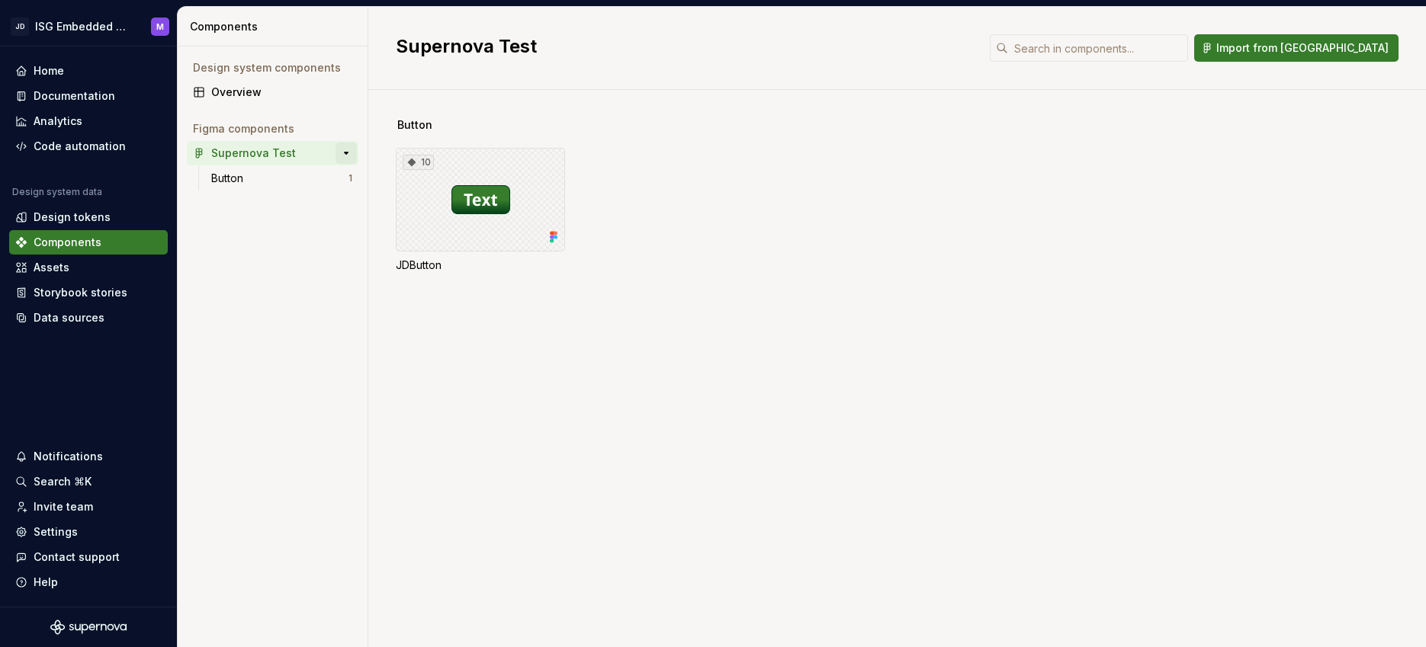
click at [348, 153] on button "button" at bounding box center [345, 153] width 21 height 21
click at [351, 150] on button "button" at bounding box center [345, 153] width 21 height 21
click at [232, 181] on div "Button" at bounding box center [230, 178] width 38 height 15
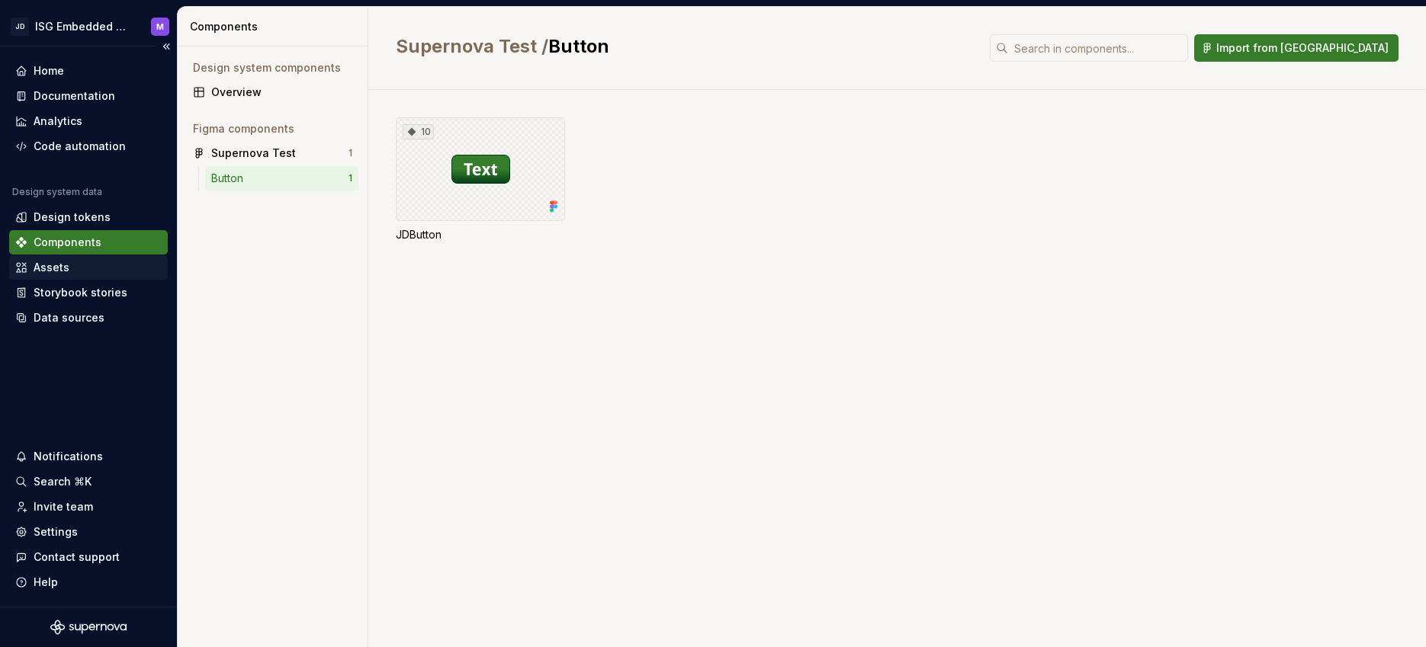
click at [49, 265] on div "Assets" at bounding box center [52, 267] width 36 height 15
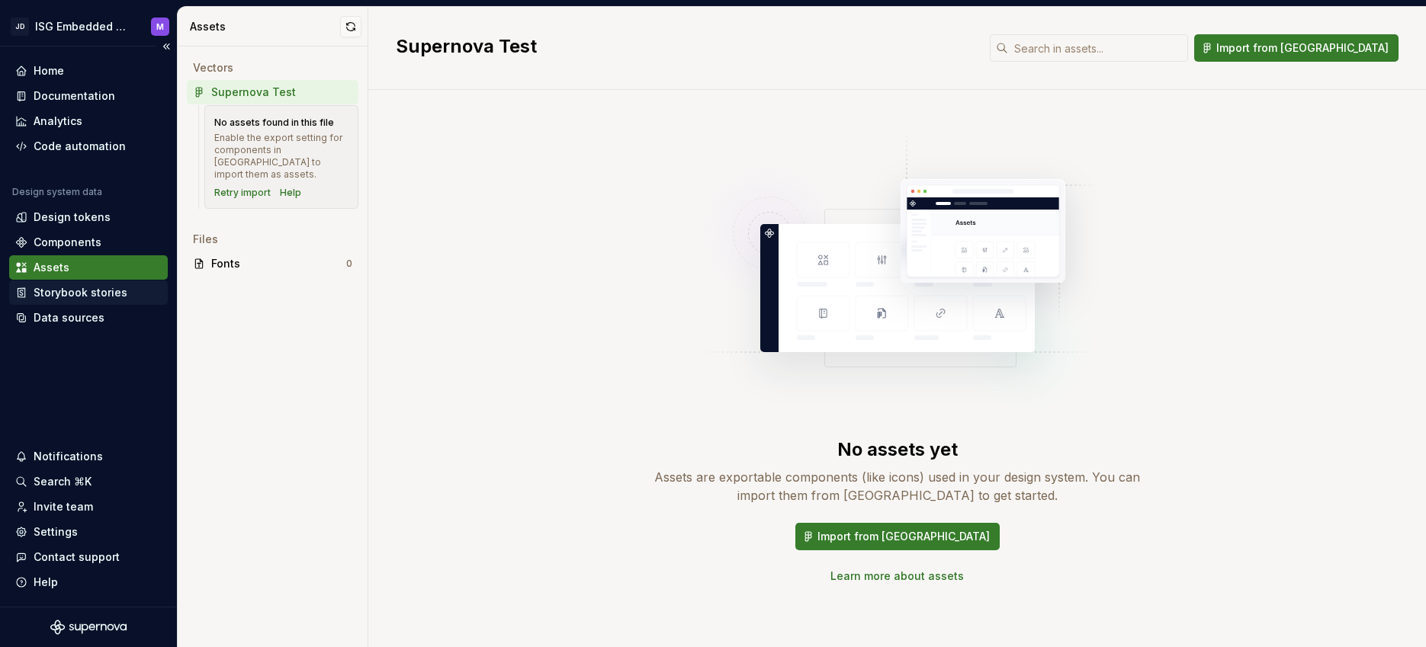
click at [89, 294] on div "Storybook stories" at bounding box center [81, 292] width 94 height 15
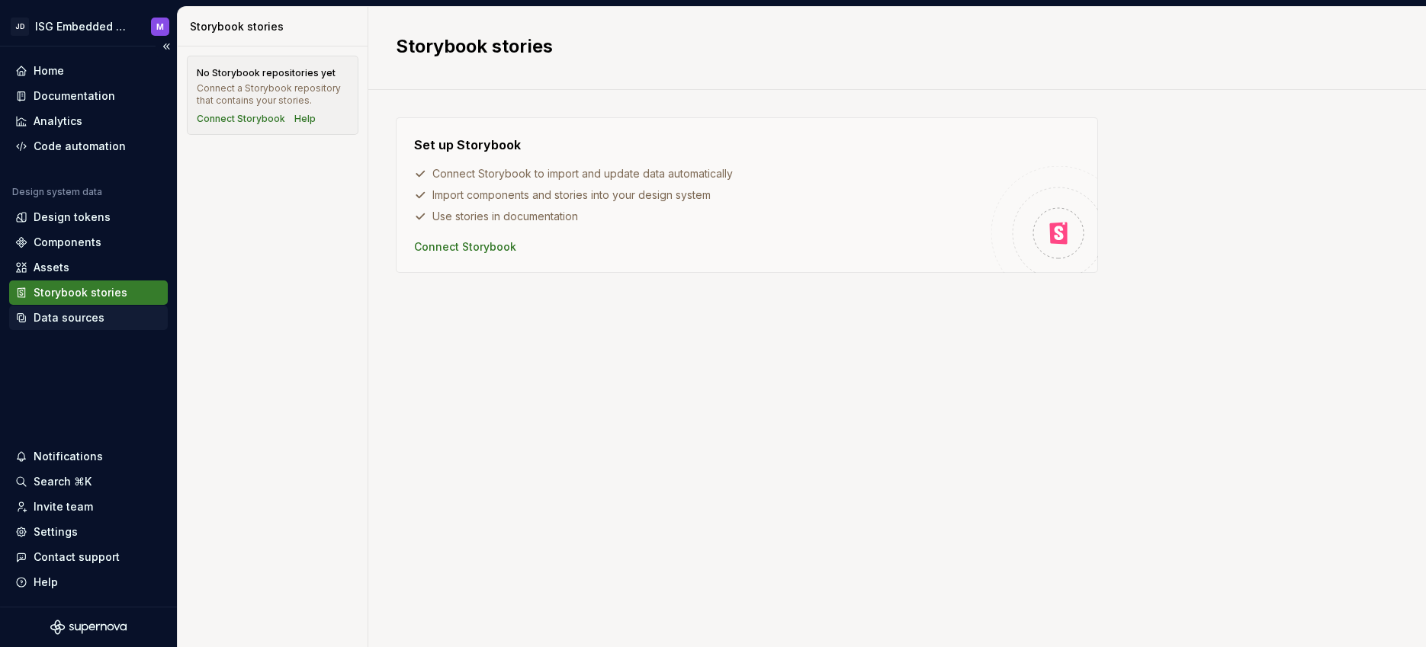
click at [56, 322] on div "Data sources" at bounding box center [69, 317] width 71 height 15
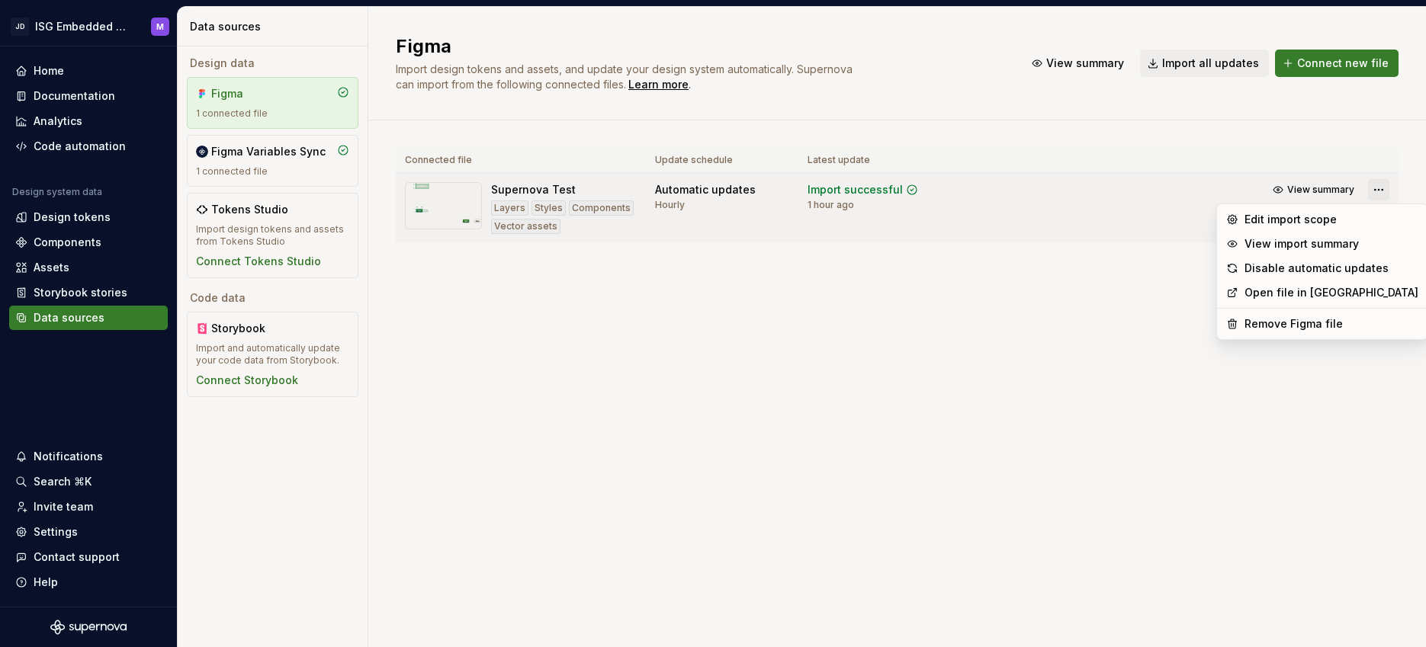
click at [1378, 189] on html "JD ISG Embedded Design System M Home Documentation Analytics Code automation De…" at bounding box center [713, 323] width 1426 height 647
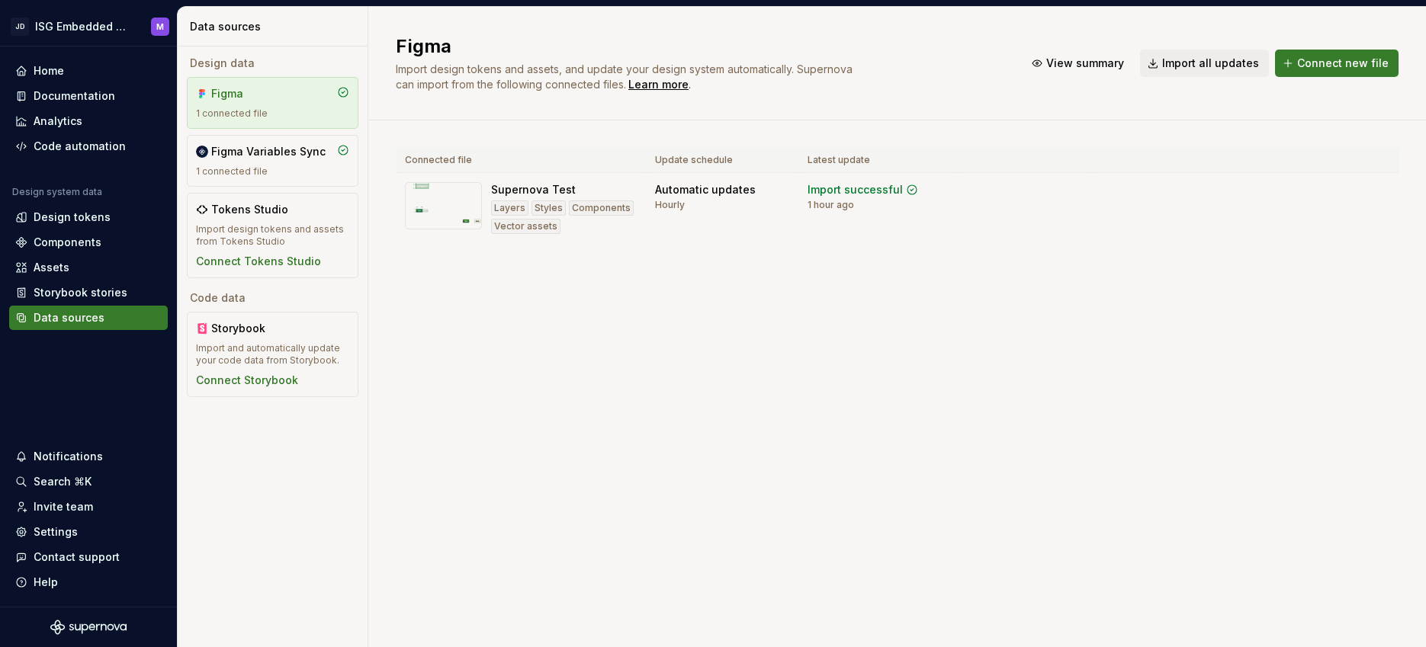
click at [691, 303] on html "JD ISG Embedded Design System M Home Documentation Analytics Code automation De…" at bounding box center [713, 323] width 1426 height 647
drag, startPoint x: 560, startPoint y: 382, endPoint x: 312, endPoint y: 320, distance: 255.3
click at [555, 381] on div "Figma Import design tokens and assets, and update your design system automatica…" at bounding box center [896, 327] width 1057 height 640
click at [582, 385] on div "Figma Import design tokens and assets, and update your design system automatica…" at bounding box center [896, 327] width 1057 height 640
click at [585, 376] on div "Figma Import design tokens and assets, and update your design system automatica…" at bounding box center [896, 327] width 1057 height 640
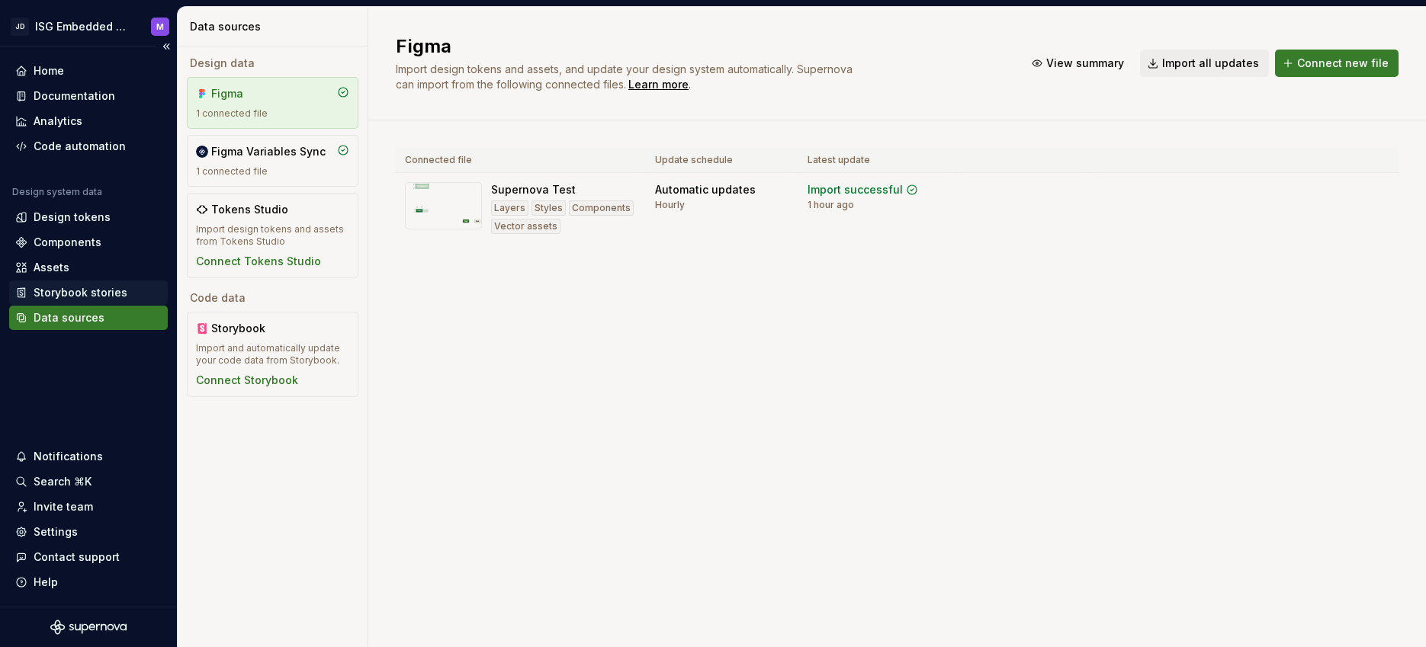
click at [78, 289] on div "Storybook stories" at bounding box center [81, 292] width 94 height 15
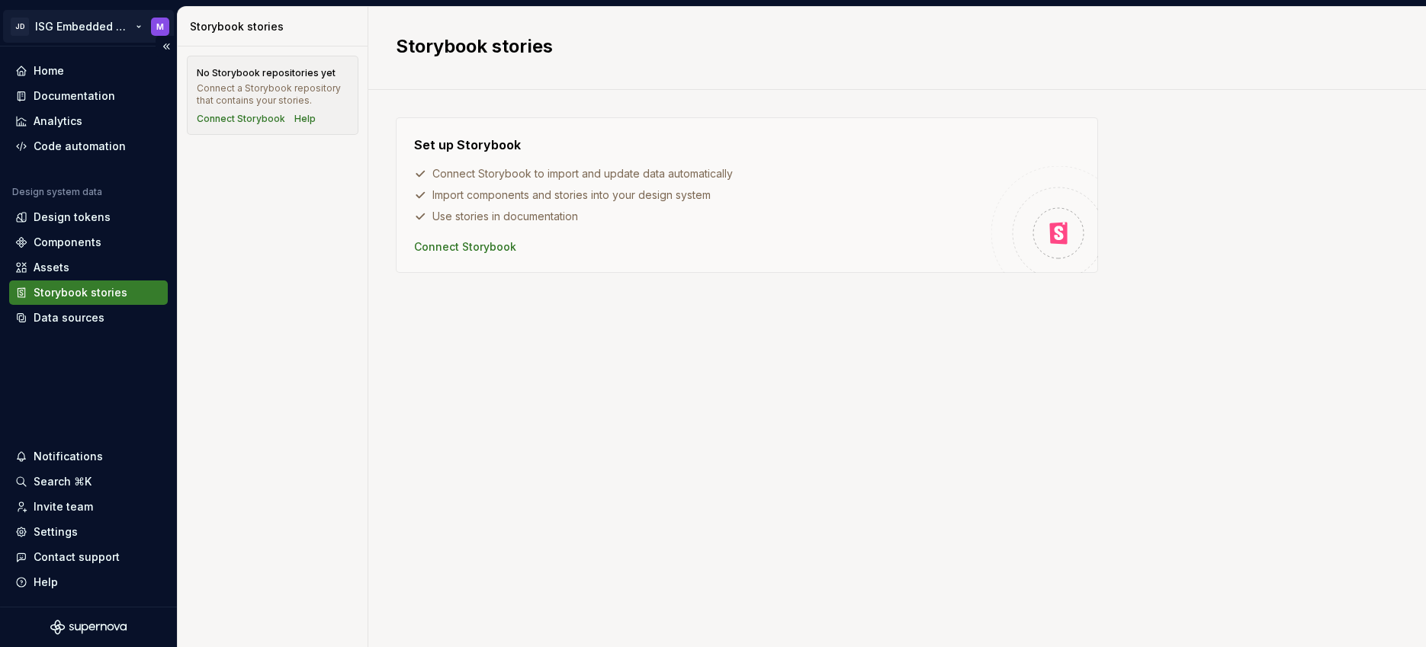
click at [140, 24] on html "JD ISG Embedded Design System M Home Documentation Analytics Code automation De…" at bounding box center [713, 323] width 1426 height 647
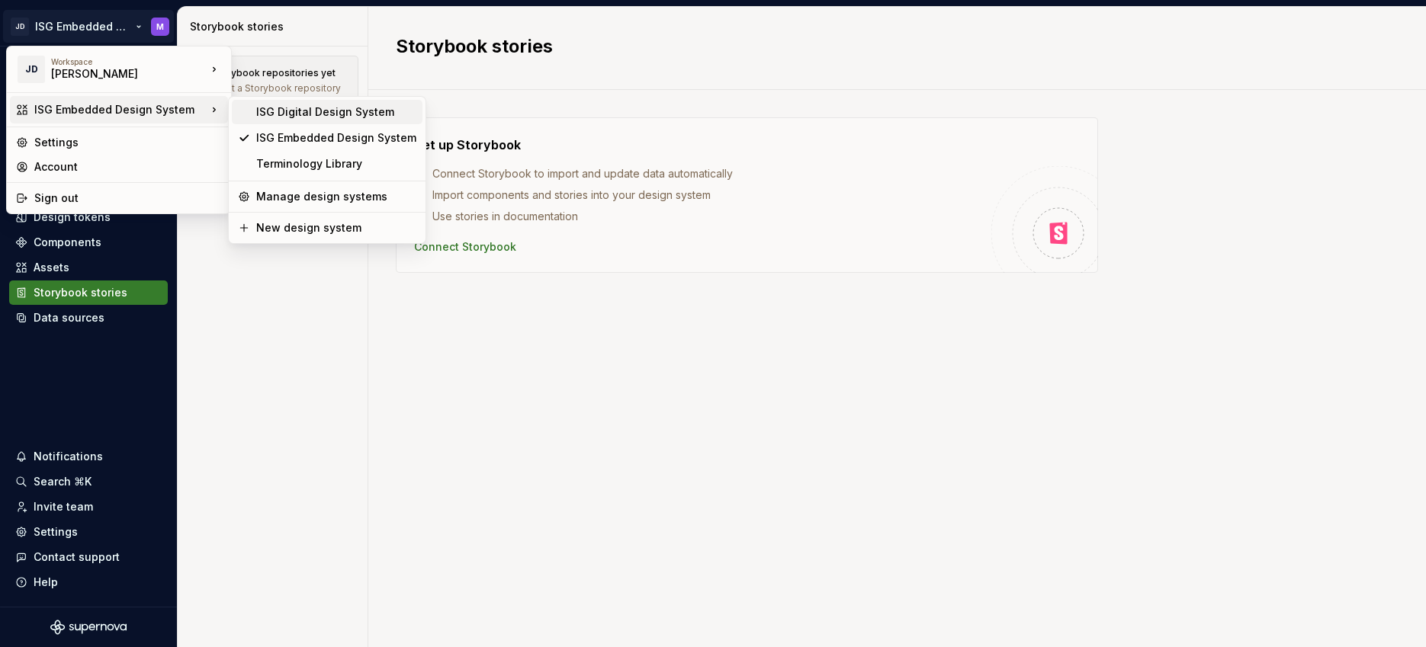
click at [313, 112] on div "ISG Digital Design System" at bounding box center [336, 111] width 160 height 15
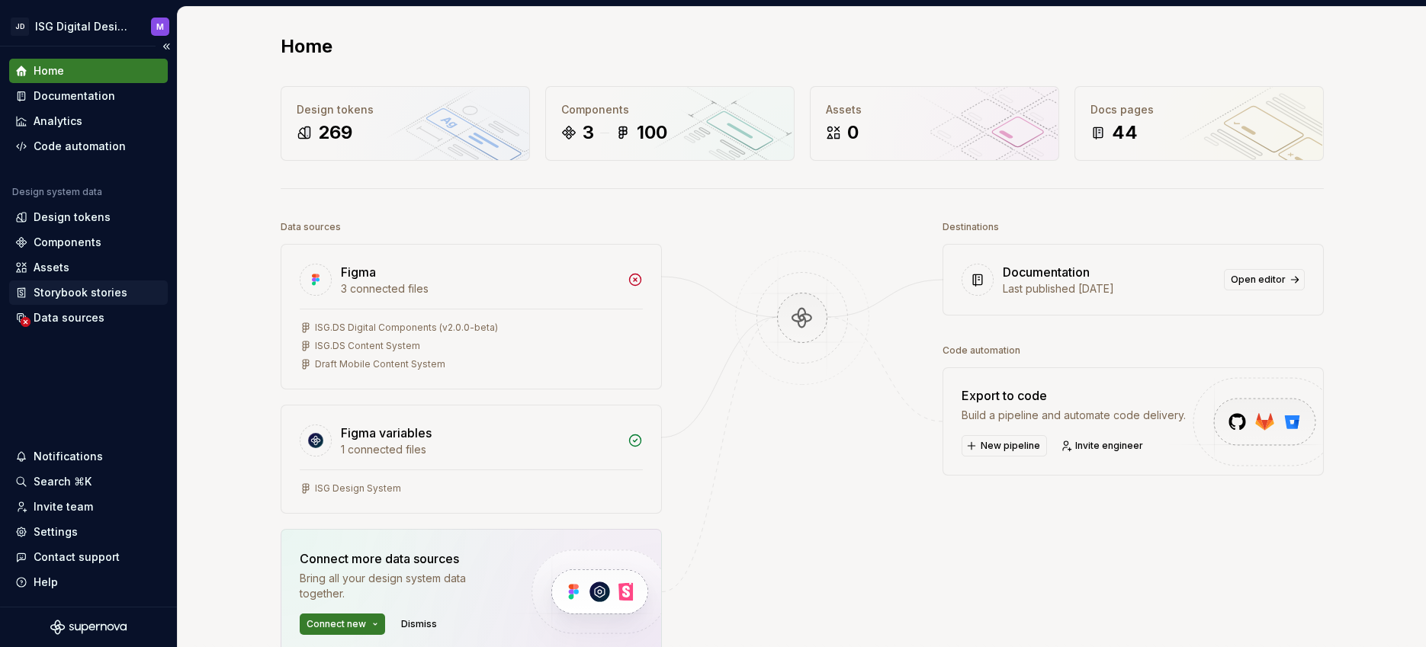
click at [93, 296] on div "Storybook stories" at bounding box center [81, 292] width 94 height 15
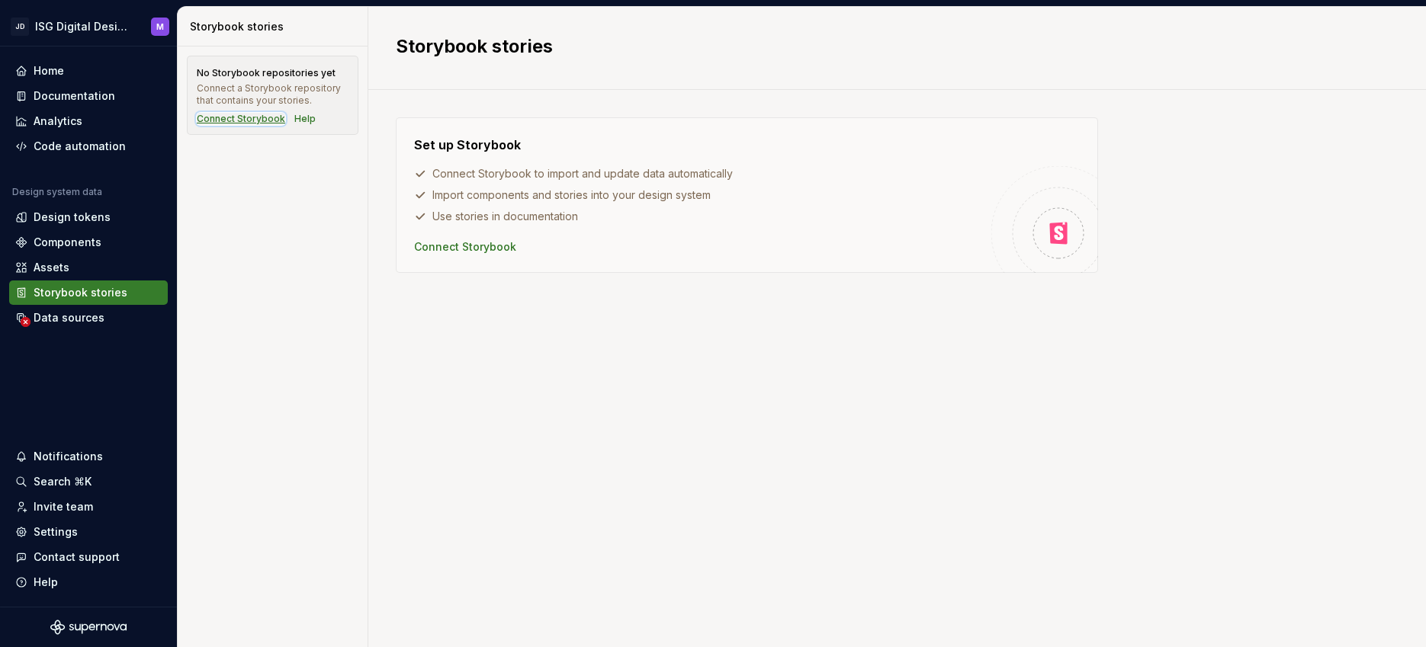
click at [243, 119] on div "Connect Storybook" at bounding box center [241, 119] width 88 height 12
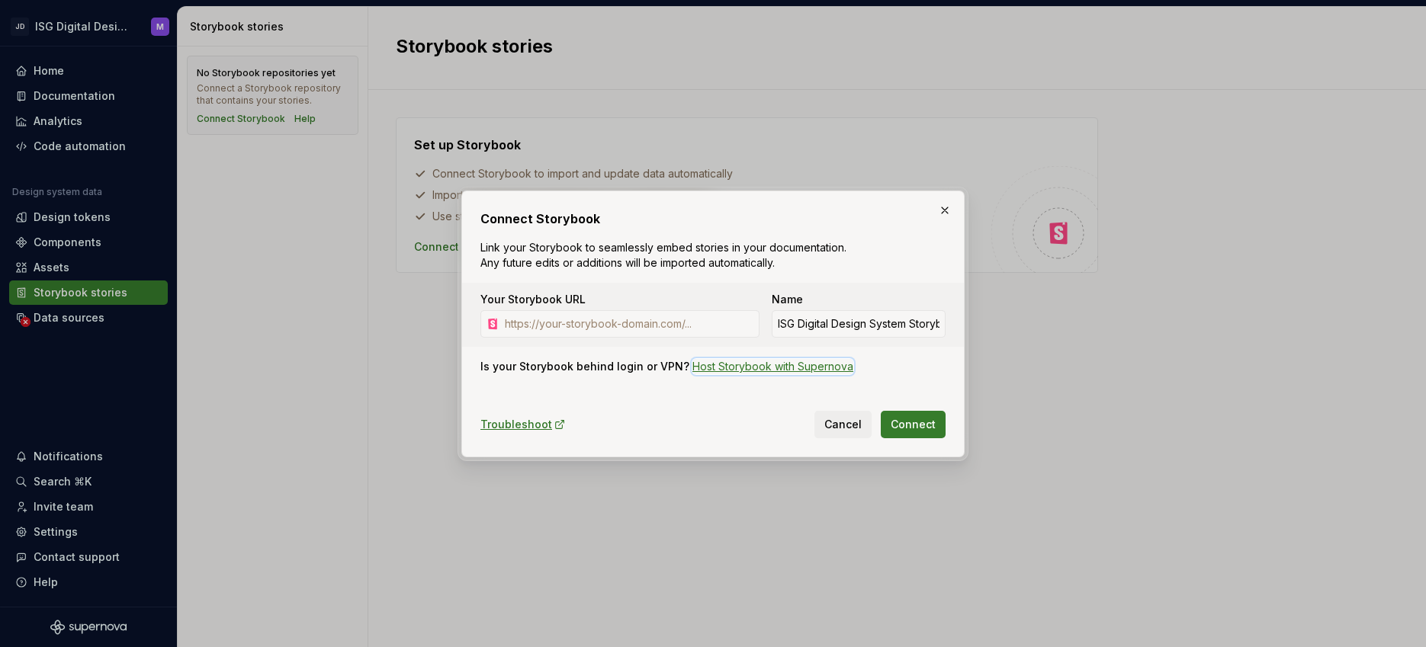
click at [768, 366] on div "Host Storybook with Supernova" at bounding box center [772, 366] width 161 height 15
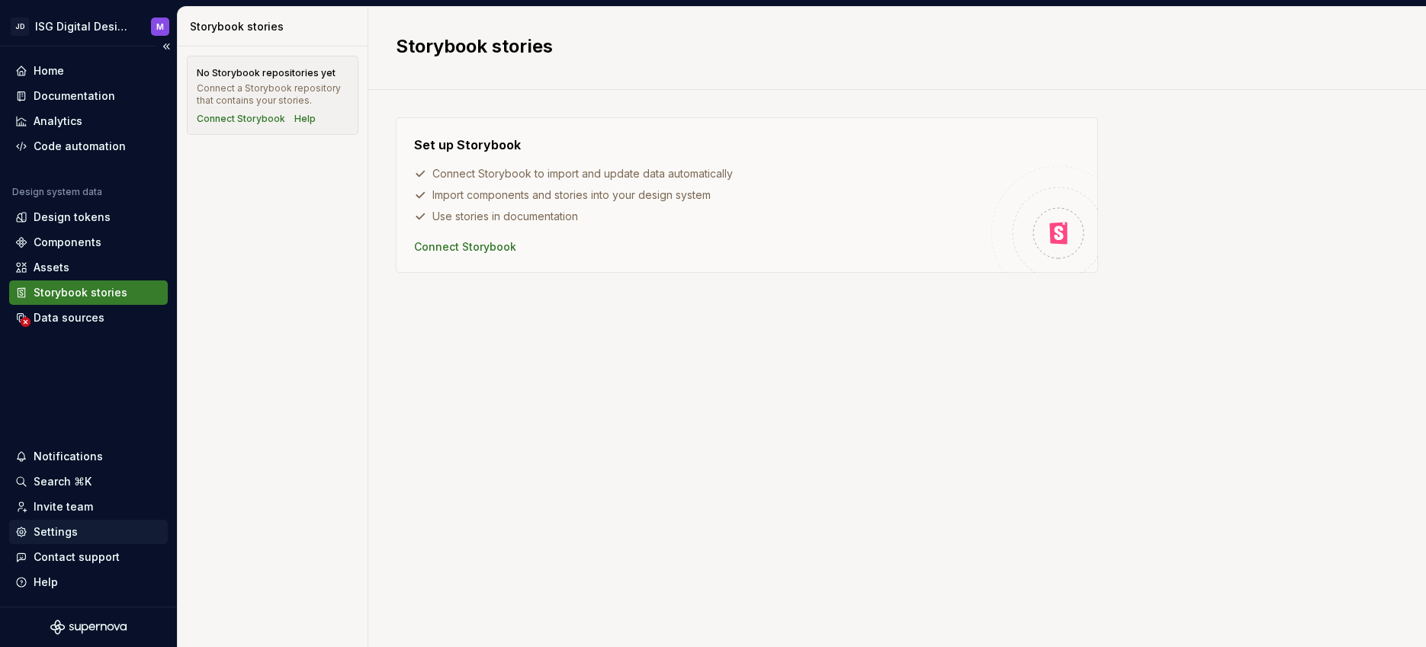
click at [55, 527] on div "Settings" at bounding box center [56, 531] width 44 height 15
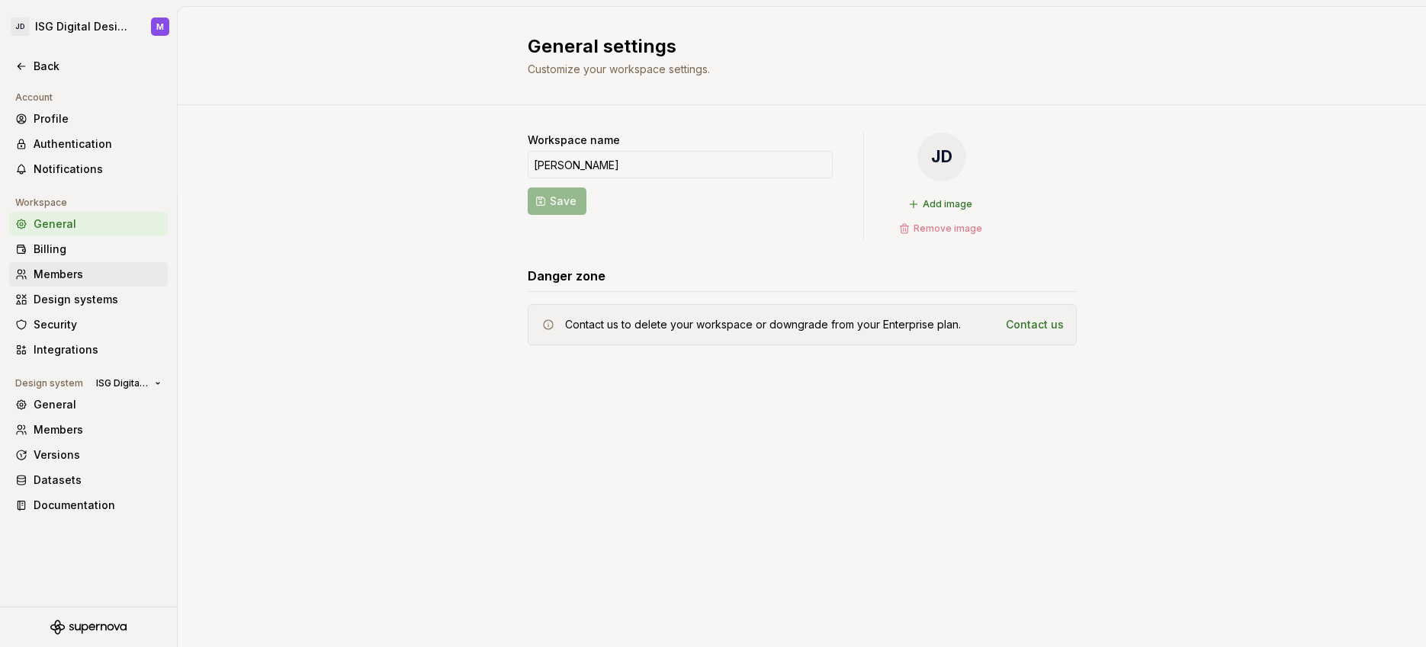
click at [50, 269] on div "Members" at bounding box center [98, 274] width 128 height 15
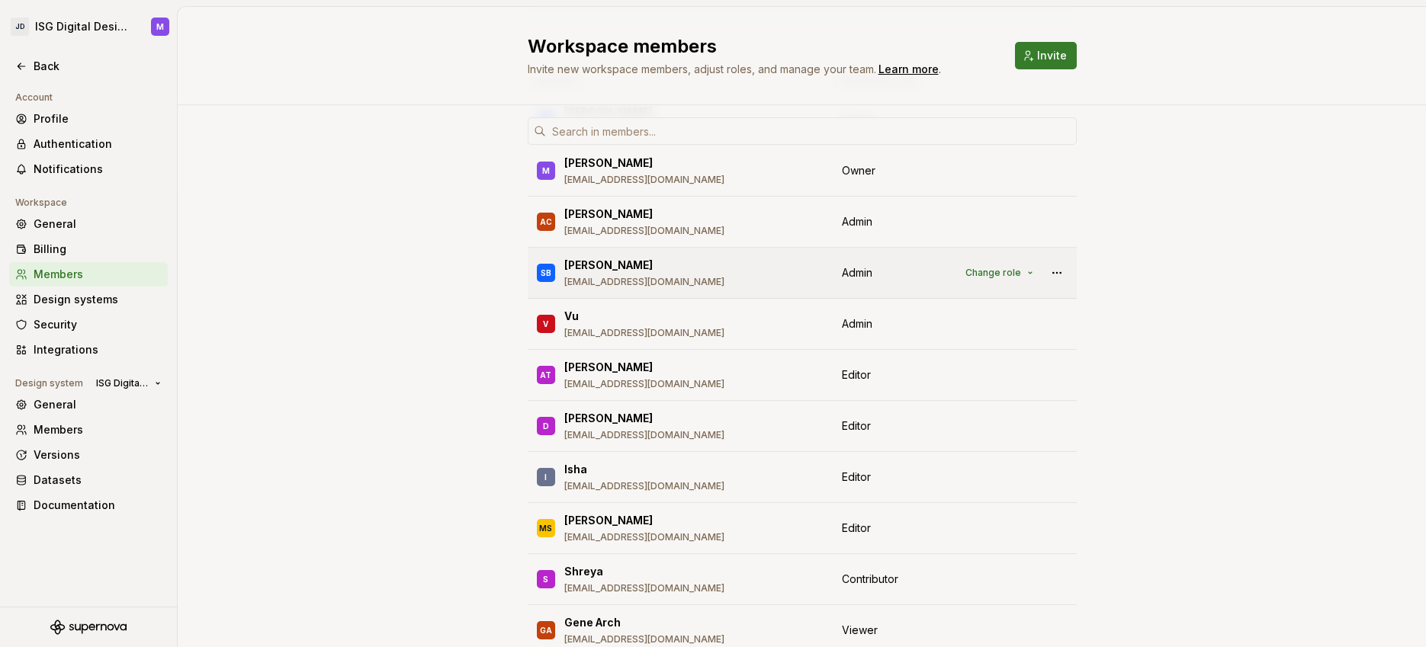
scroll to position [154, 0]
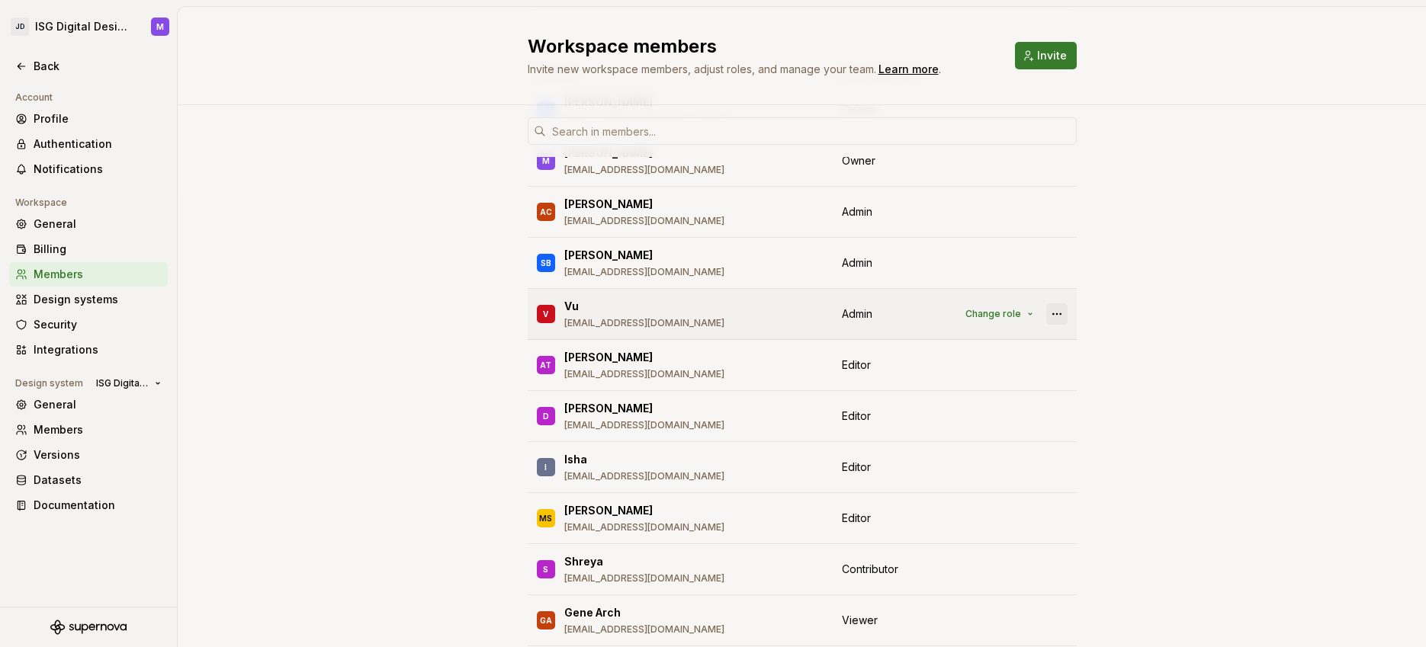
click at [1053, 313] on button "button" at bounding box center [1056, 313] width 21 height 21
click at [1182, 309] on div "10 / 10 editor seats assigned Member Workspace role [PERSON_NAME] [PERSON_NAME]…" at bounding box center [802, 378] width 1248 height 855
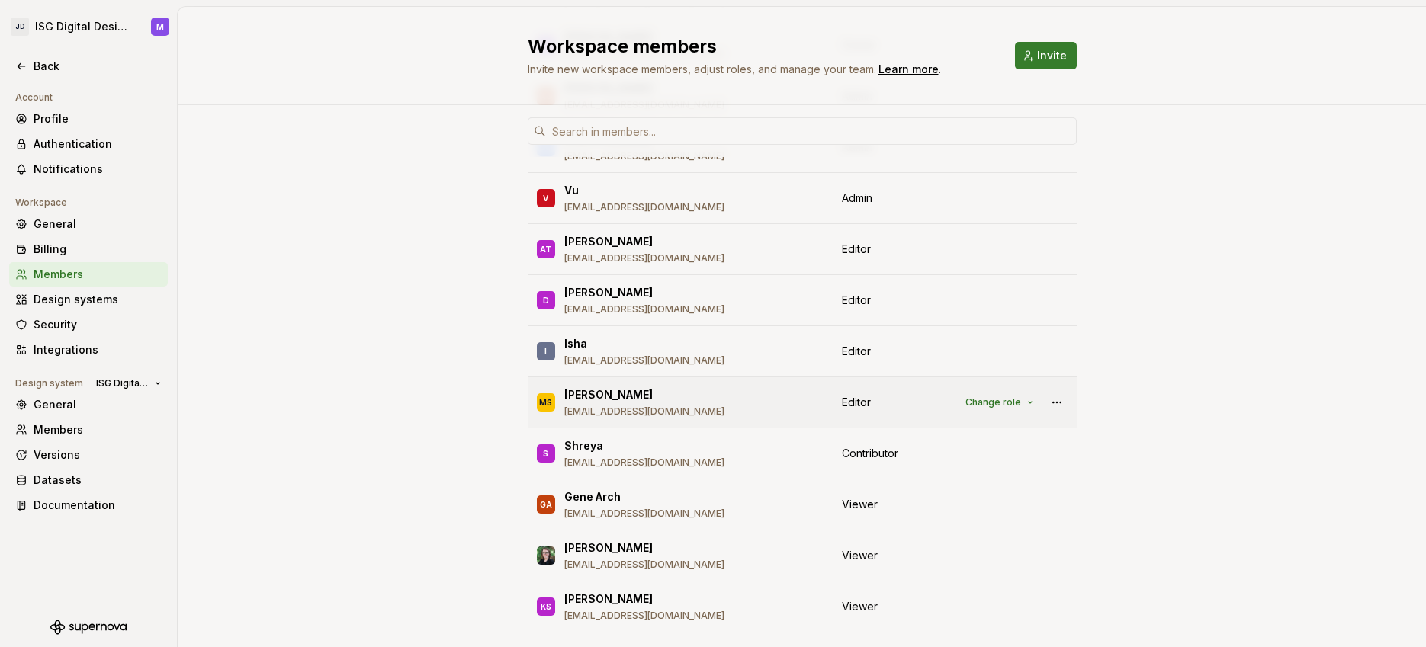
scroll to position [268, 0]
click at [463, 352] on div "10 / 10 editor seats assigned Member Workspace role [PERSON_NAME] [PERSON_NAME]…" at bounding box center [802, 264] width 1248 height 855
click at [101, 298] on div "Design systems" at bounding box center [98, 299] width 128 height 15
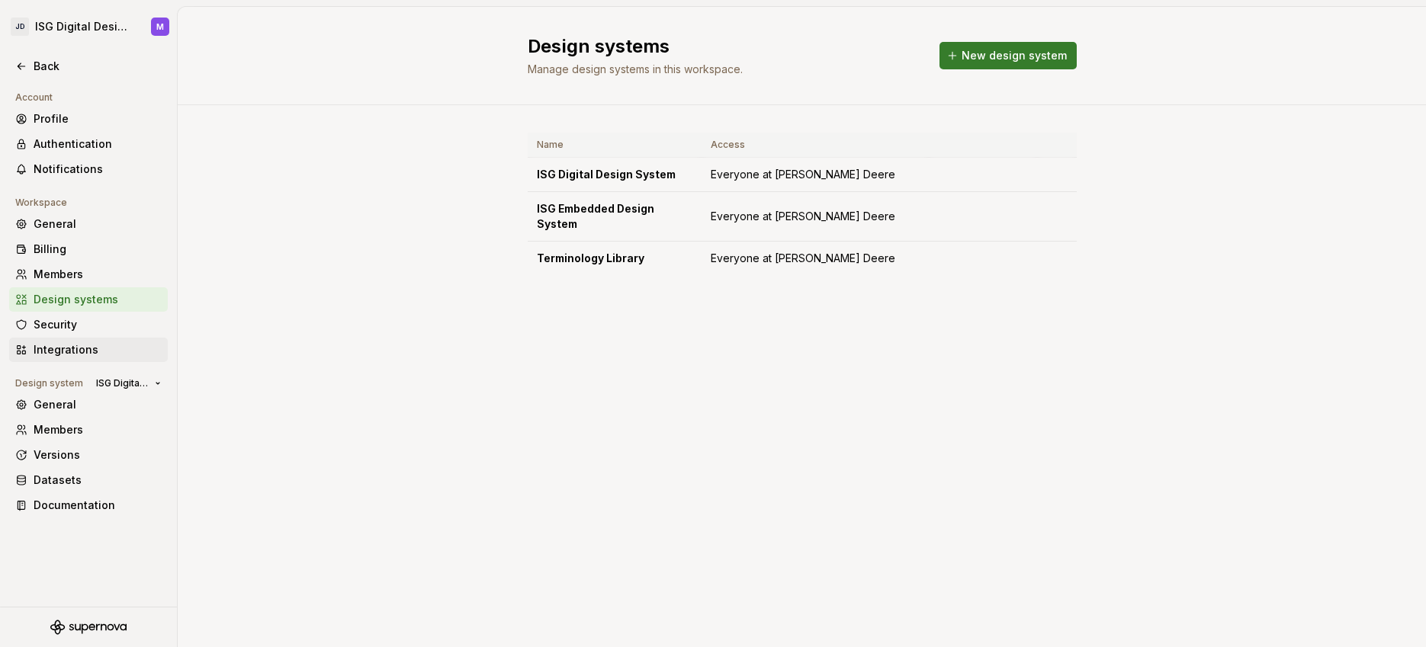
click at [63, 352] on div "Integrations" at bounding box center [98, 349] width 128 height 15
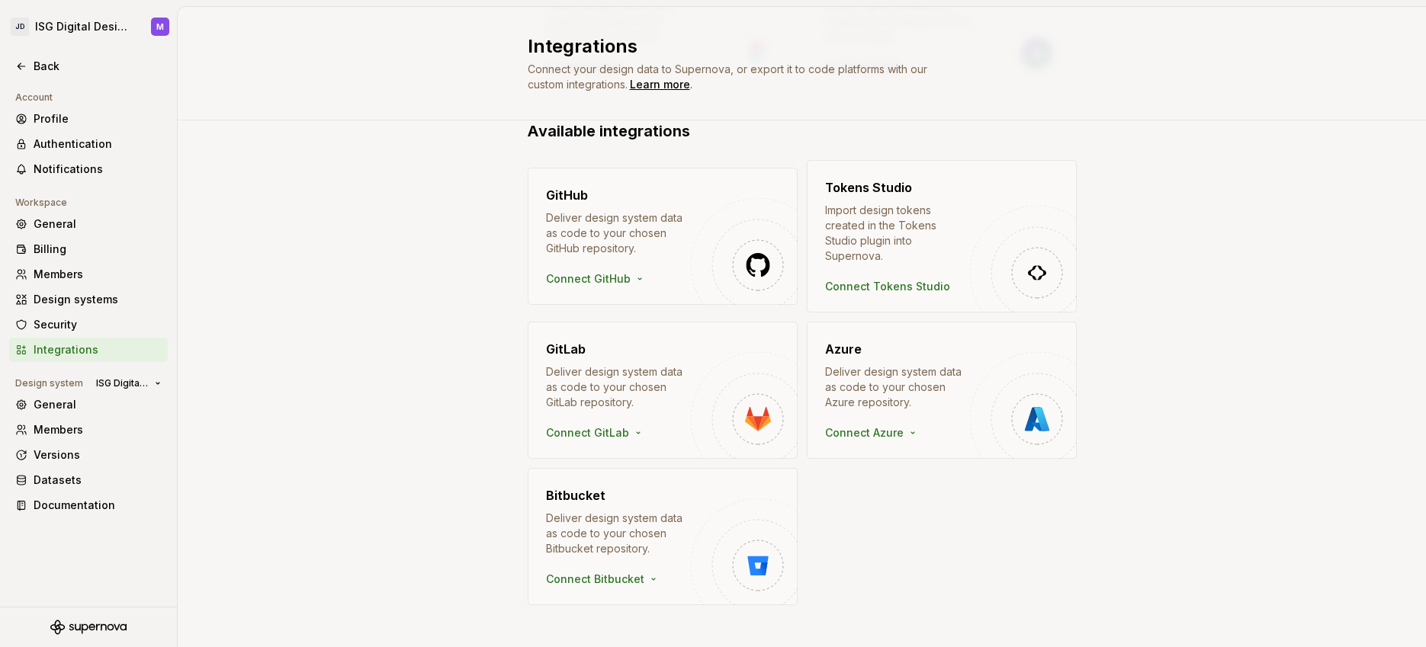
scroll to position [233, 0]
click at [53, 403] on div "General" at bounding box center [98, 404] width 128 height 15
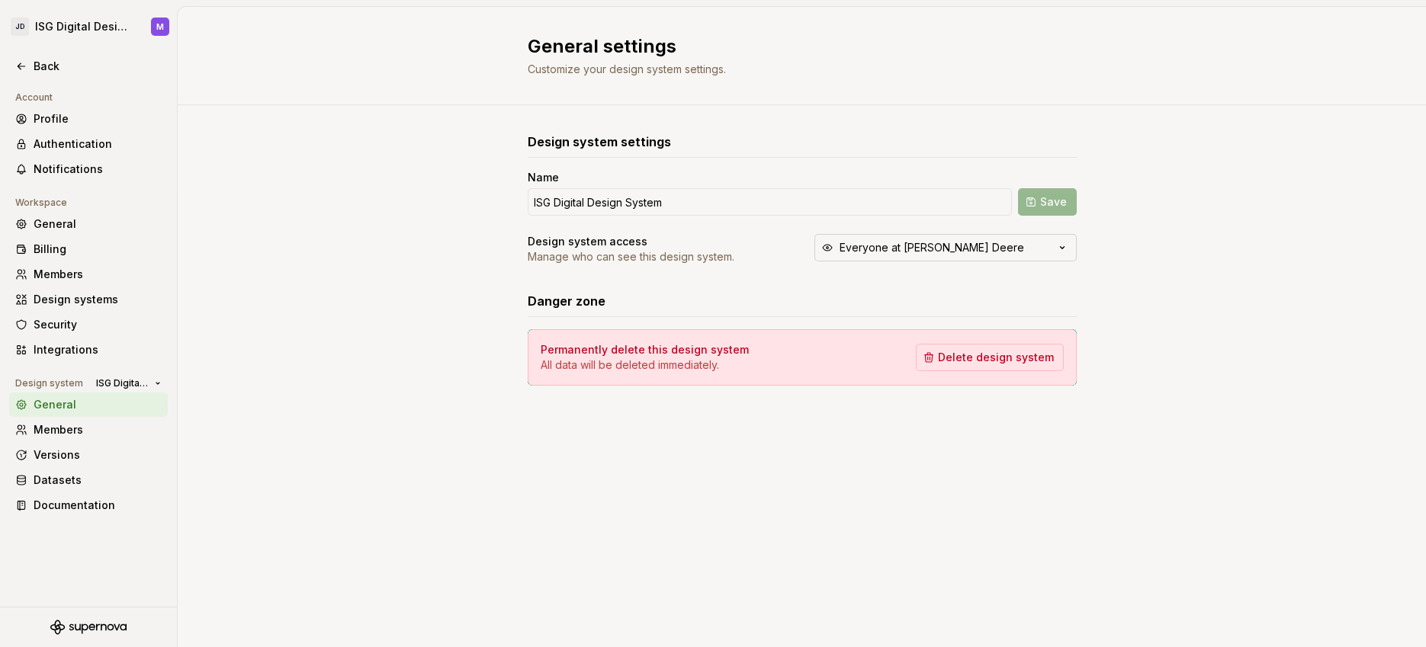
click at [1058, 246] on icon "button" at bounding box center [1061, 247] width 15 height 15
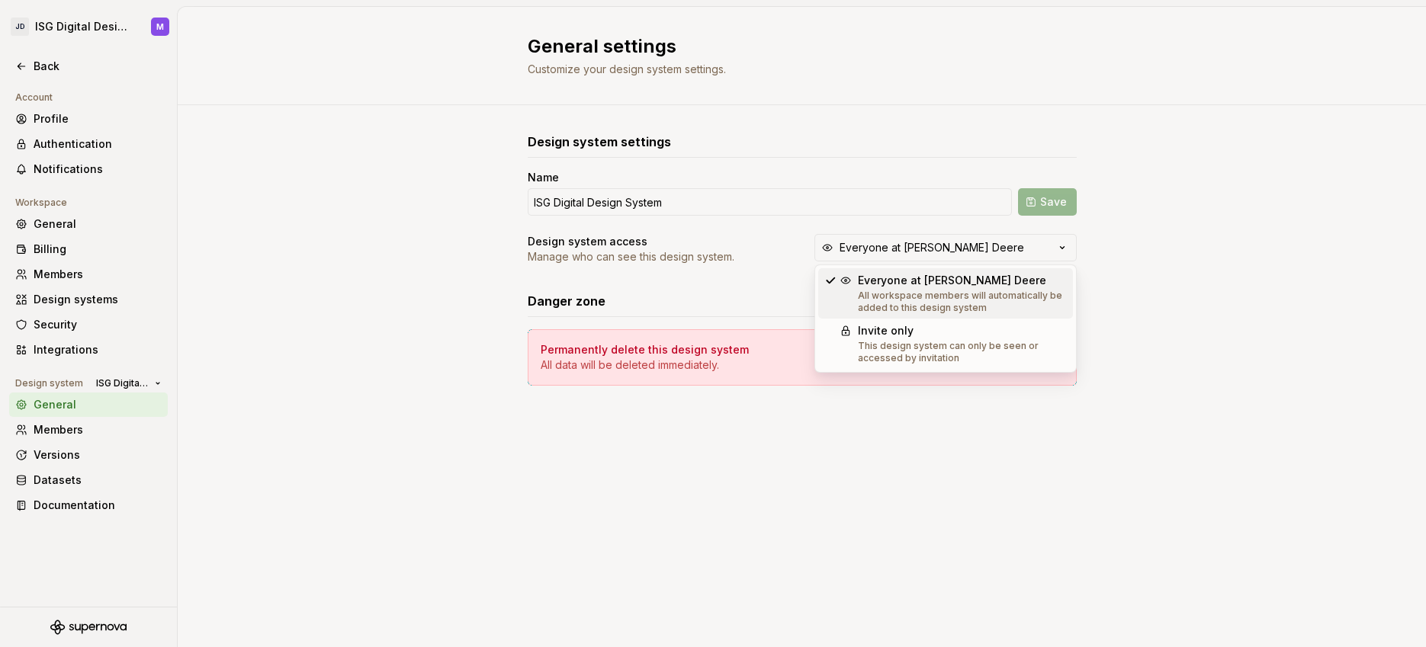
click at [1156, 248] on div "Design system settings Name ISG Digital Design System Save Design system access…" at bounding box center [802, 274] width 1248 height 338
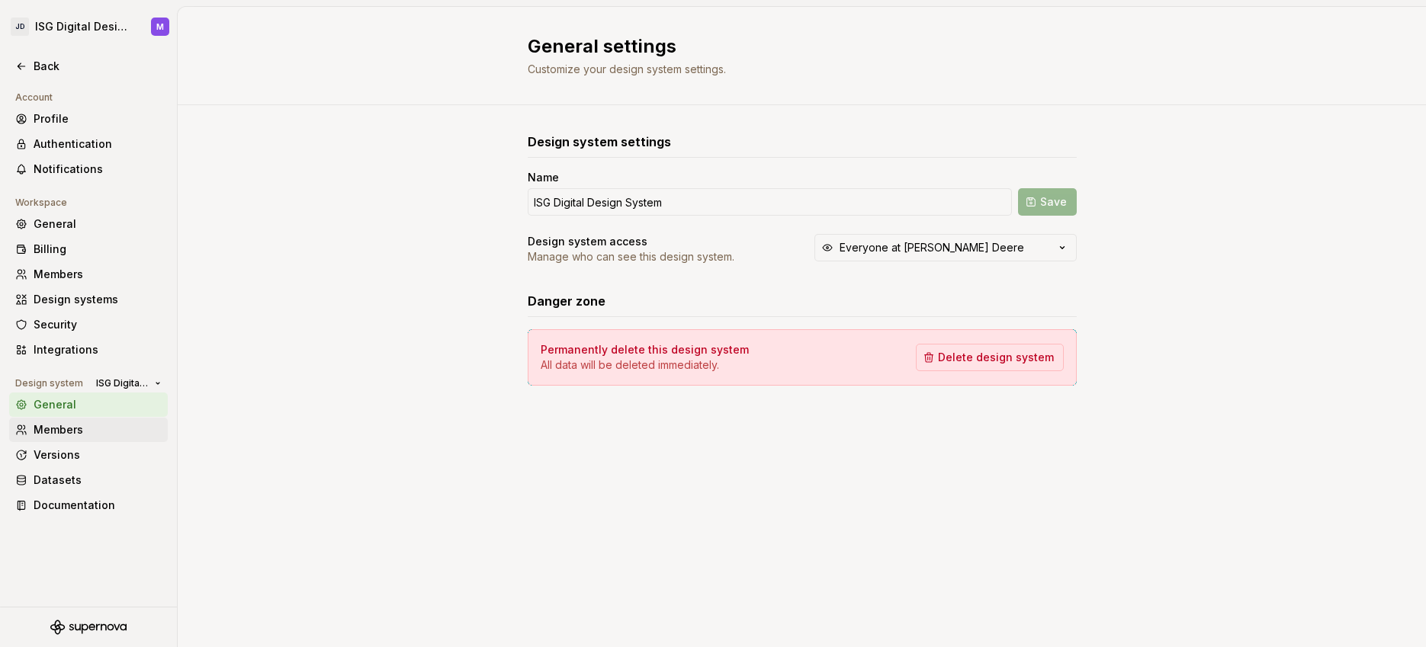
click at [75, 429] on div "Members" at bounding box center [98, 429] width 128 height 15
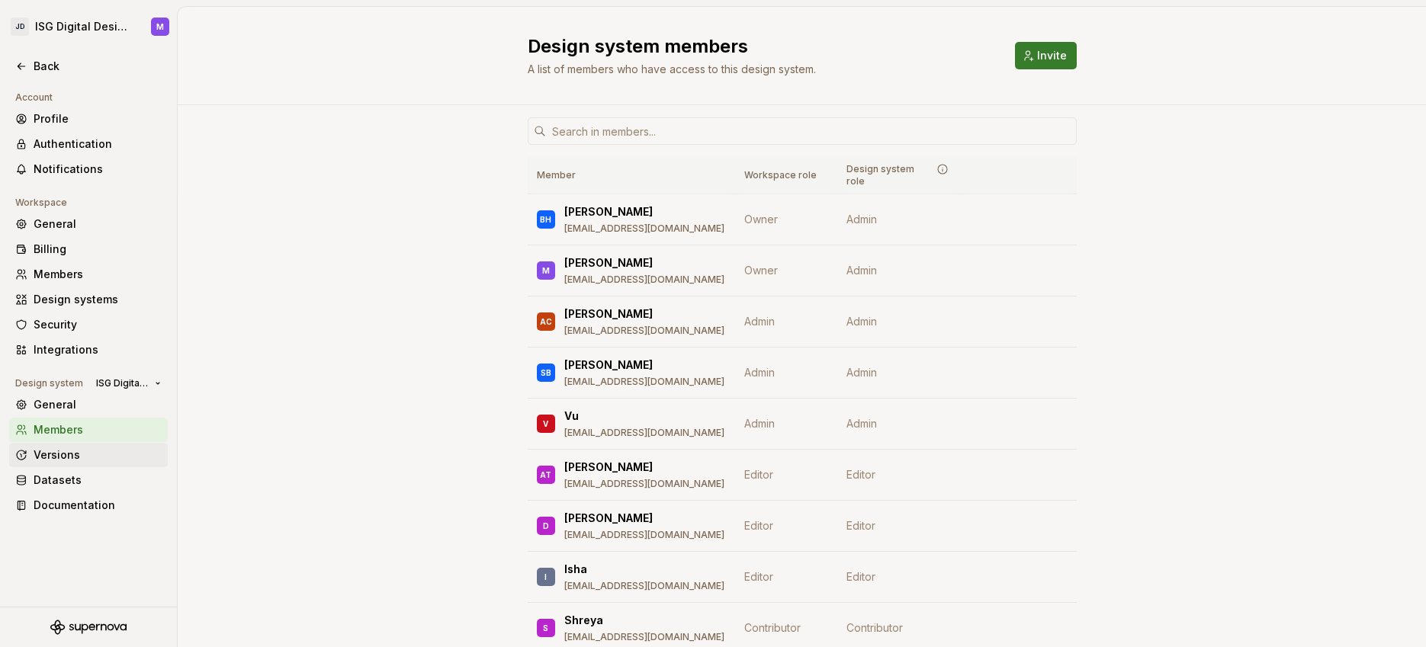
click at [70, 457] on div "Versions" at bounding box center [98, 455] width 128 height 15
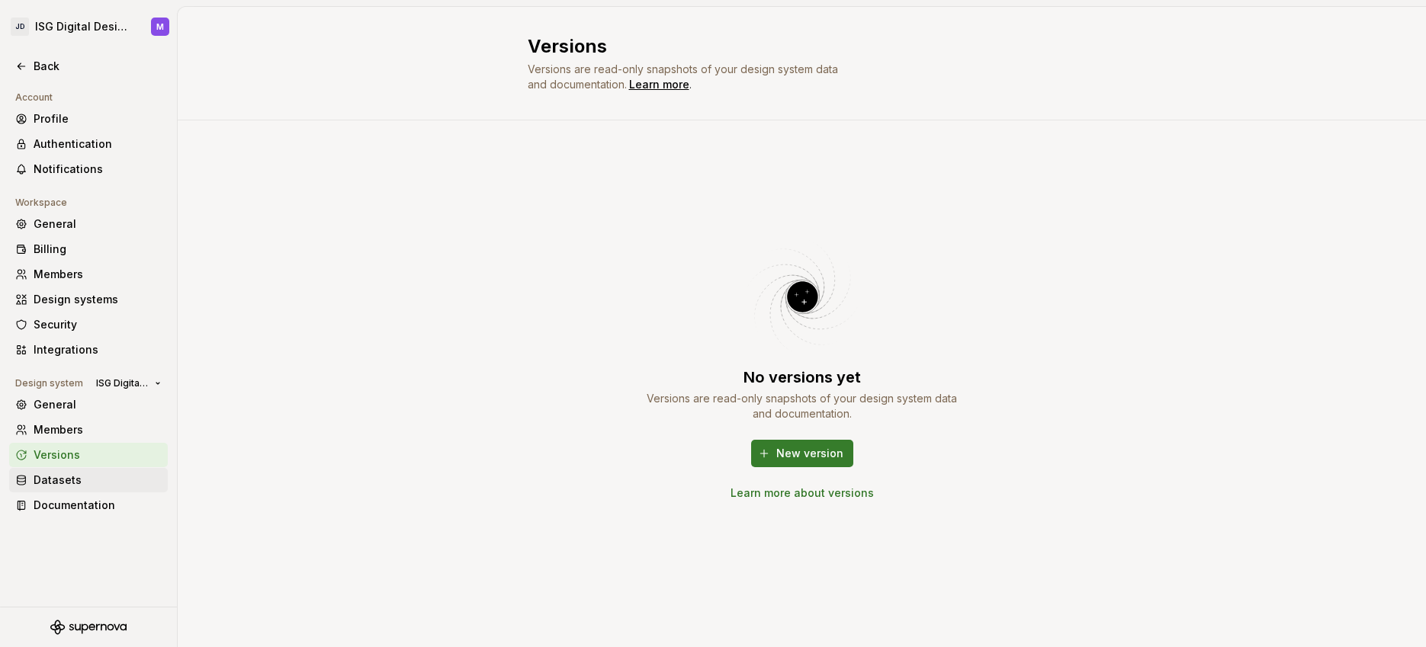
click at [54, 480] on div "Datasets" at bounding box center [98, 480] width 128 height 15
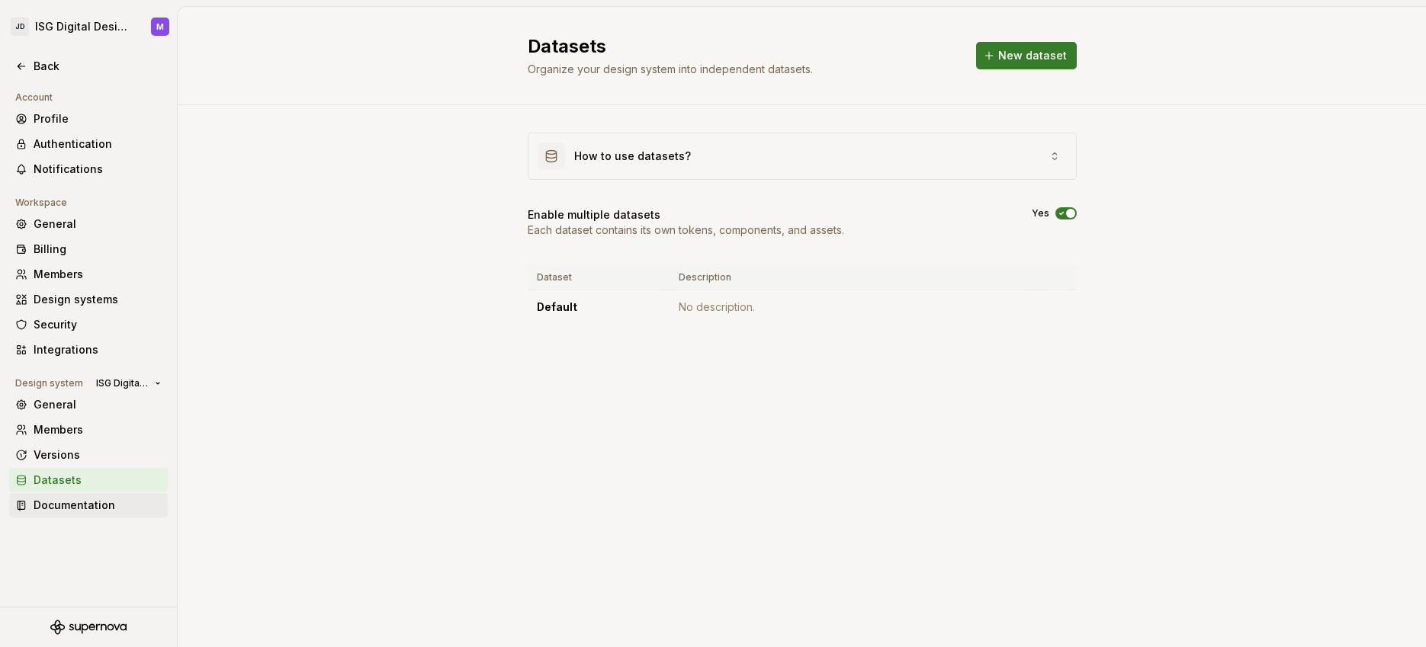
click at [81, 502] on div "Documentation" at bounding box center [98, 505] width 128 height 15
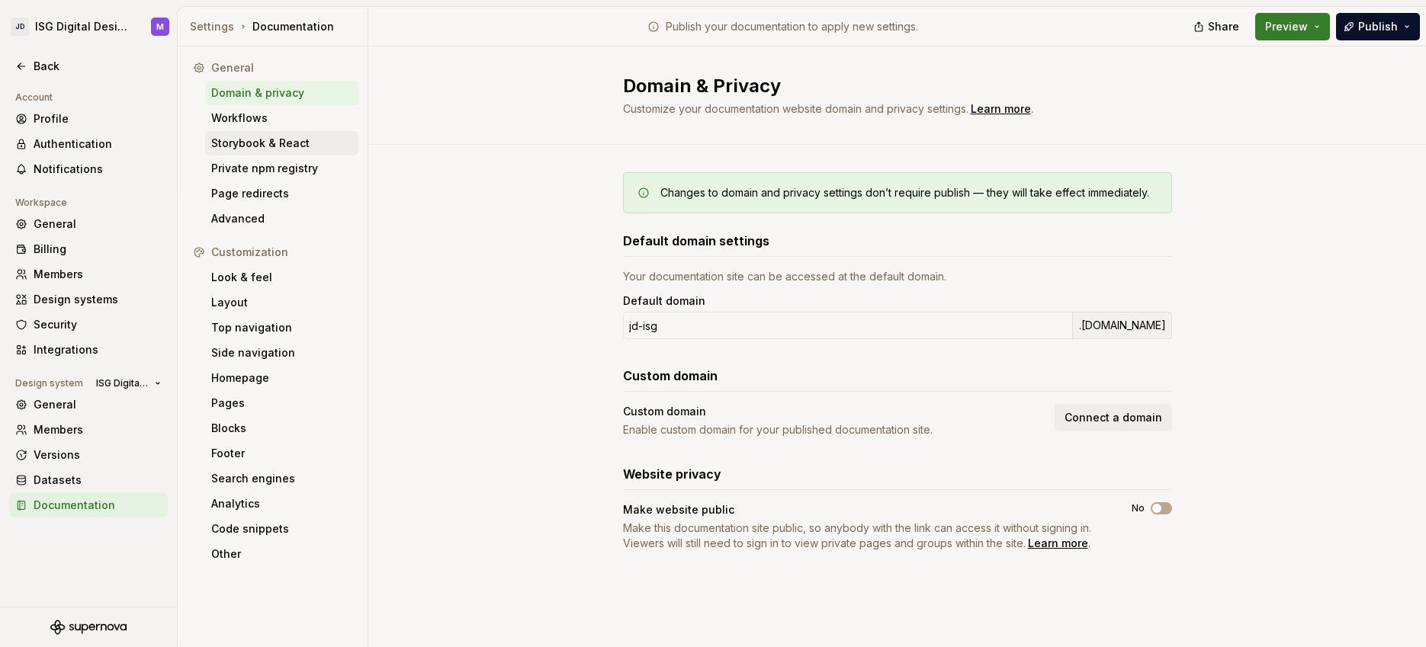
click at [254, 143] on div "Storybook & React" at bounding box center [281, 143] width 141 height 15
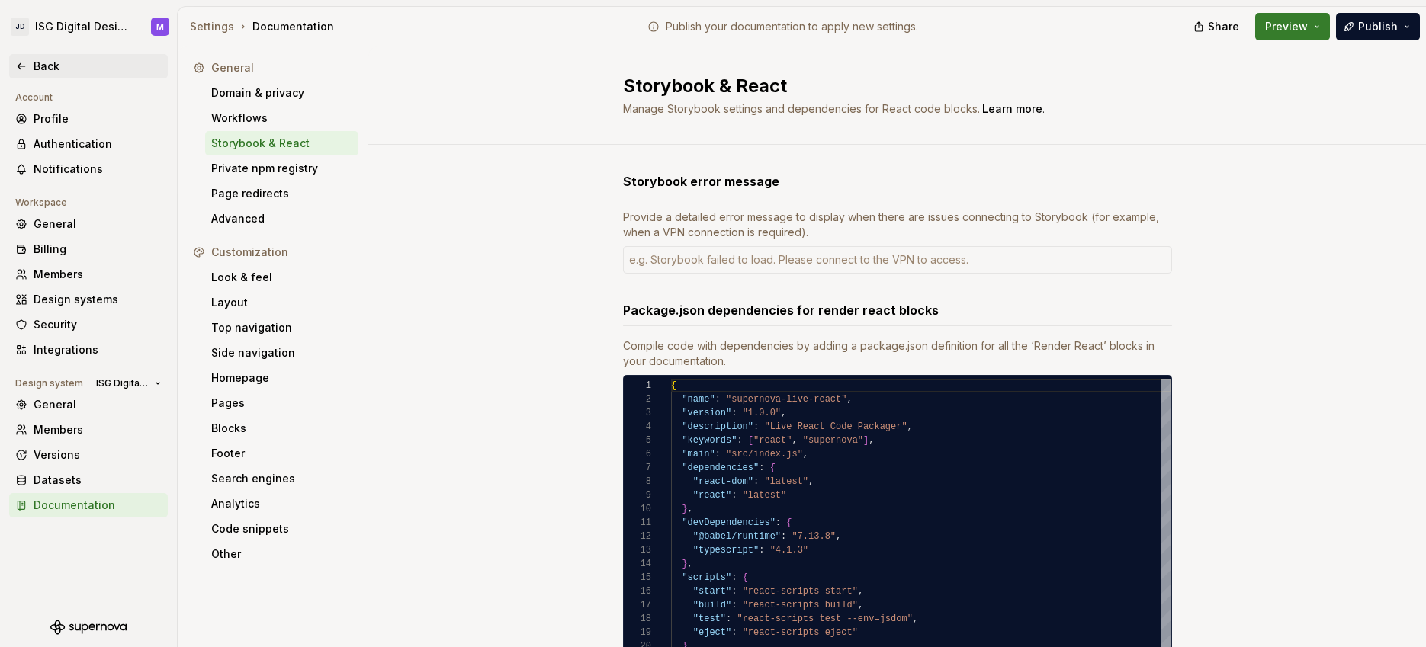
type textarea "*"
click at [50, 59] on div "Back" at bounding box center [98, 66] width 128 height 15
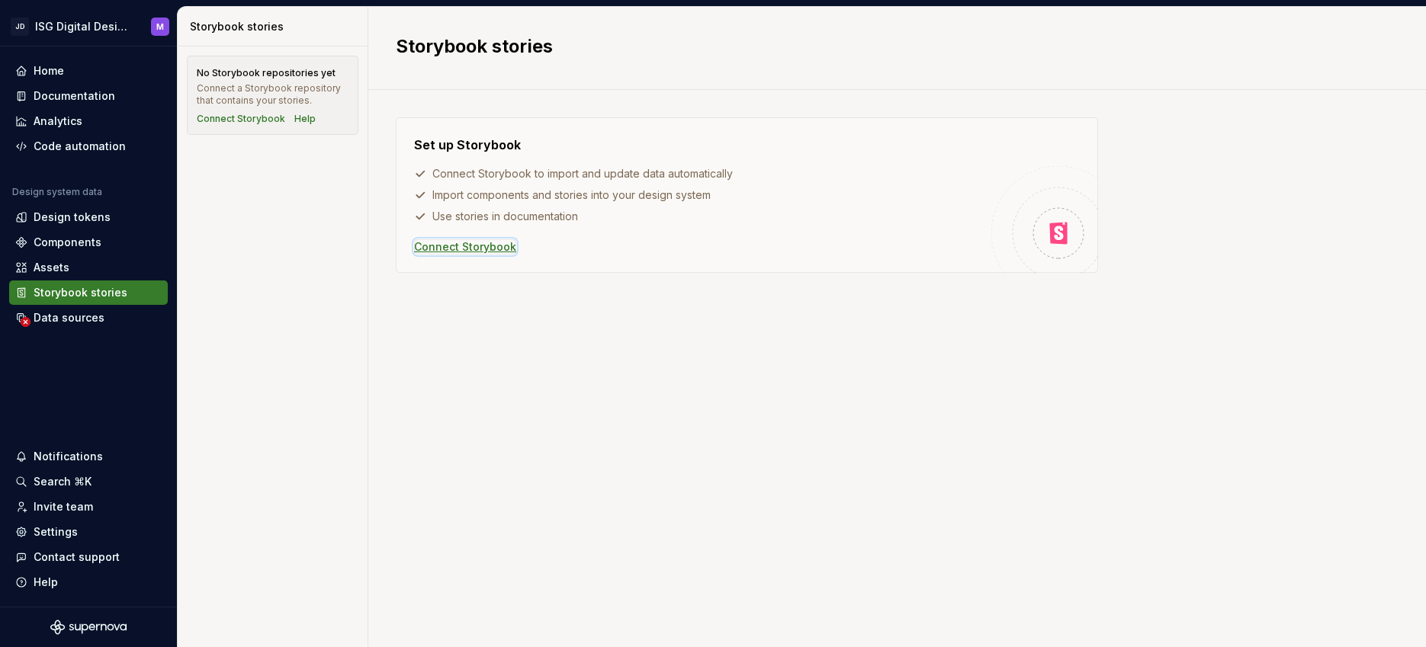
click at [457, 245] on div "Connect Storybook" at bounding box center [465, 246] width 102 height 15
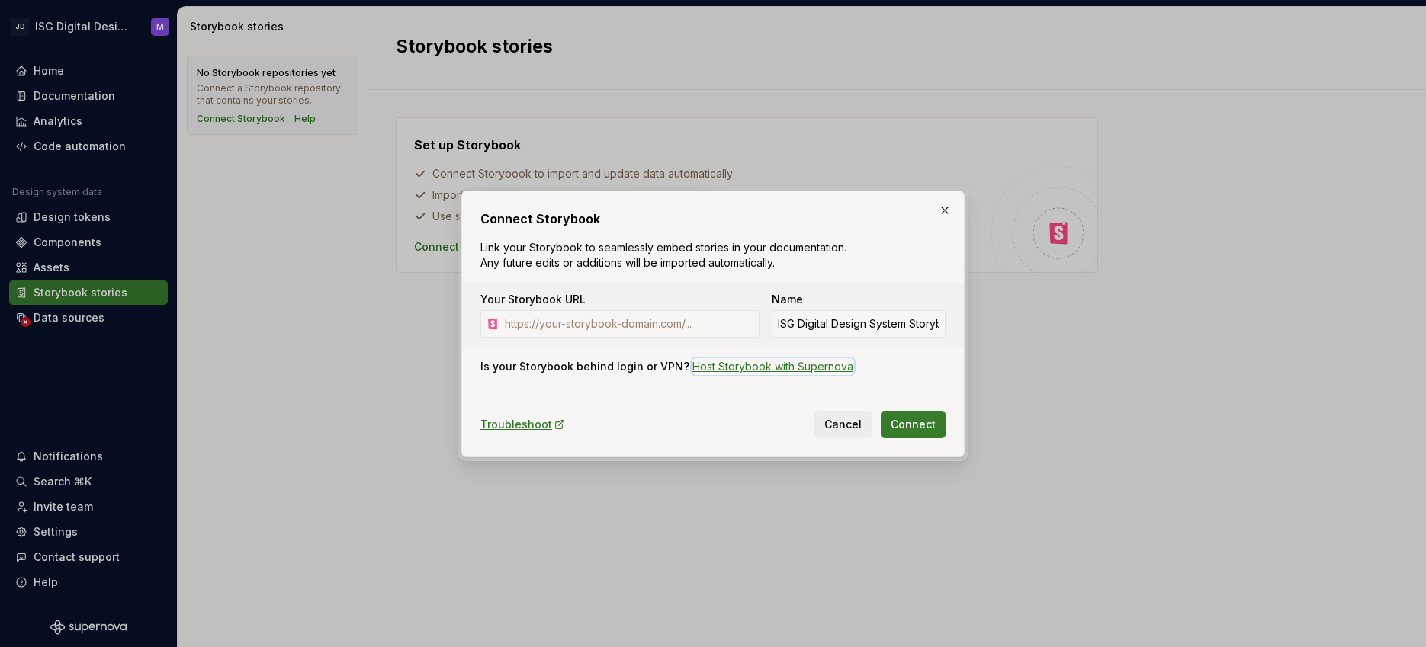
click at [751, 366] on div "Host Storybook with Supernova" at bounding box center [772, 366] width 161 height 15
click at [544, 322] on input "Your Storybook URL" at bounding box center [629, 323] width 261 height 27
paste input "[URL][DOMAIN_NAME]"
type input "[URL][DOMAIN_NAME]"
drag, startPoint x: 751, startPoint y: 323, endPoint x: 380, endPoint y: 324, distance: 370.5
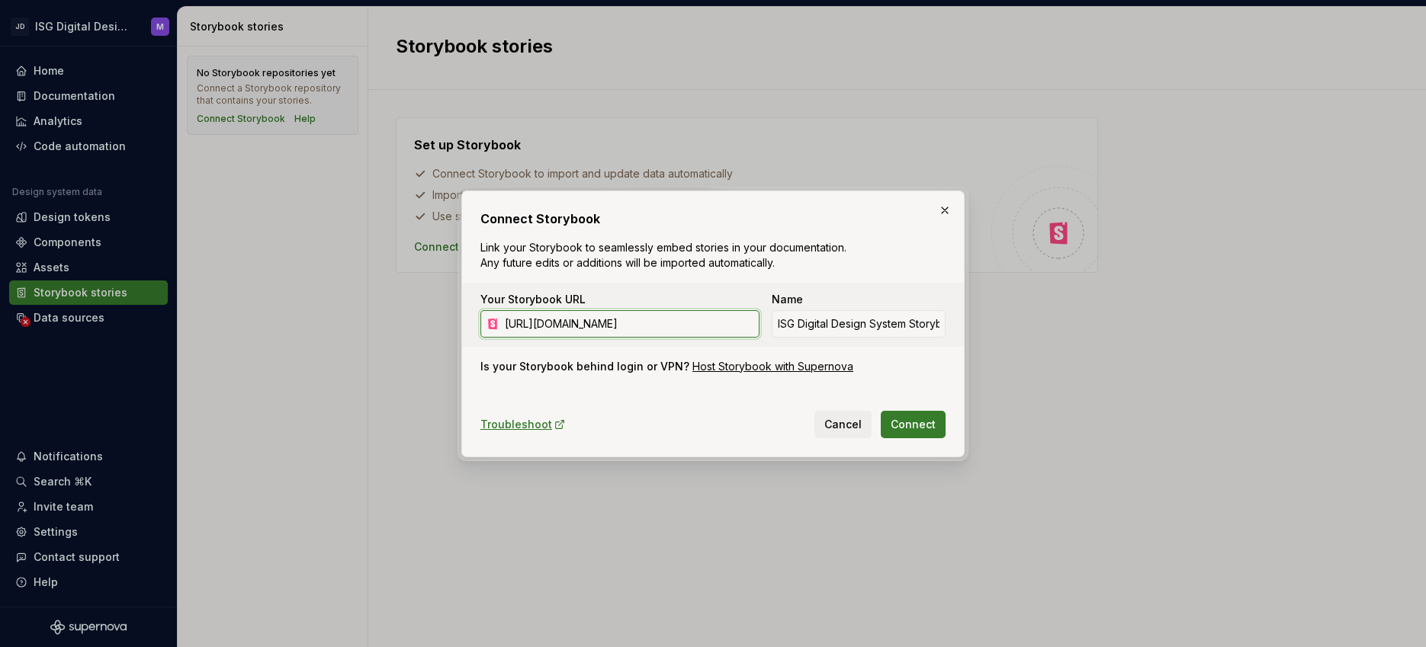
click at [380, 324] on div "Connect Storybook Link your Storybook to seamlessly embed stories in your docum…" at bounding box center [713, 323] width 1426 height 647
click at [758, 364] on div "Host Storybook with Supernova" at bounding box center [772, 366] width 161 height 15
click at [942, 209] on button "button" at bounding box center [944, 210] width 21 height 21
